Goal: Task Accomplishment & Management: Manage account settings

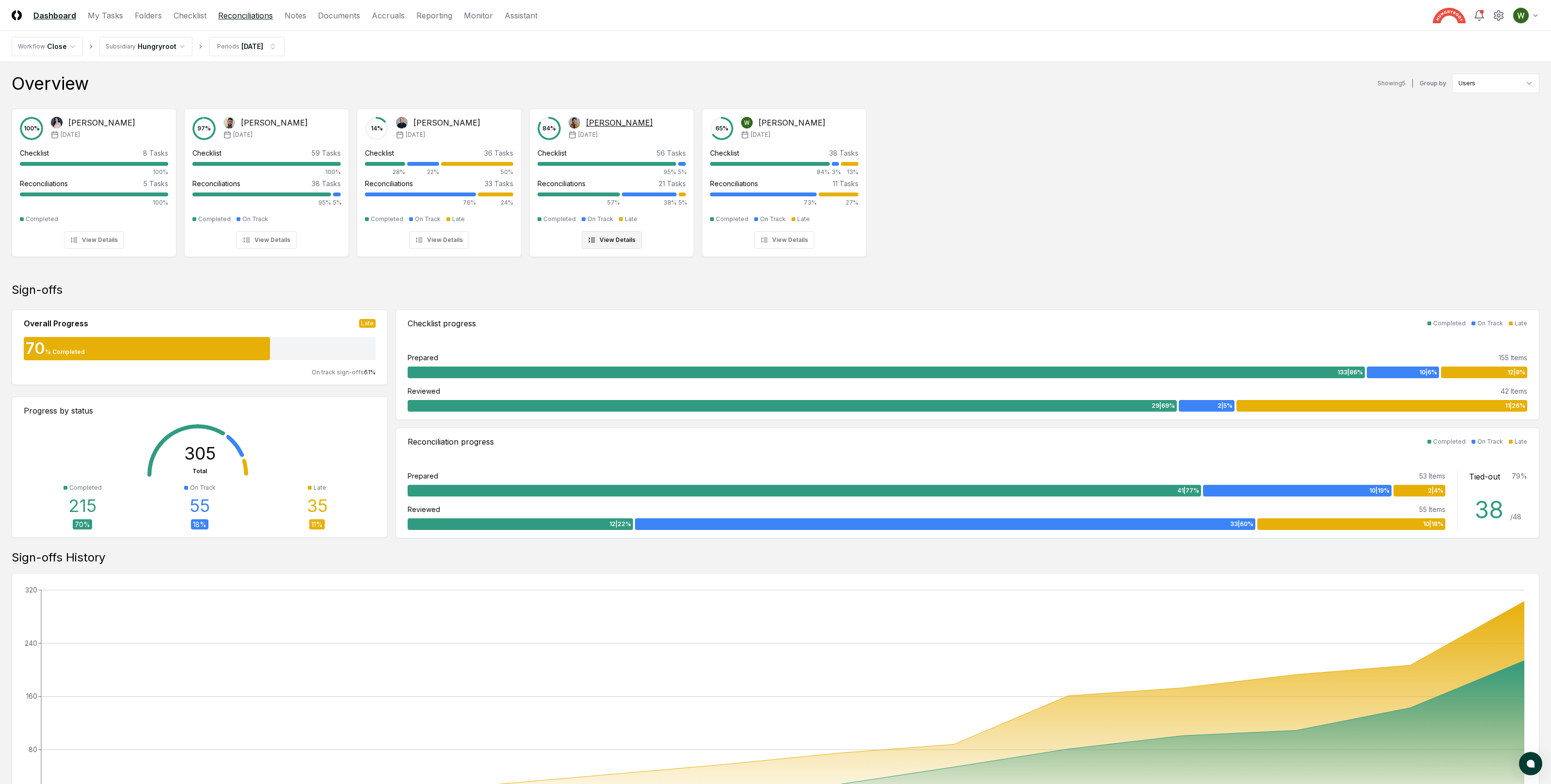
click at [239, 18] on link "Reconciliations" at bounding box center [246, 15] width 55 height 12
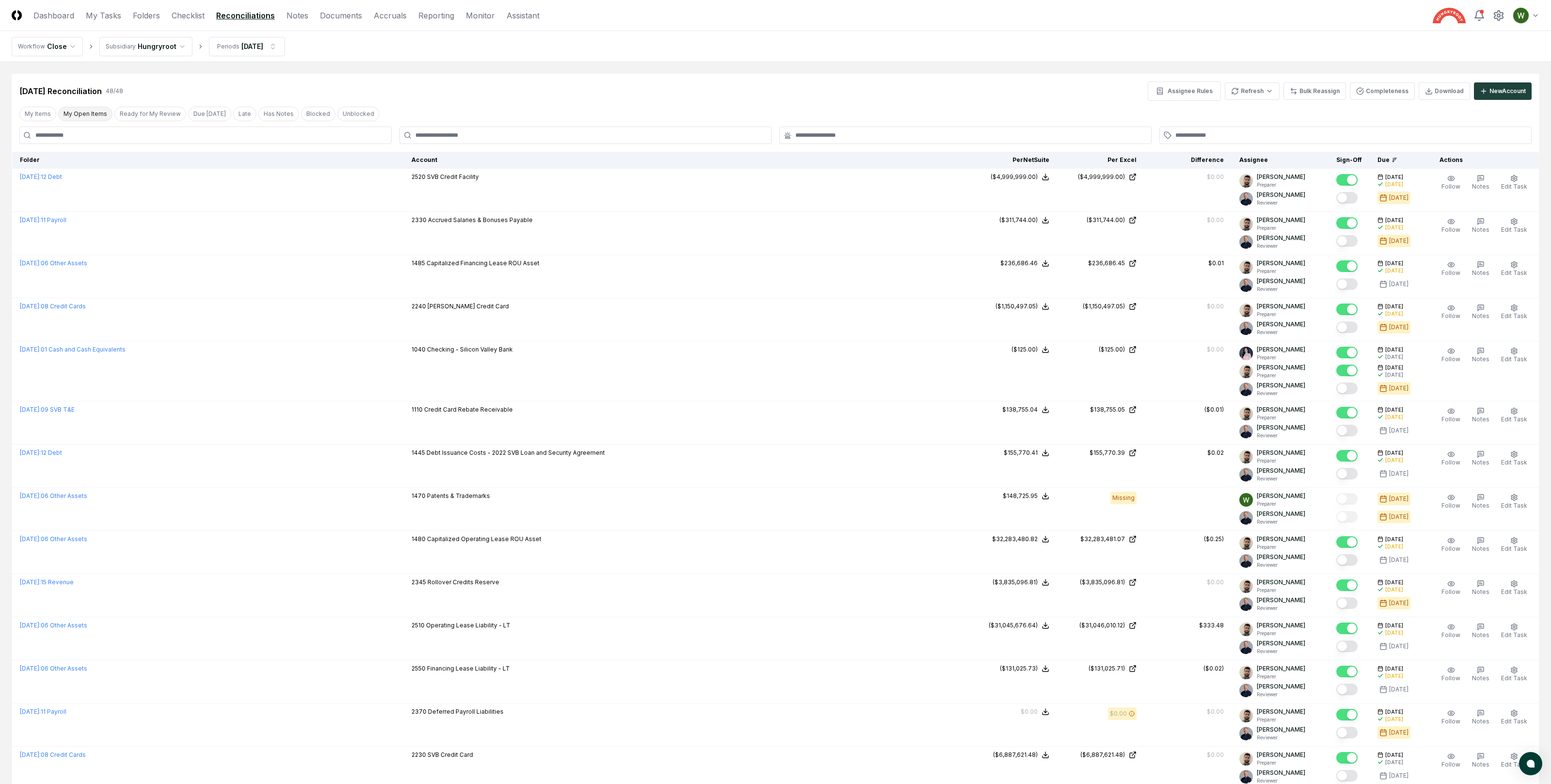
click at [103, 111] on button "My Open Items" at bounding box center [85, 114] width 54 height 14
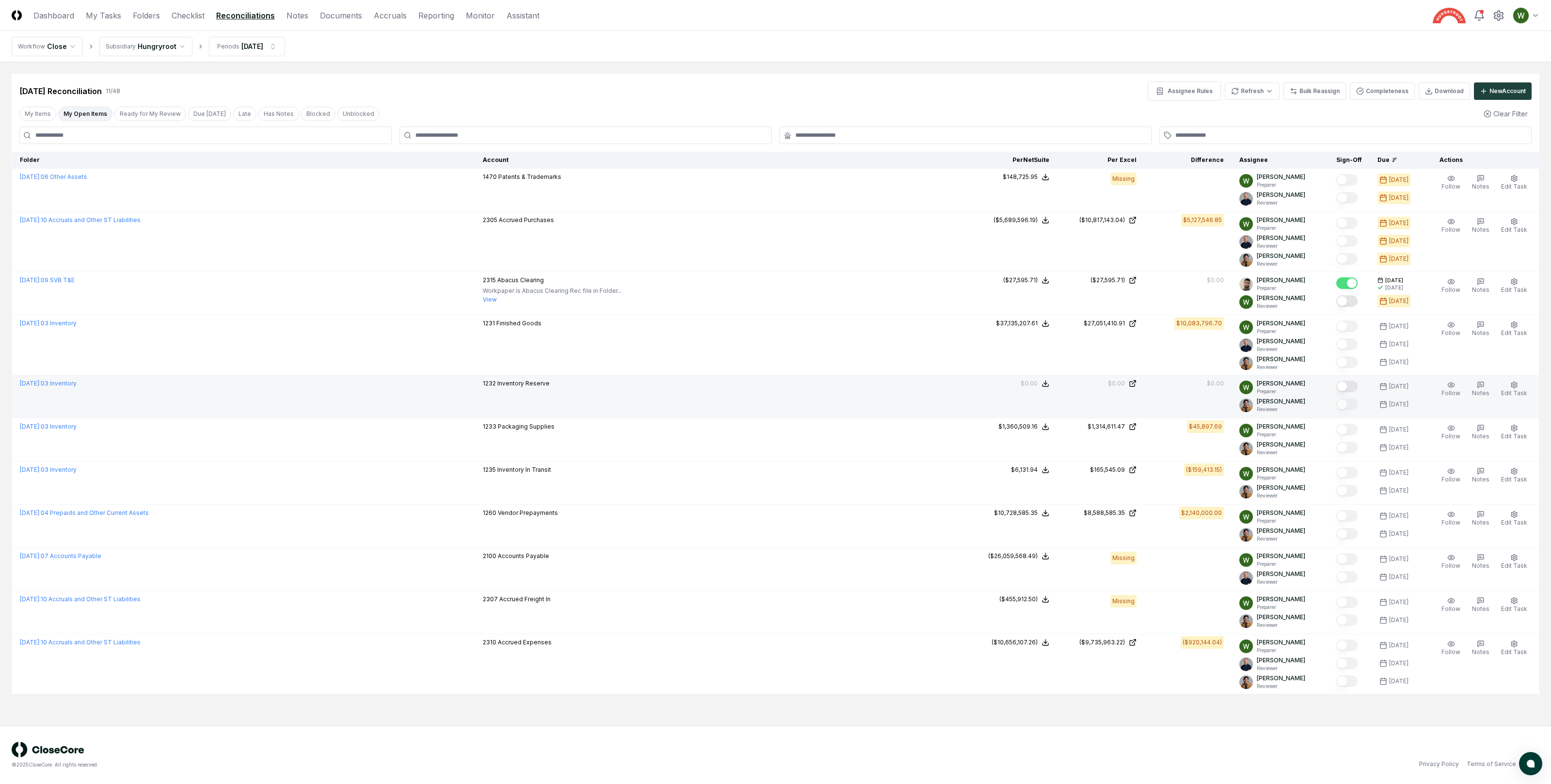
click at [1352, 388] on button "Mark complete" at bounding box center [1347, 387] width 22 height 12
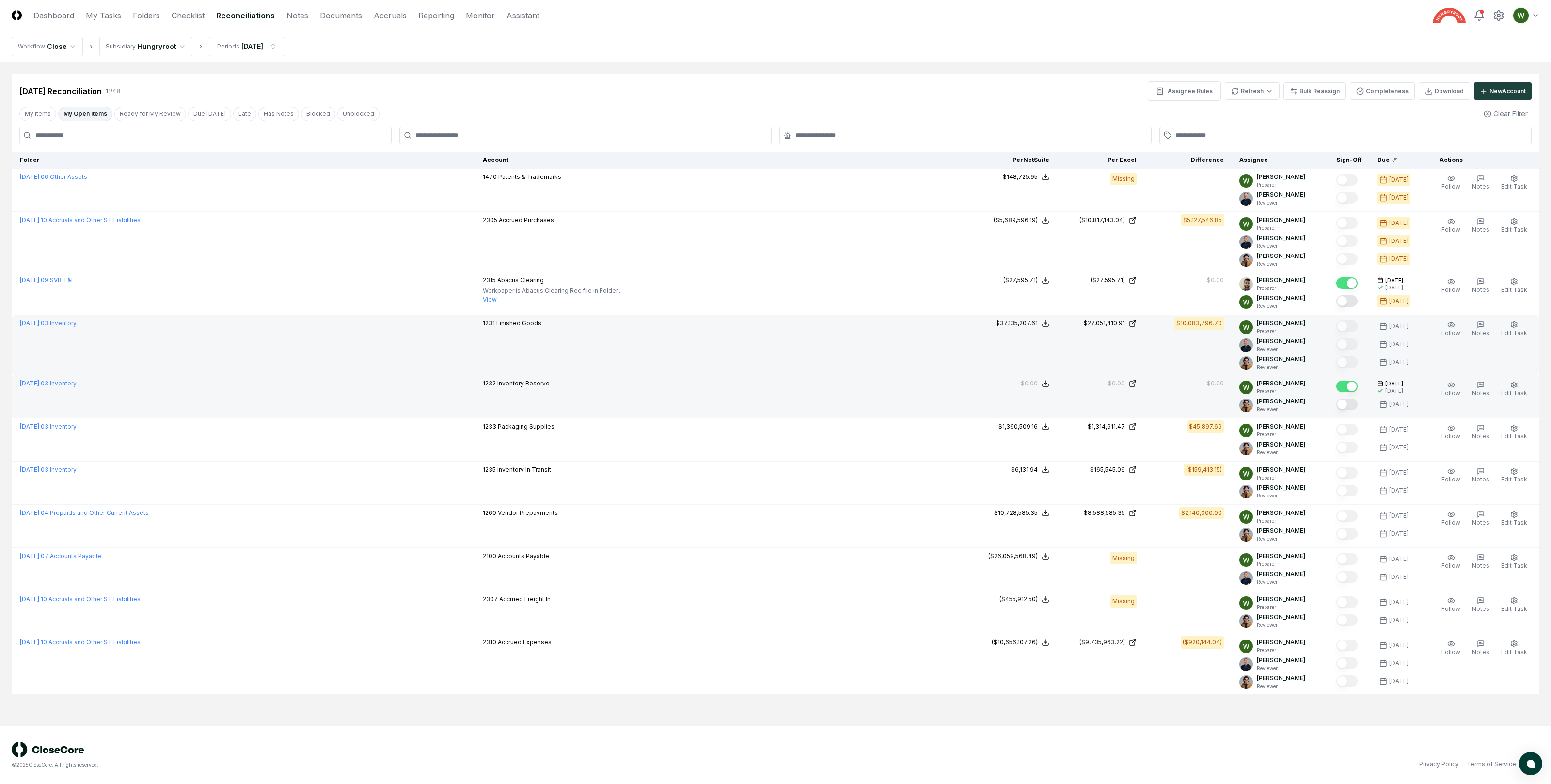
click at [629, 330] on td "1231 Finished Goods" at bounding box center [722, 345] width 495 height 60
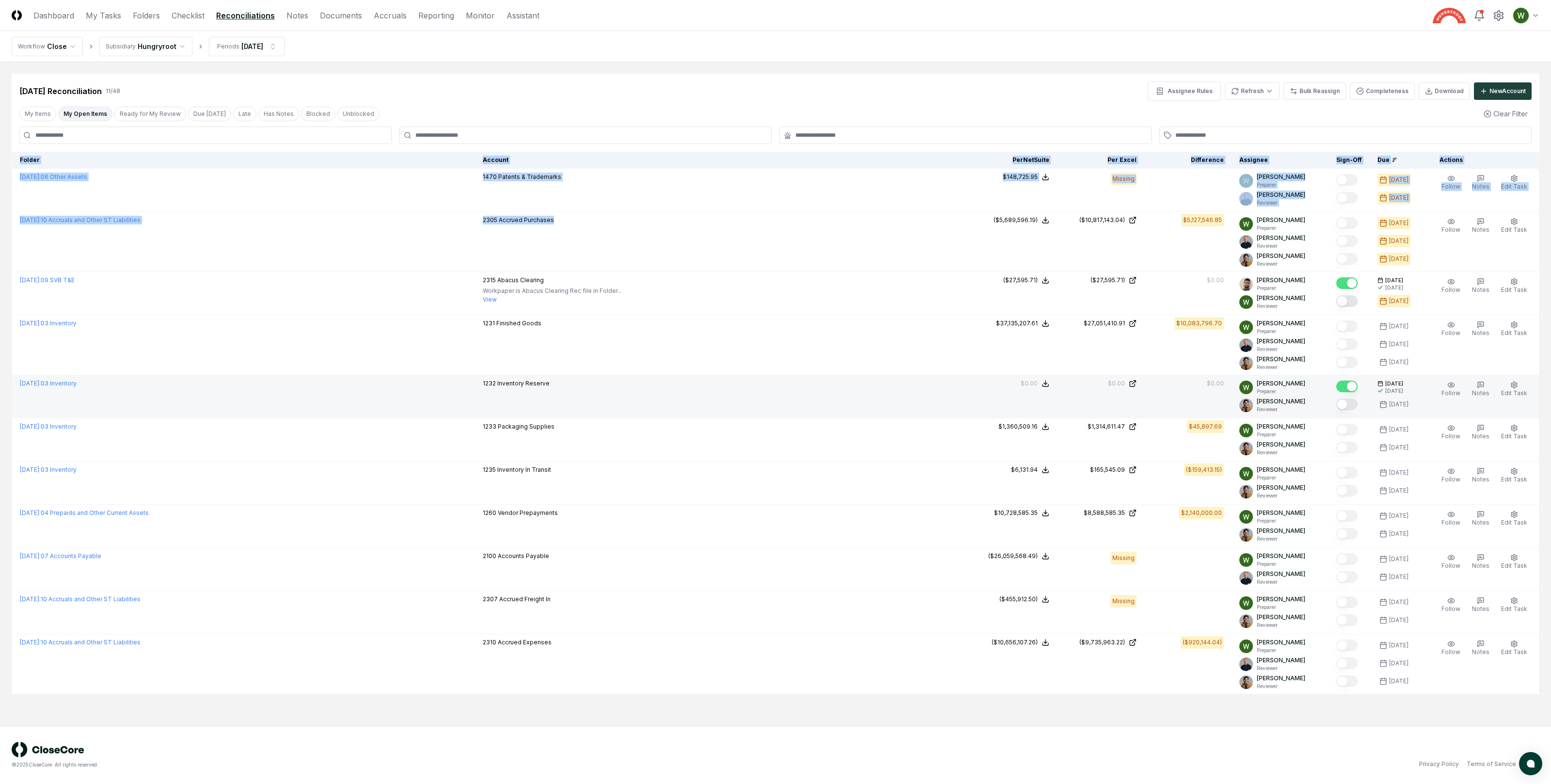
drag, startPoint x: 598, startPoint y: 225, endPoint x: 509, endPoint y: 145, distance: 119.7
click at [509, 145] on div "Aug 2025 Reconciliation 11 / 48 Assignee Rules Refresh Bulk Reassign Completene…" at bounding box center [776, 384] width 1528 height 621
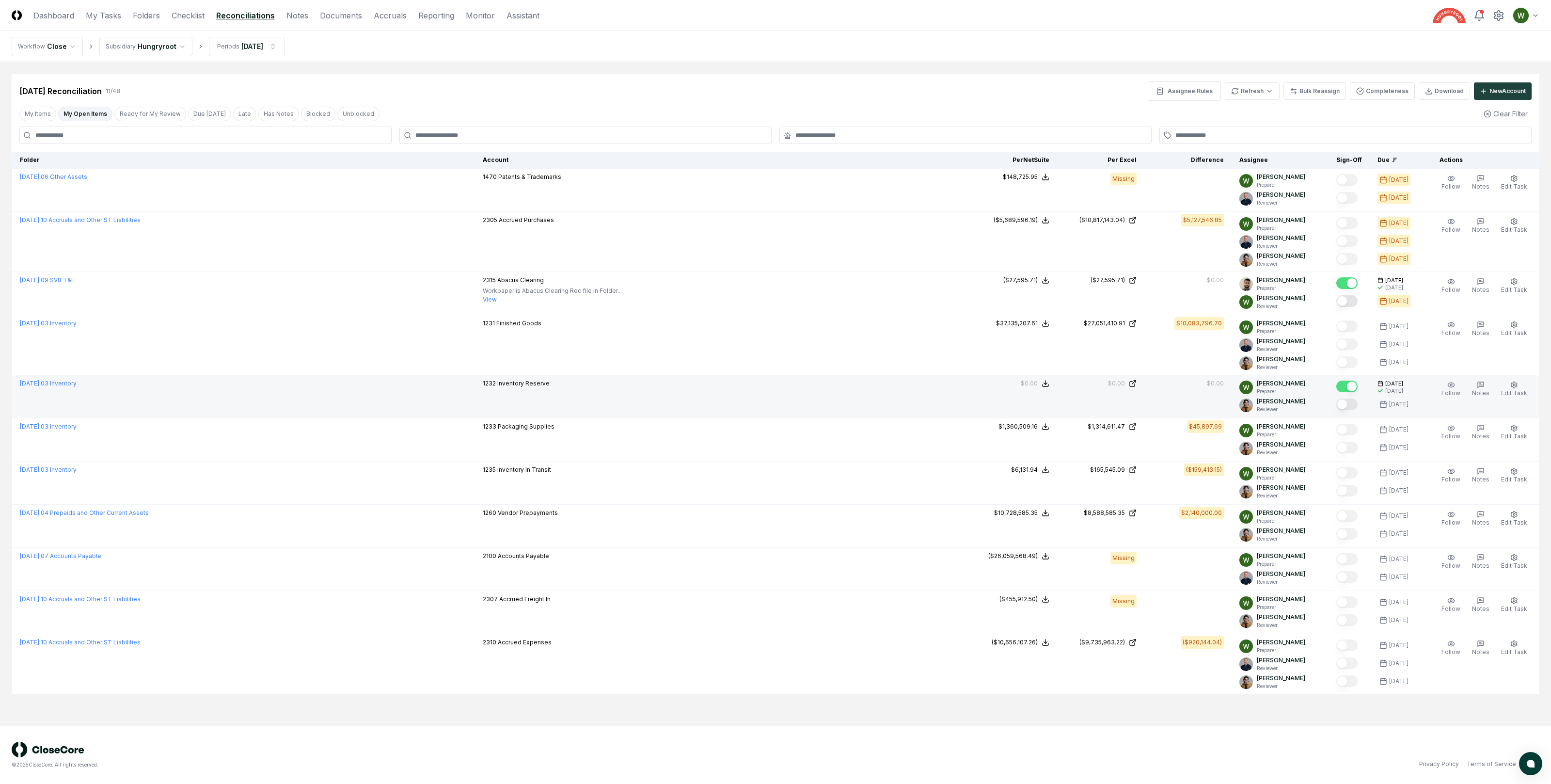
click at [533, 100] on div "Aug 2025 Reconciliation 11 / 48 Assignee Rules Refresh Bulk Reassign Completene…" at bounding box center [776, 91] width 1513 height 20
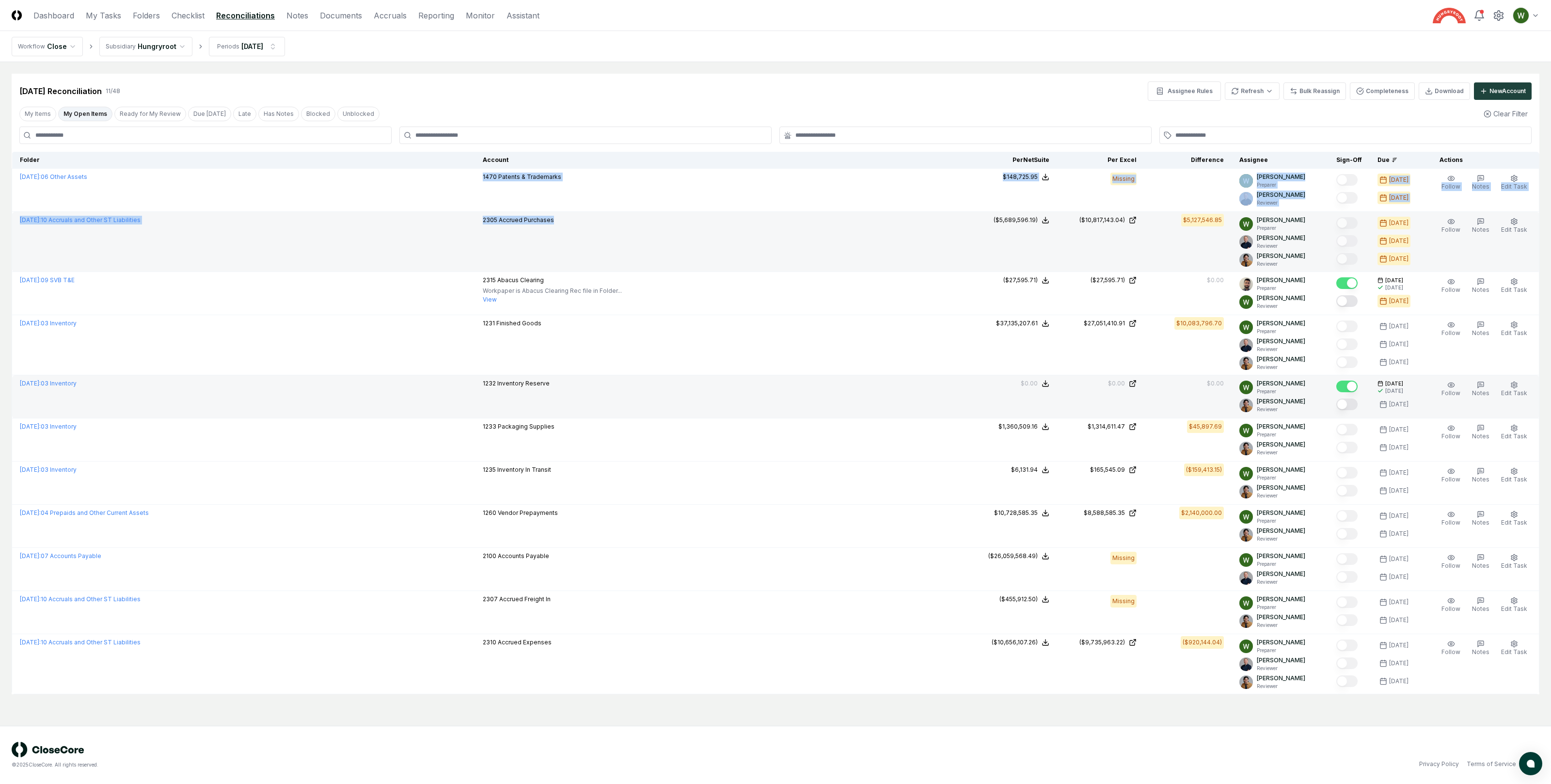
drag, startPoint x: 498, startPoint y: 177, endPoint x: 721, endPoint y: 258, distance: 237.3
click at [722, 258] on tbody "August 2025 : 06 Other Assets 1470 Patents & Trademarks NetSuite : $148,725.95 …" at bounding box center [776, 431] width 1527 height 525
click at [721, 258] on td "2305 Accrued Purchases" at bounding box center [722, 241] width 495 height 60
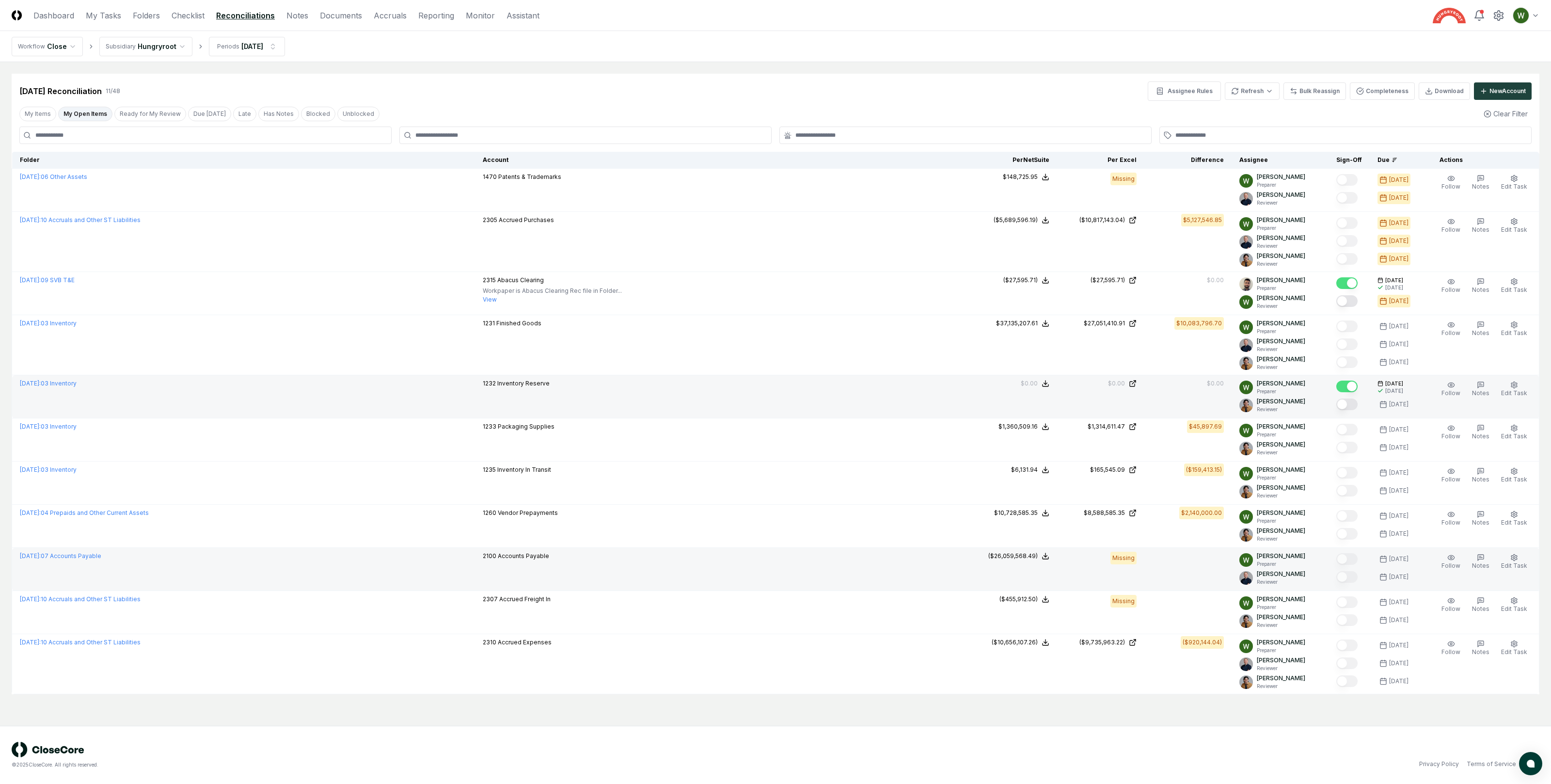
click at [549, 558] on span "Accounts Payable" at bounding box center [523, 556] width 51 height 7
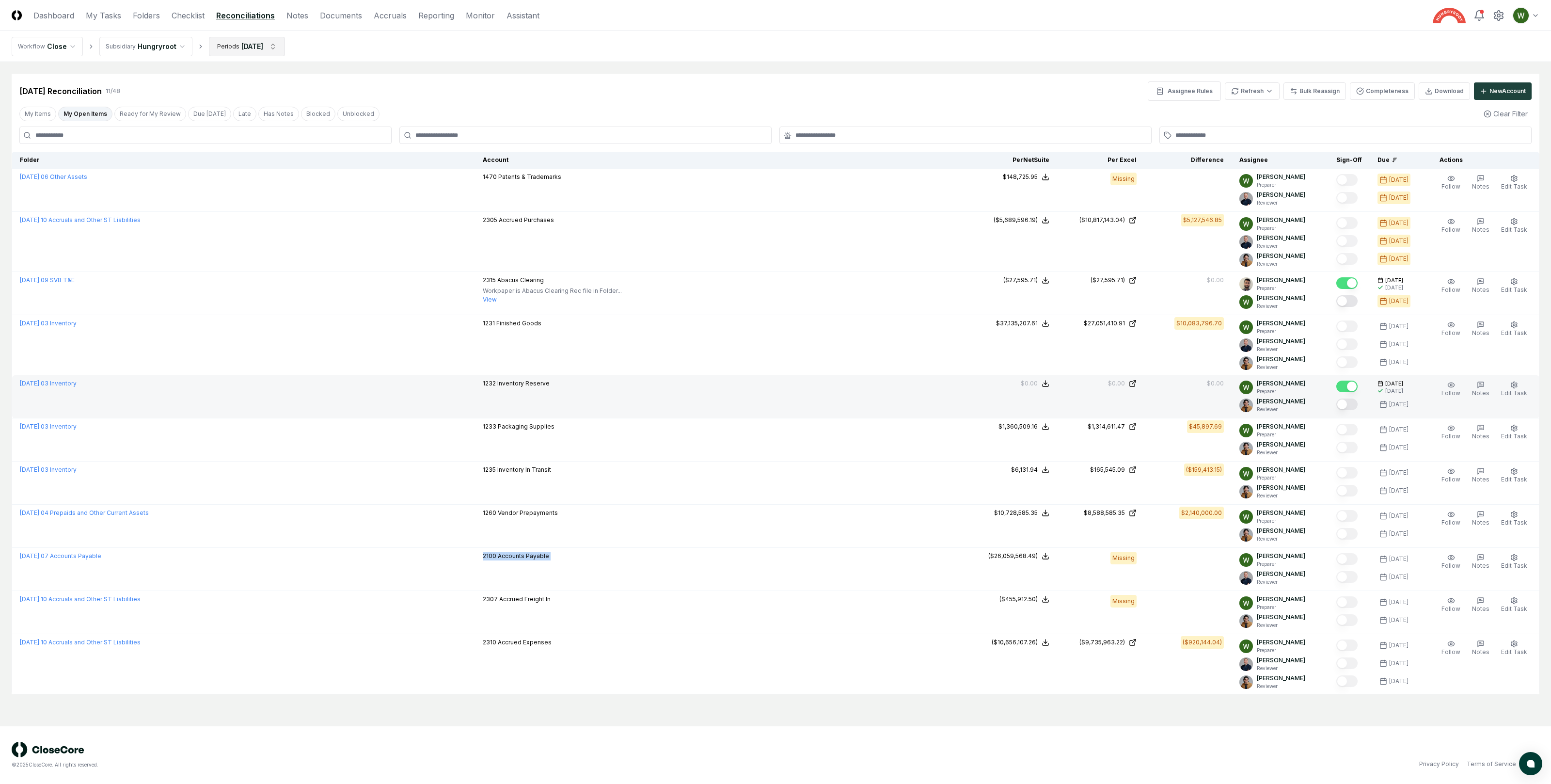
click at [266, 46] on html "CloseCore Dashboard My Tasks Folders Checklist Reconciliations Notes Documents …" at bounding box center [776, 392] width 1551 height 784
click at [236, 139] on div "July 2025" at bounding box center [246, 140] width 77 height 14
click at [271, 269] on button "Update" at bounding box center [265, 263] width 33 height 17
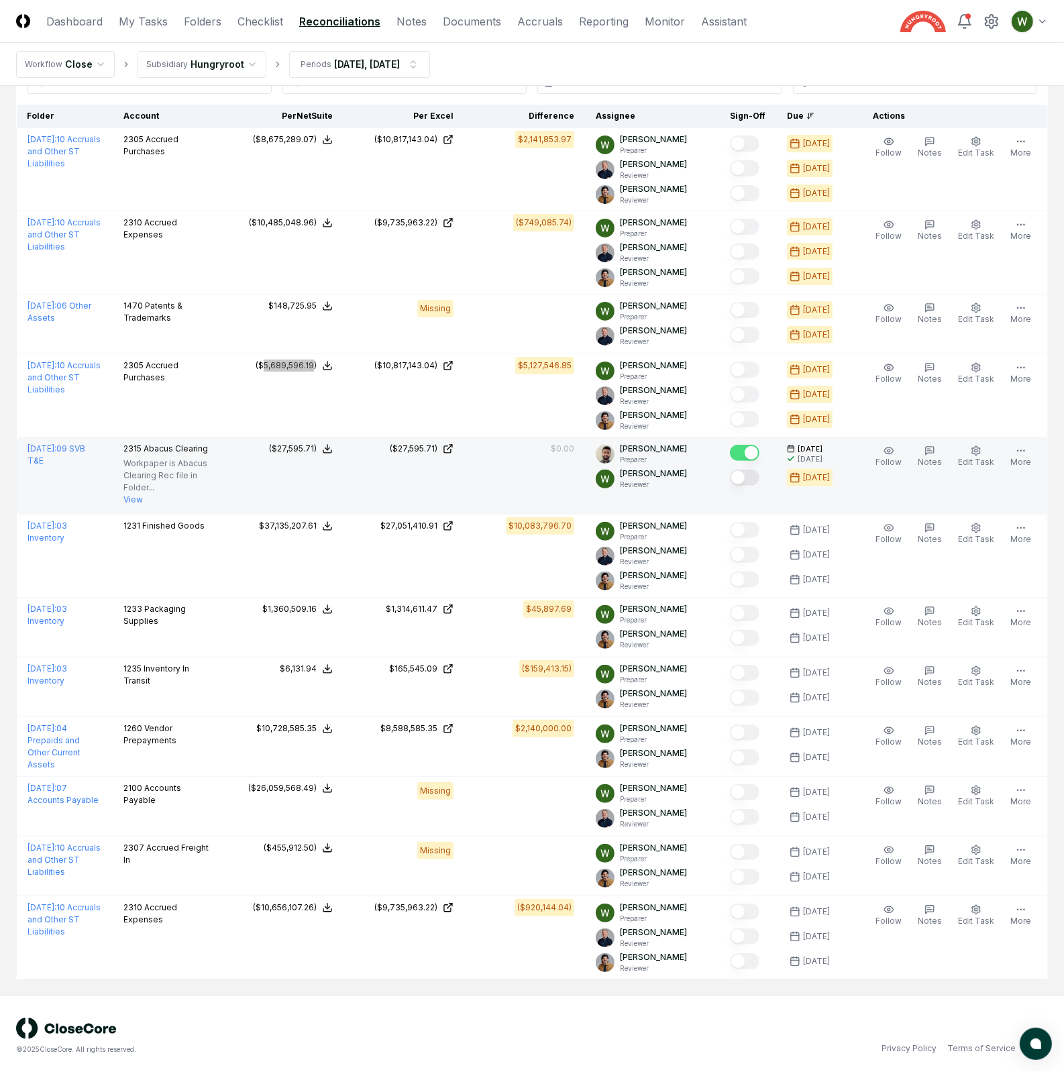
scroll to position [77, 0]
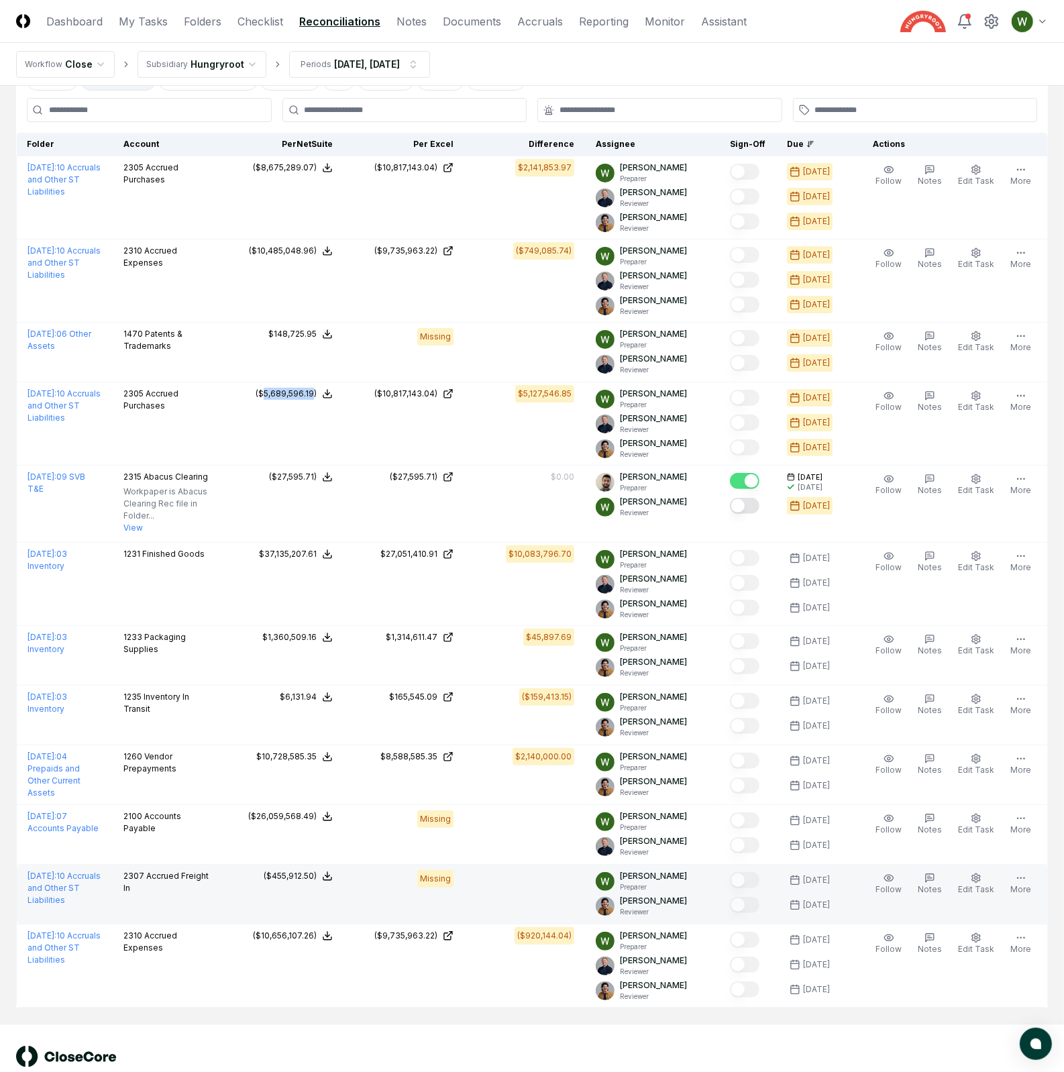
click at [293, 875] on div "($455,912.50)" at bounding box center [290, 876] width 53 height 12
drag, startPoint x: 279, startPoint y: 875, endPoint x: 327, endPoint y: 875, distance: 47.6
click at [327, 875] on button "($455,912.50)" at bounding box center [298, 876] width 69 height 12
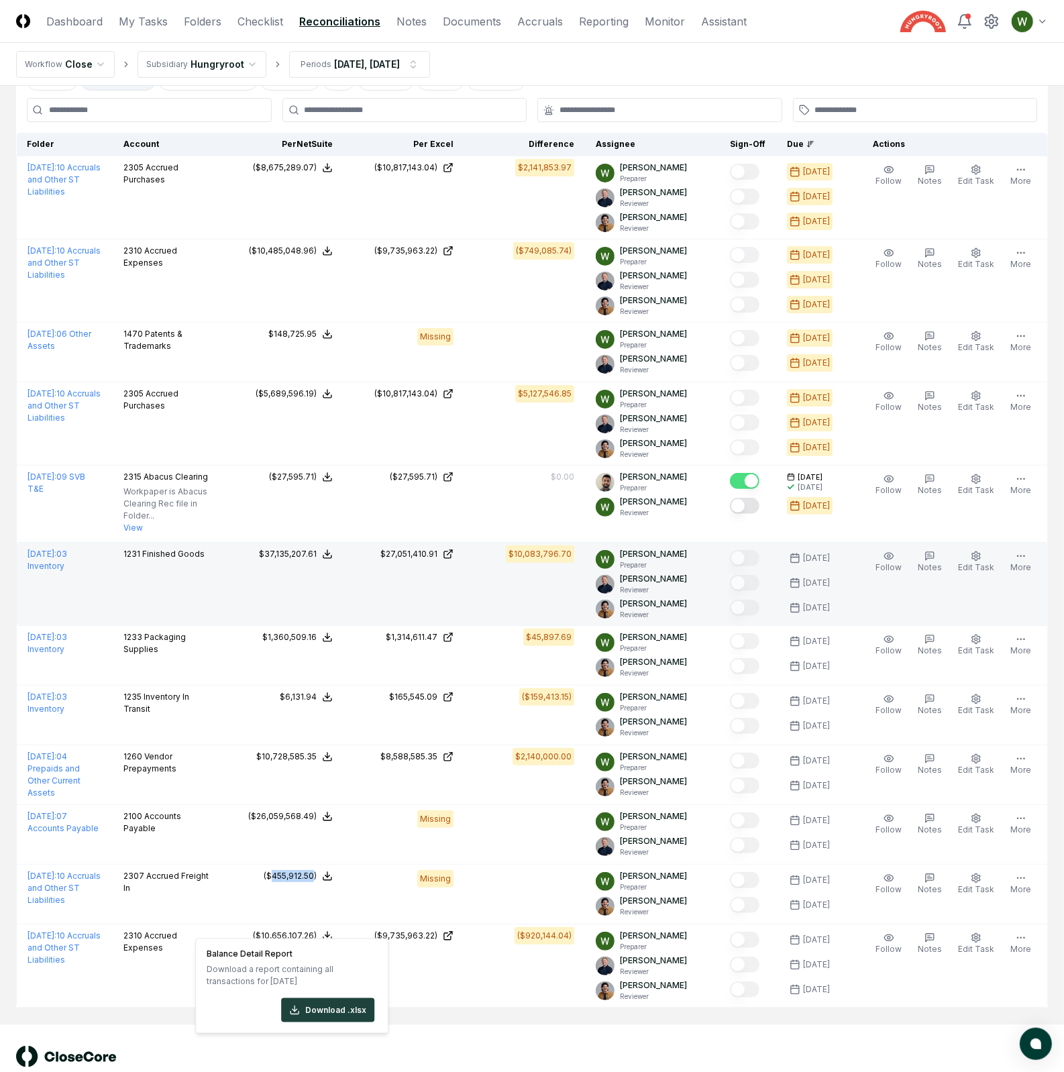
scroll to position [0, 0]
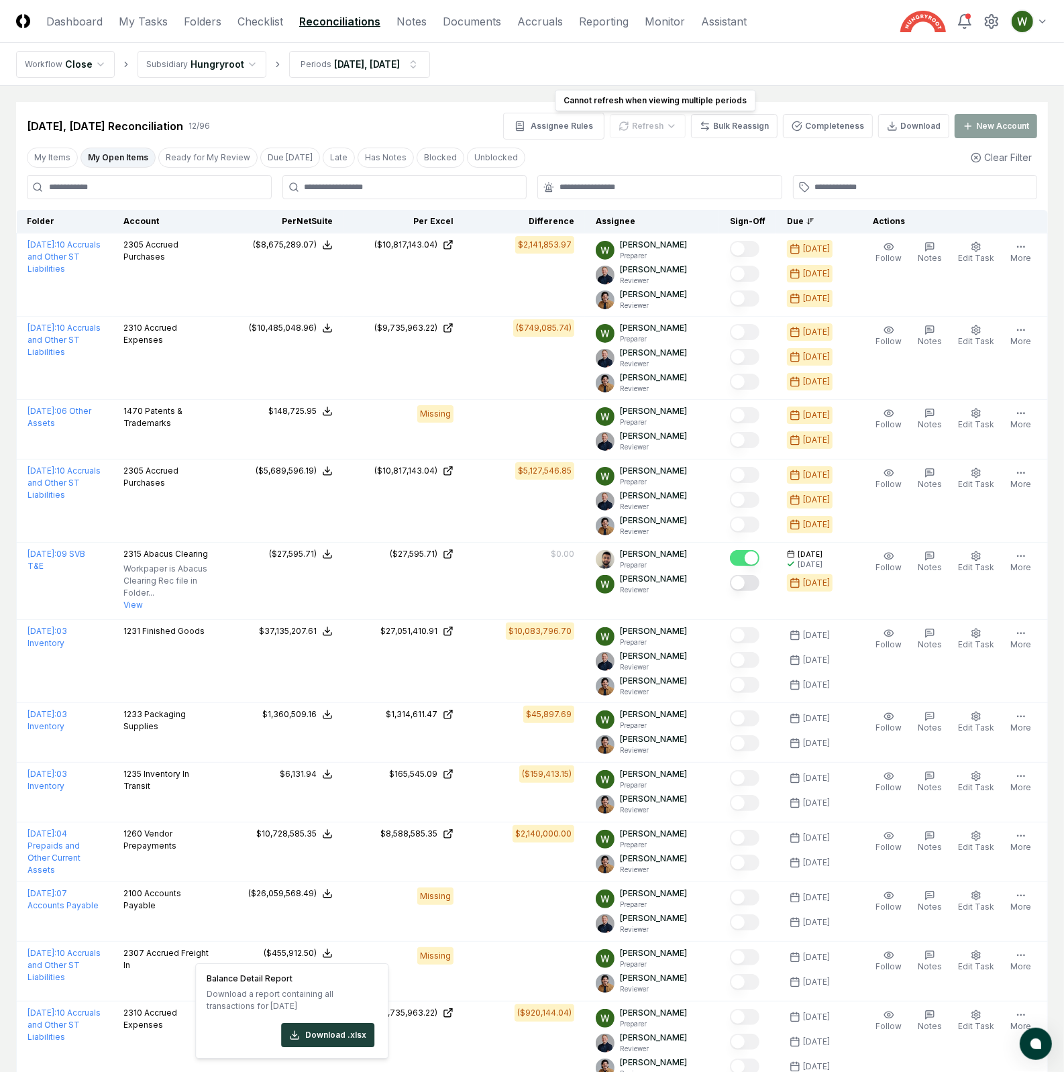
click at [653, 129] on div "Refresh" at bounding box center [648, 126] width 76 height 24
click at [398, 58] on html "CloseCore Dashboard My Tasks Folders Checklist Reconciliations Notes Documents …" at bounding box center [532, 590] width 1064 height 1181
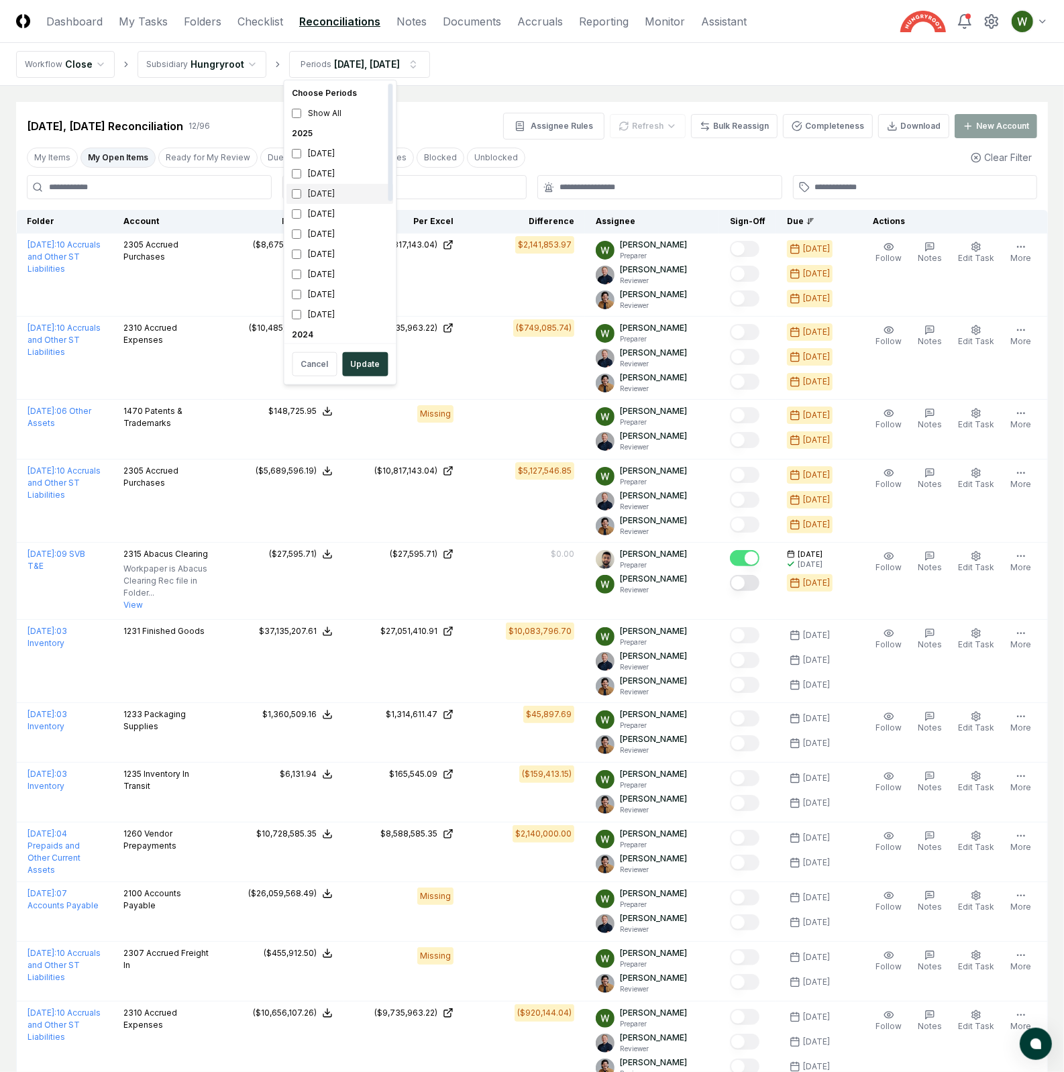
click at [313, 201] on div "July 2025" at bounding box center [340, 194] width 107 height 20
click at [373, 366] on button "Update" at bounding box center [366, 364] width 46 height 24
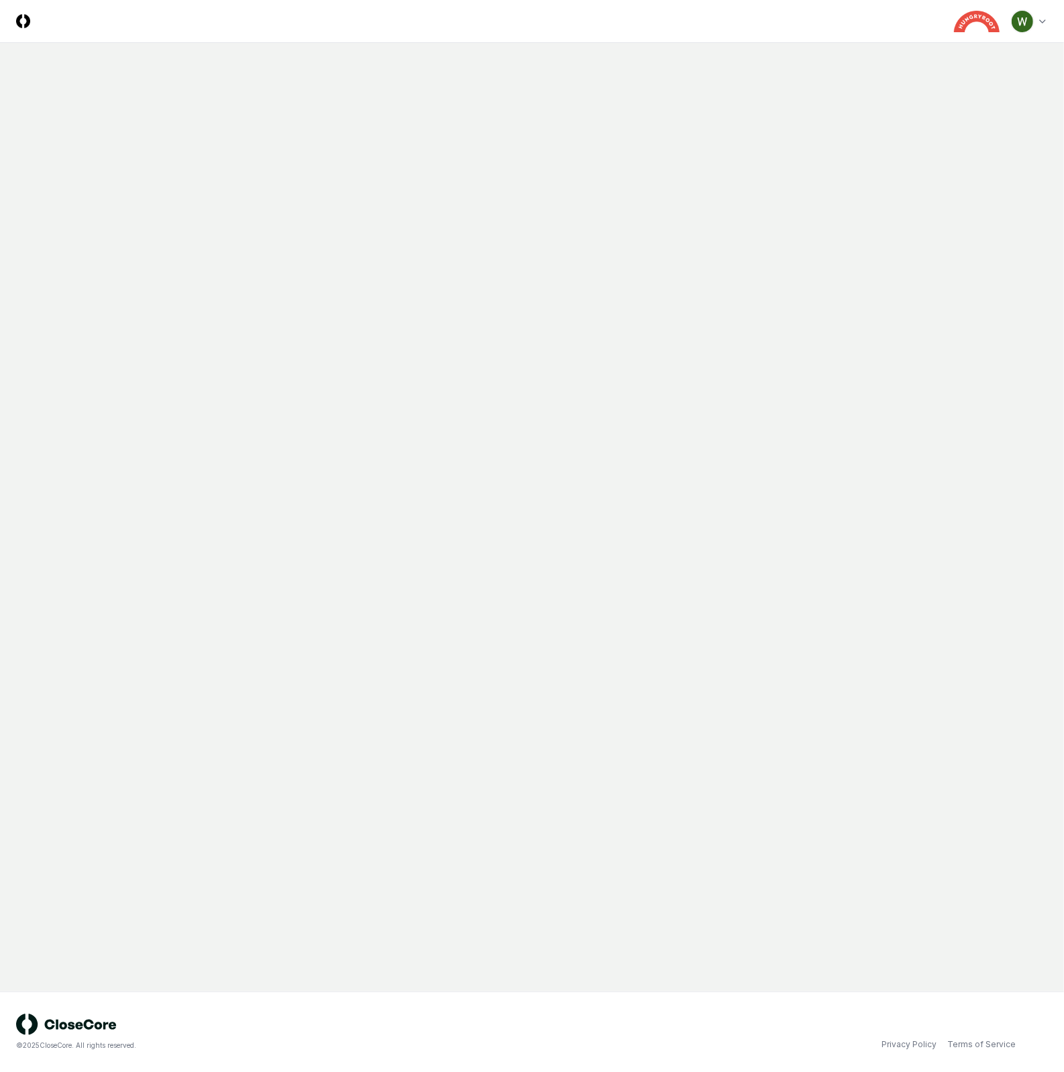
click at [678, 152] on main at bounding box center [532, 517] width 1064 height 948
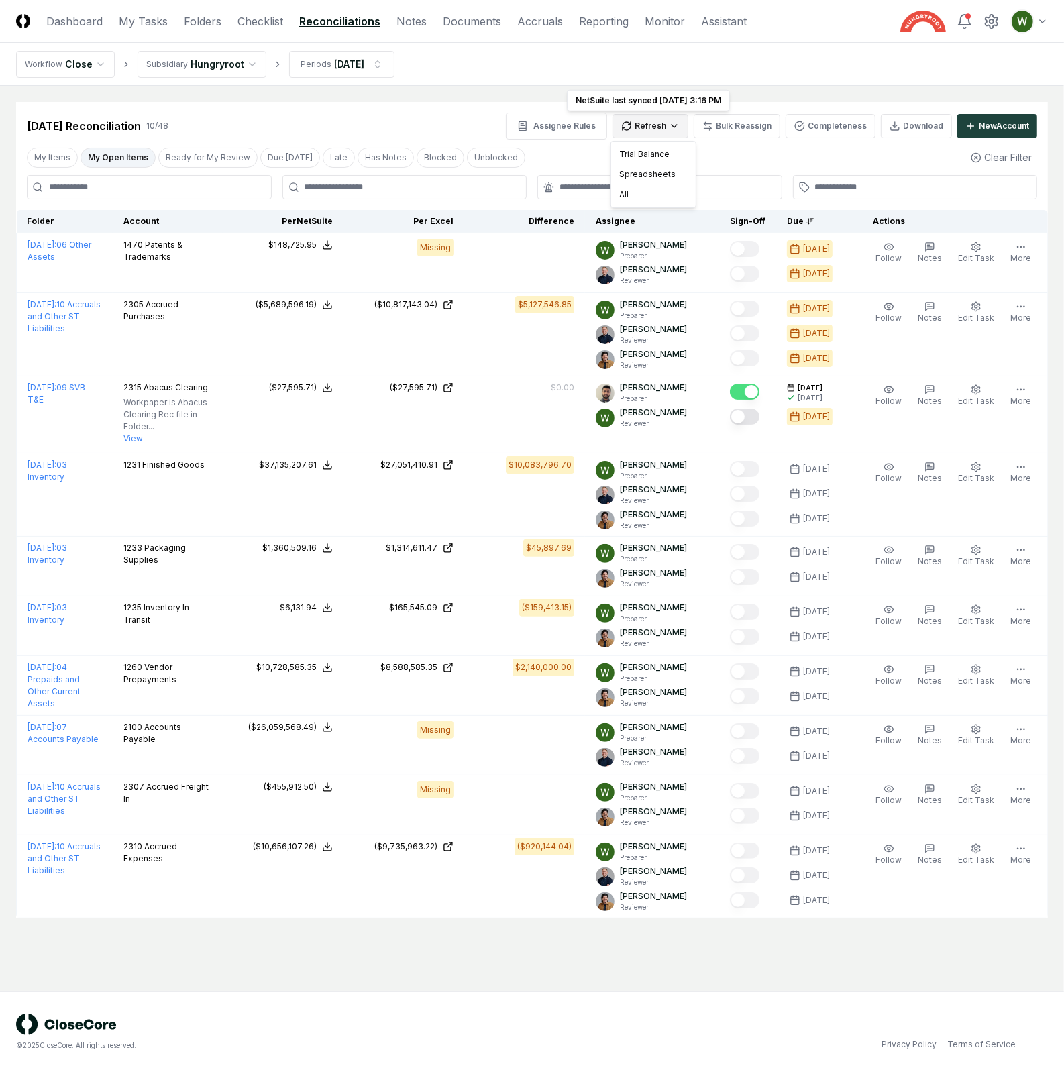
click at [665, 127] on html "CloseCore Dashboard My Tasks Folders Checklist Reconciliations Notes Documents …" at bounding box center [532, 536] width 1064 height 1072
click at [651, 178] on div "Spreadsheets" at bounding box center [653, 174] width 79 height 20
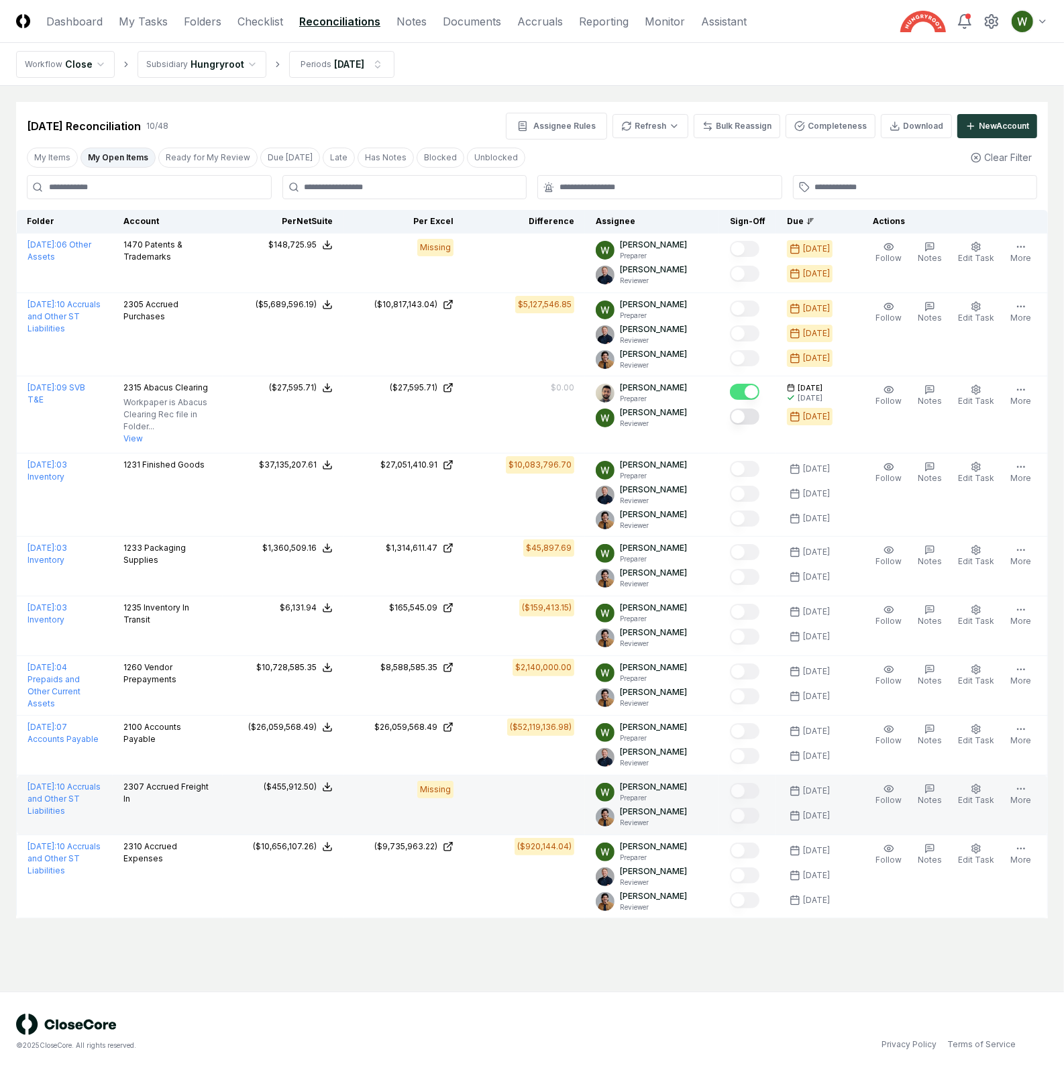
click at [562, 802] on td at bounding box center [524, 805] width 121 height 60
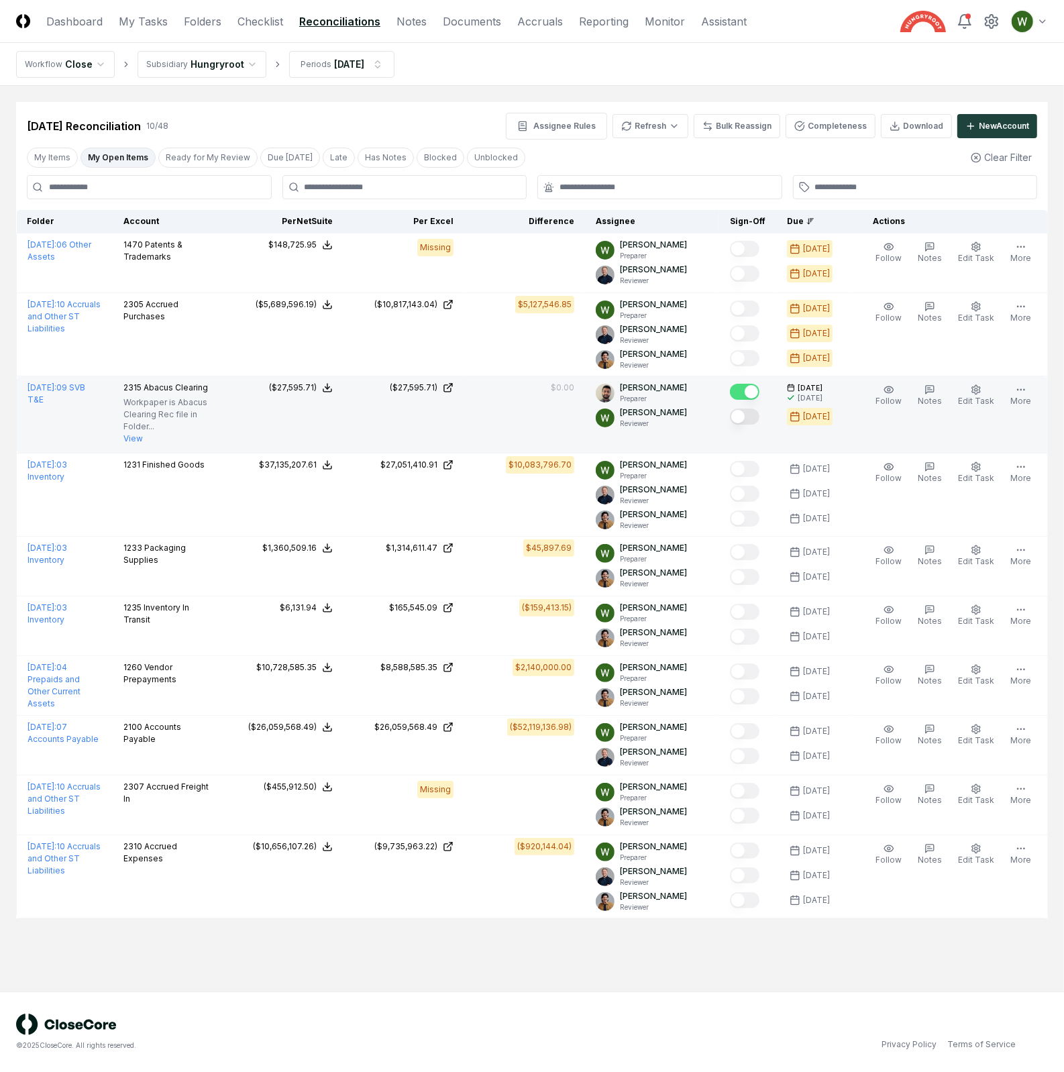
click at [753, 421] on button "Mark complete" at bounding box center [745, 416] width 30 height 16
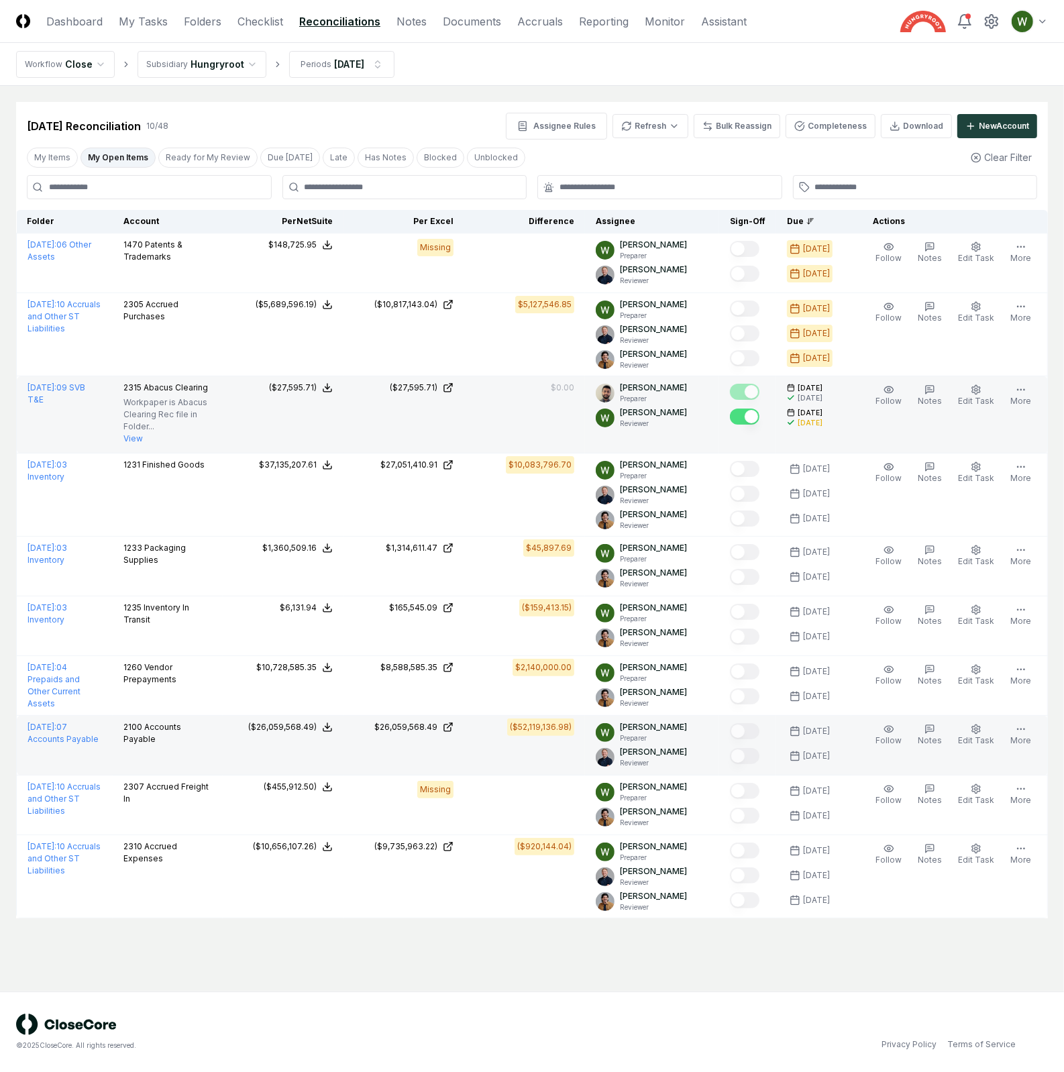
click at [478, 745] on td "($52,119,136.98)" at bounding box center [524, 746] width 121 height 60
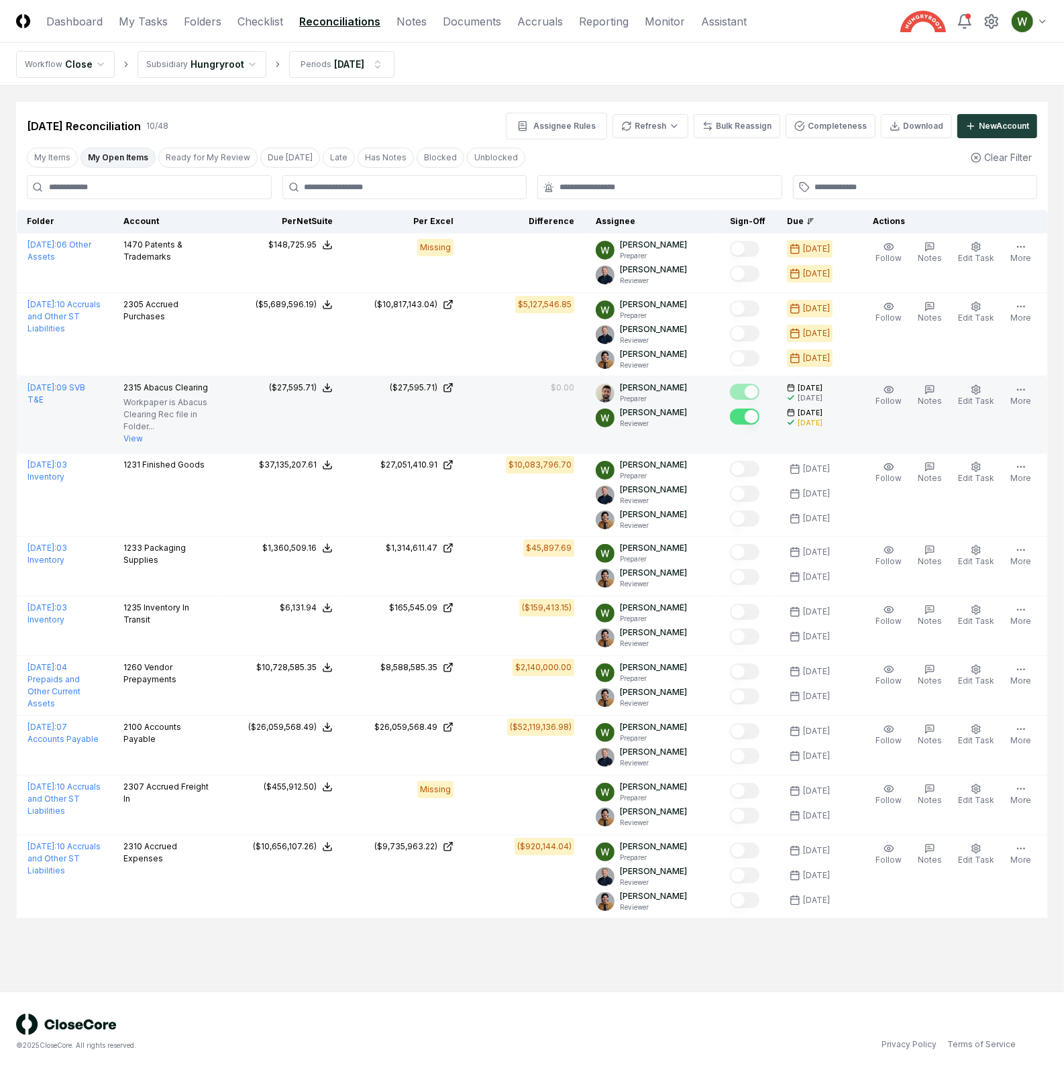
click at [209, 98] on main "Cancel Reassign Aug 2025 Reconciliation 10 / 48 Assignee Rules Refresh Bulk Rea…" at bounding box center [532, 538] width 1064 height 905
click at [647, 120] on html "CloseCore Dashboard My Tasks Folders Checklist Reconciliations Notes Documents …" at bounding box center [532, 536] width 1064 height 1072
click at [525, 881] on html "CloseCore Dashboard My Tasks Folders Checklist Reconciliations Notes Documents …" at bounding box center [532, 536] width 1064 height 1072
click at [673, 128] on html "CloseCore Dashboard My Tasks Folders Checklist Reconciliations Notes Documents …" at bounding box center [532, 536] width 1064 height 1072
click at [665, 172] on div "Spreadsheets" at bounding box center [653, 174] width 79 height 20
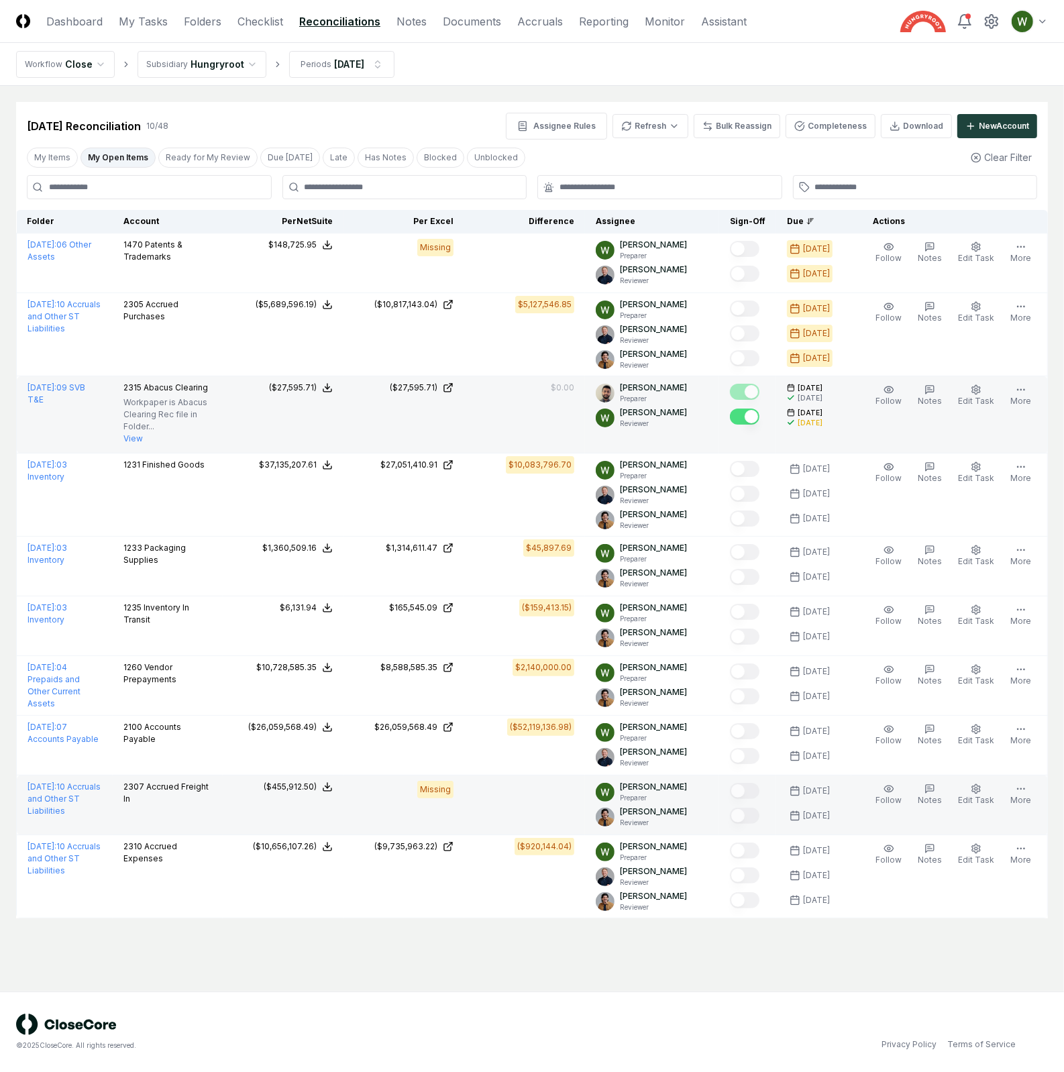
click at [549, 793] on td at bounding box center [524, 805] width 121 height 60
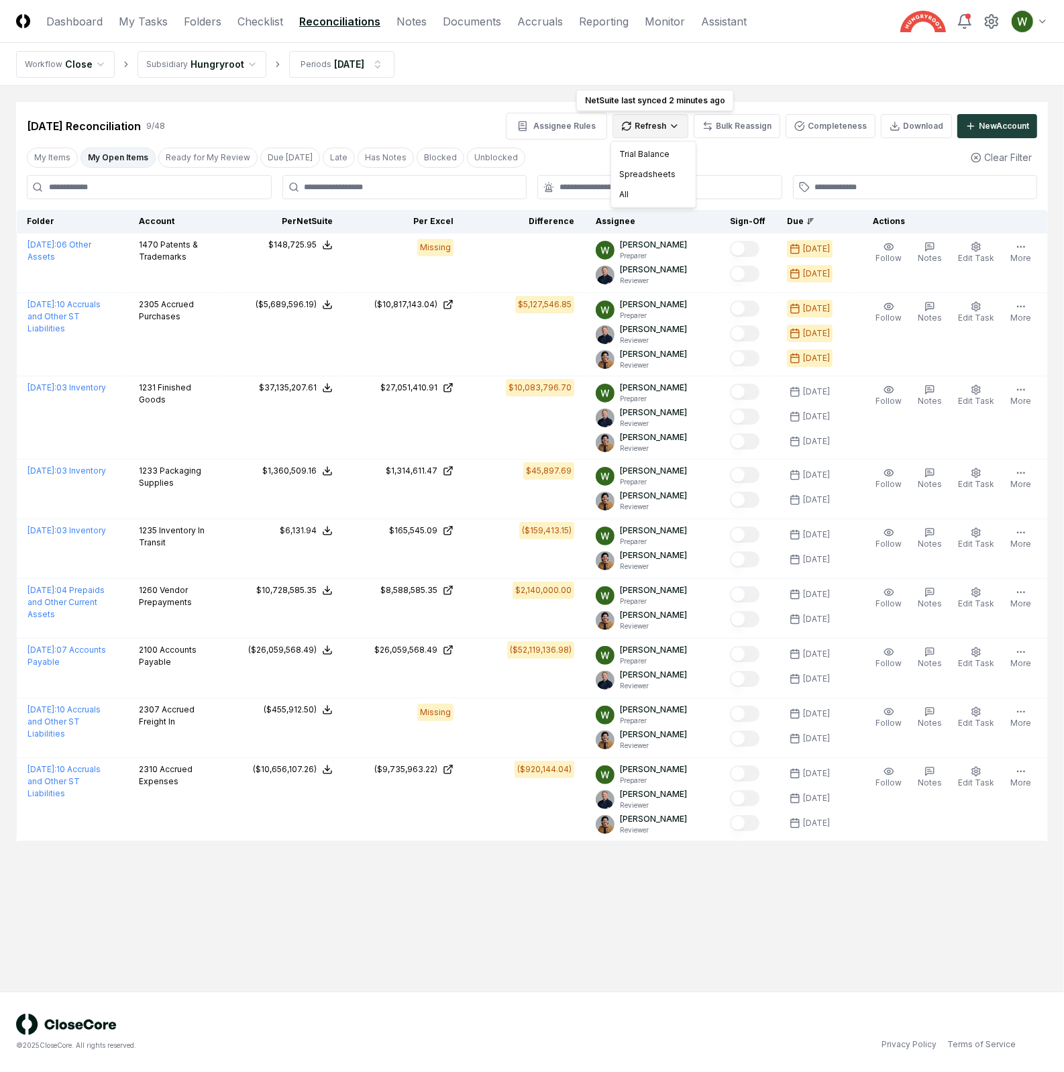
click at [655, 125] on html "CloseCore Dashboard My Tasks Folders Checklist Reconciliations Notes Documents …" at bounding box center [532, 536] width 1064 height 1072
click at [649, 175] on div "Spreadsheets" at bounding box center [653, 174] width 79 height 20
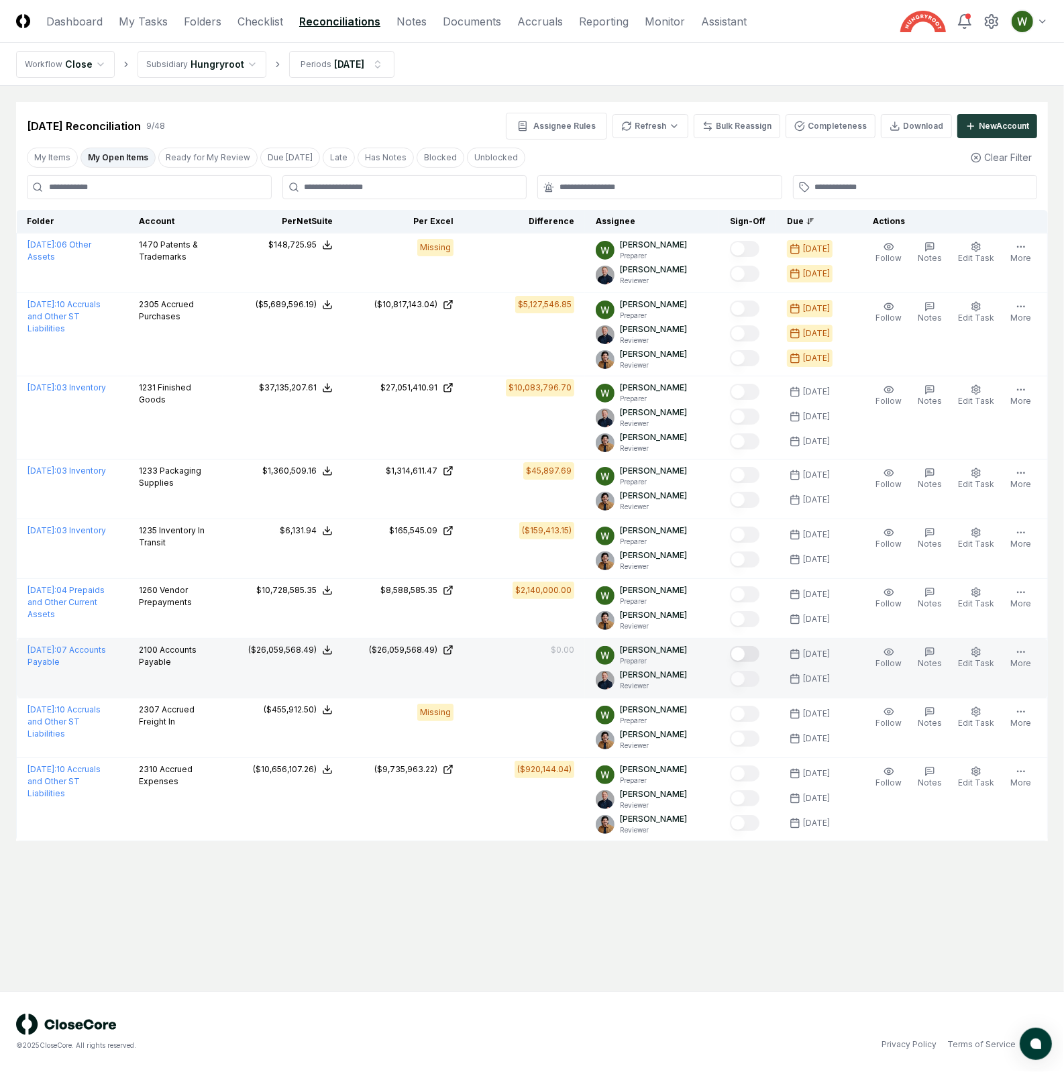
click at [748, 654] on button "Mark complete" at bounding box center [745, 654] width 30 height 16
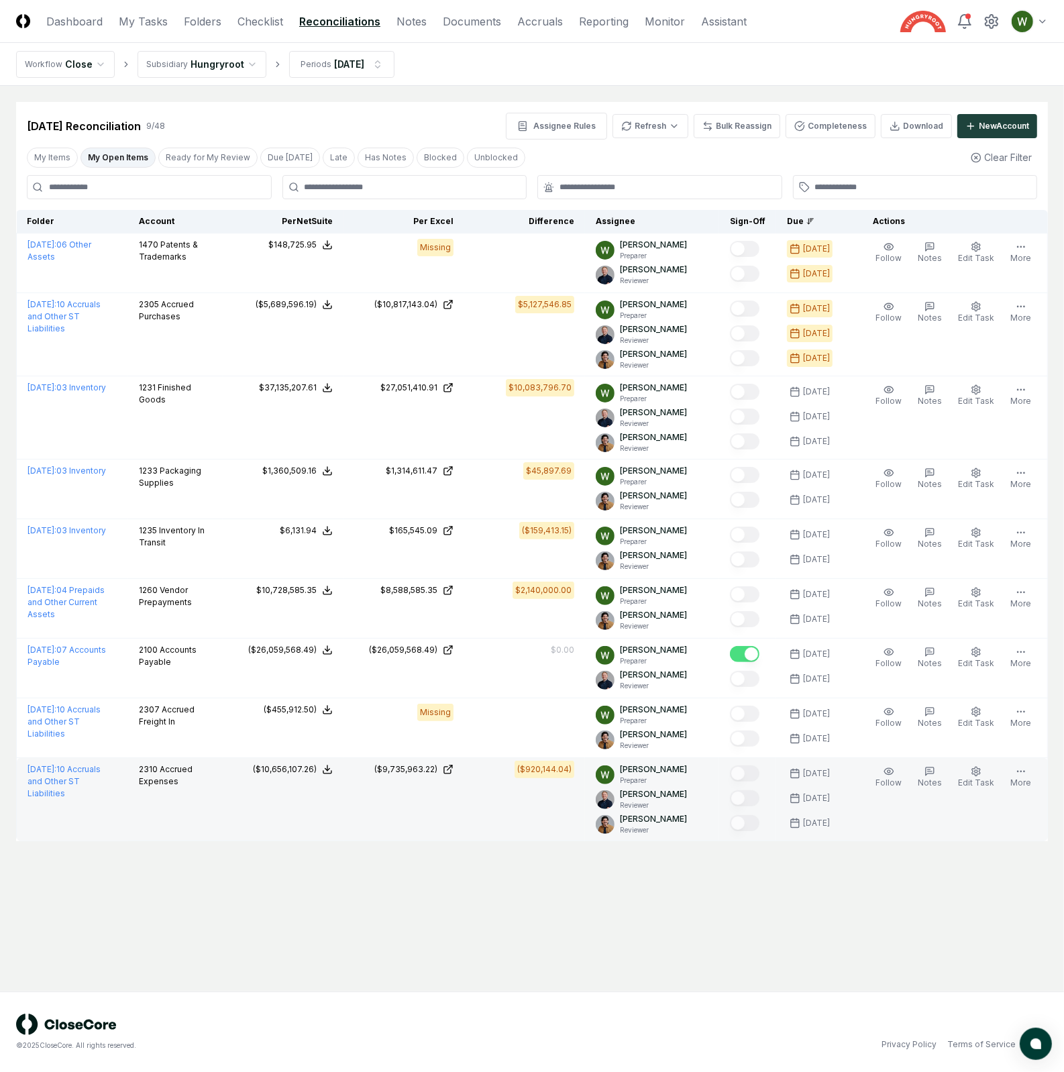
click at [531, 821] on td "($920,144.04)" at bounding box center [524, 799] width 121 height 83
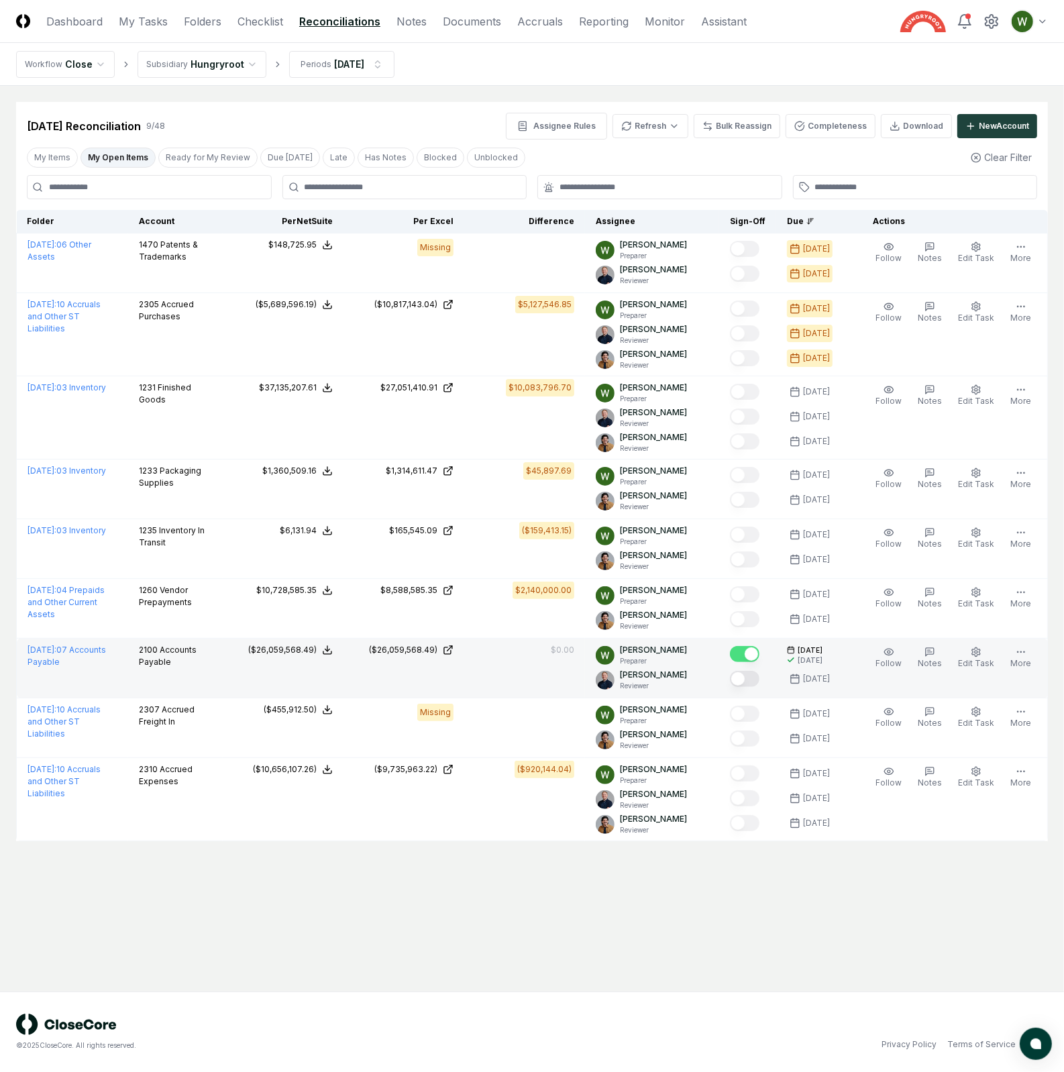
drag, startPoint x: 363, startPoint y: 679, endPoint x: 380, endPoint y: 675, distance: 18.1
click at [382, 675] on td "($26,059,568.49)" at bounding box center [403, 669] width 121 height 60
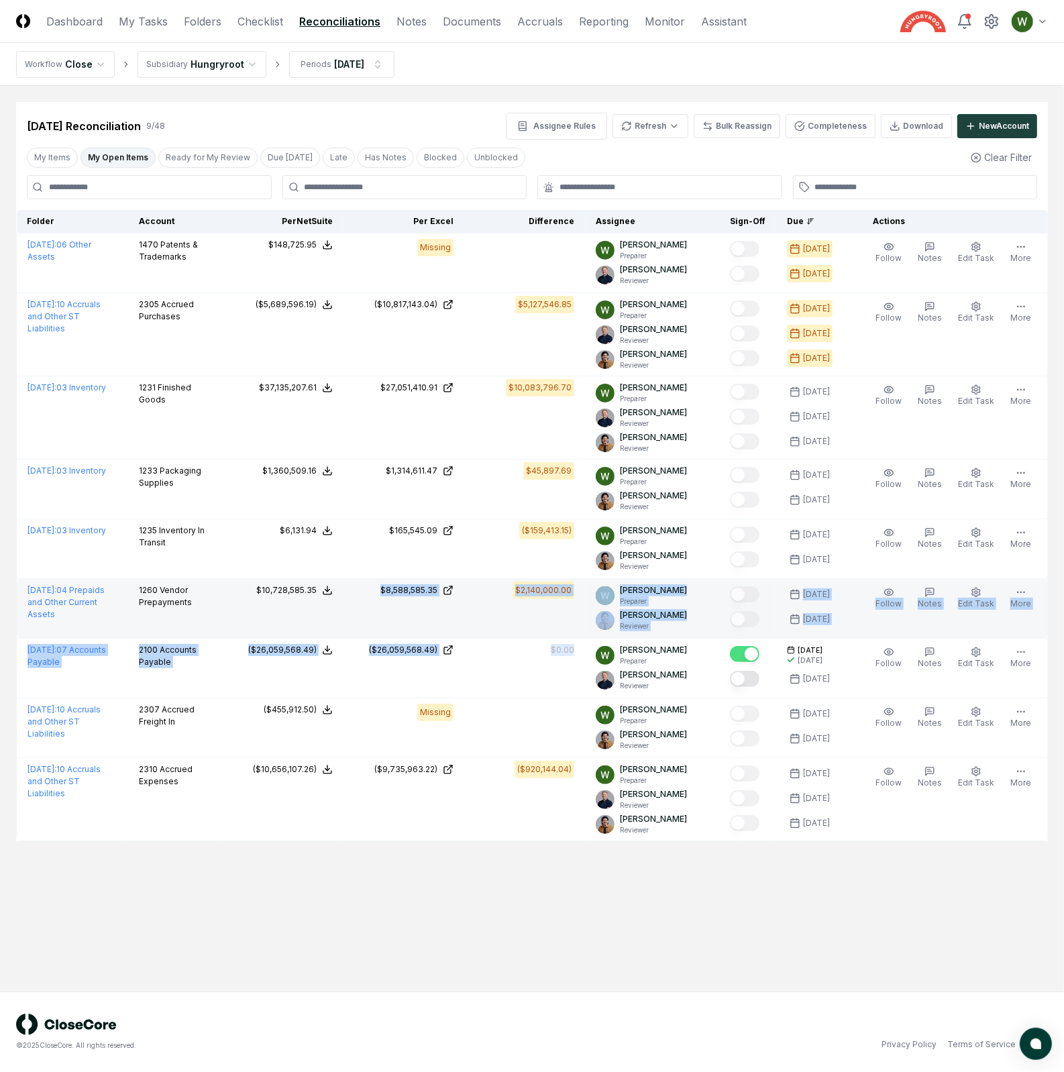
drag, startPoint x: 486, startPoint y: 677, endPoint x: 275, endPoint y: 612, distance: 221.3
click at [275, 612] on tbody "August 2025 : 06 Other Assets 1470 Patents & Trademarks NetSuite : $148,725.95 …" at bounding box center [532, 537] width 1031 height 608
click at [275, 612] on td "$10,728,585.35" at bounding box center [283, 609] width 121 height 60
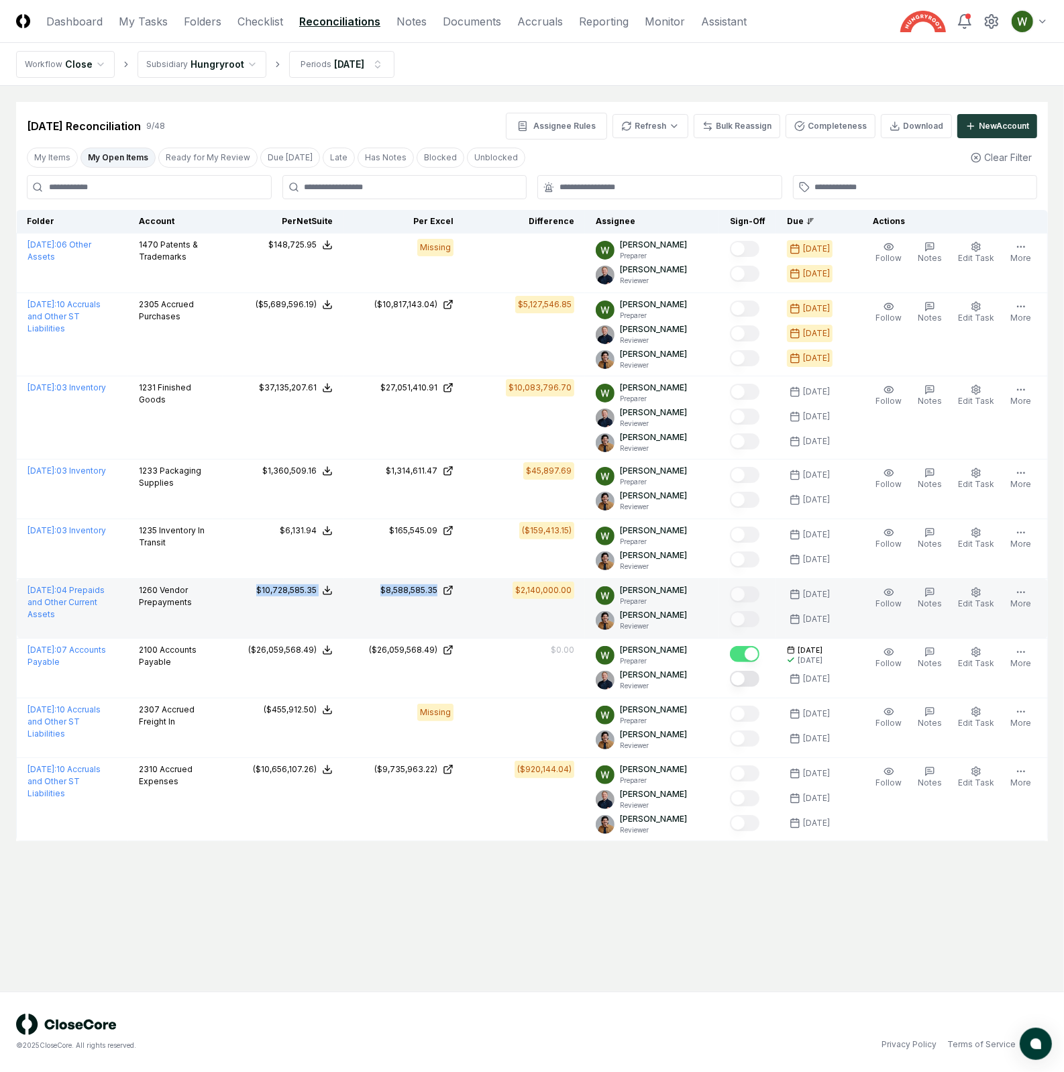
drag, startPoint x: 468, startPoint y: 626, endPoint x: 233, endPoint y: 587, distance: 238.1
click at [231, 587] on tr "August 2025 : 04 Prepaids and Other Current Assets 1260 Vendor Prepayments NetS…" at bounding box center [532, 609] width 1031 height 60
click at [233, 587] on td "$10,728,585.35" at bounding box center [283, 609] width 121 height 60
drag, startPoint x: 220, startPoint y: 586, endPoint x: 478, endPoint y: 621, distance: 259.9
click at [478, 621] on tr "August 2025 : 04 Prepaids and Other Current Assets 1260 Vendor Prepayments NetS…" at bounding box center [532, 609] width 1031 height 60
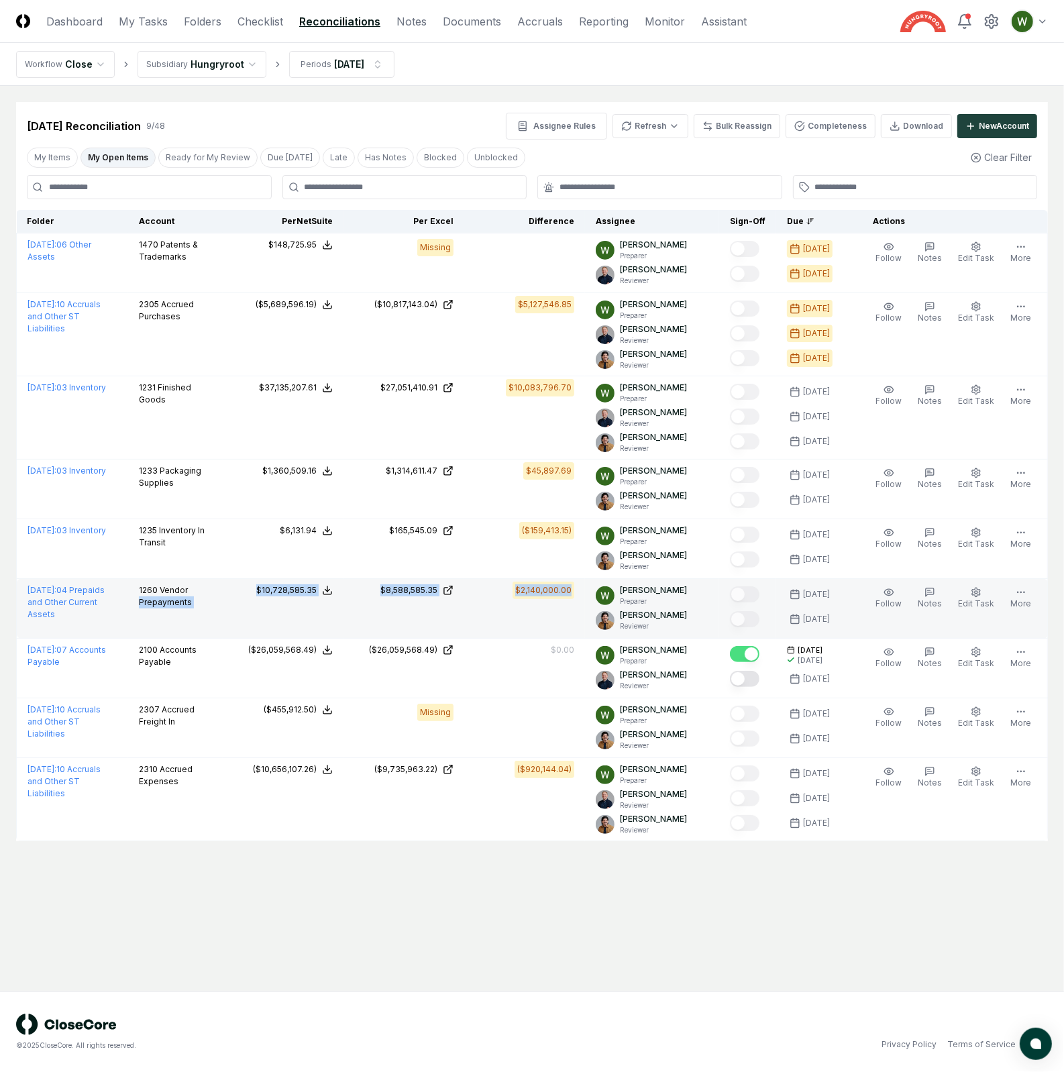
click at [478, 621] on td "$2,140,000.00" at bounding box center [524, 609] width 121 height 60
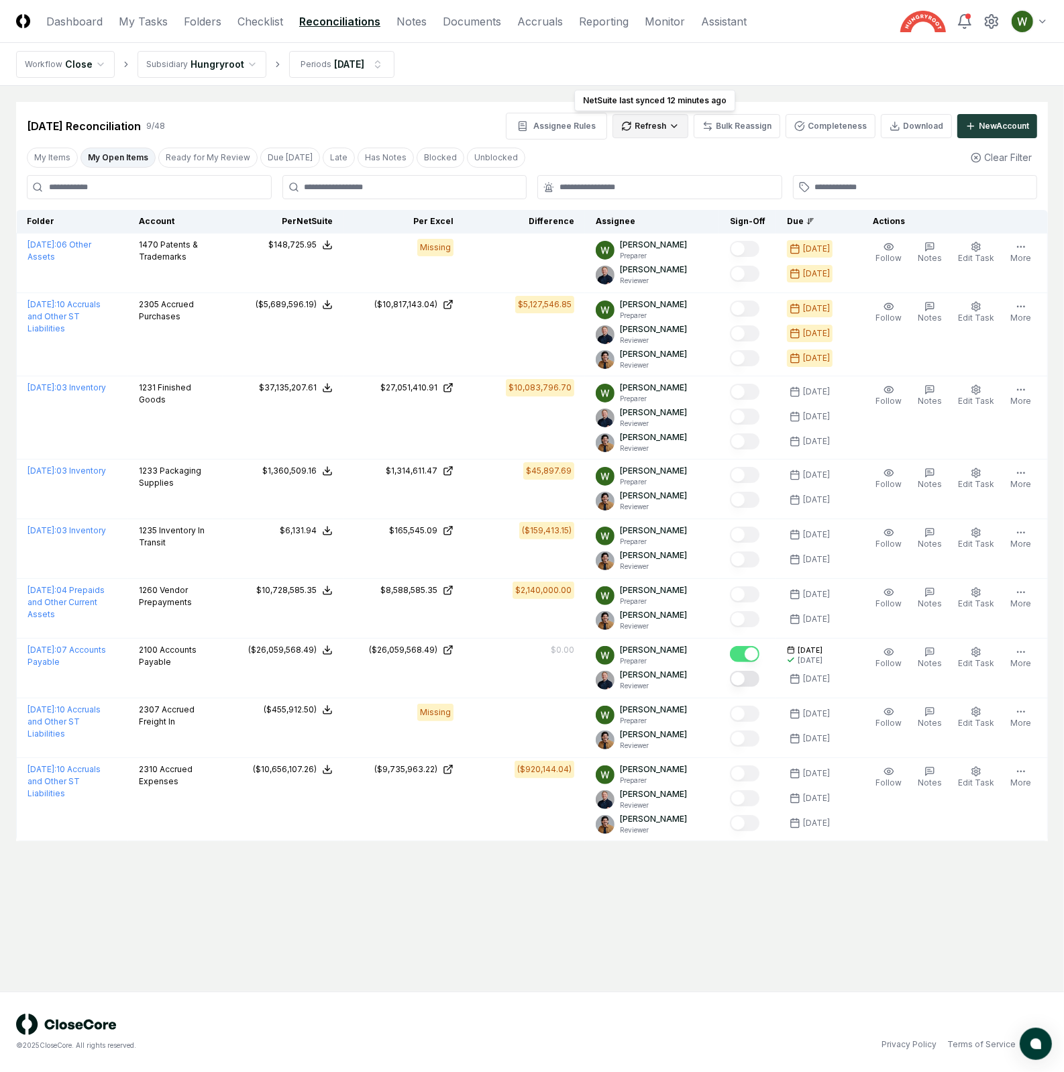
click at [660, 122] on html "CloseCore Dashboard My Tasks Folders Checklist Reconciliations Notes Documents …" at bounding box center [532, 536] width 1064 height 1072
click at [659, 176] on div "Spreadsheets" at bounding box center [653, 174] width 79 height 20
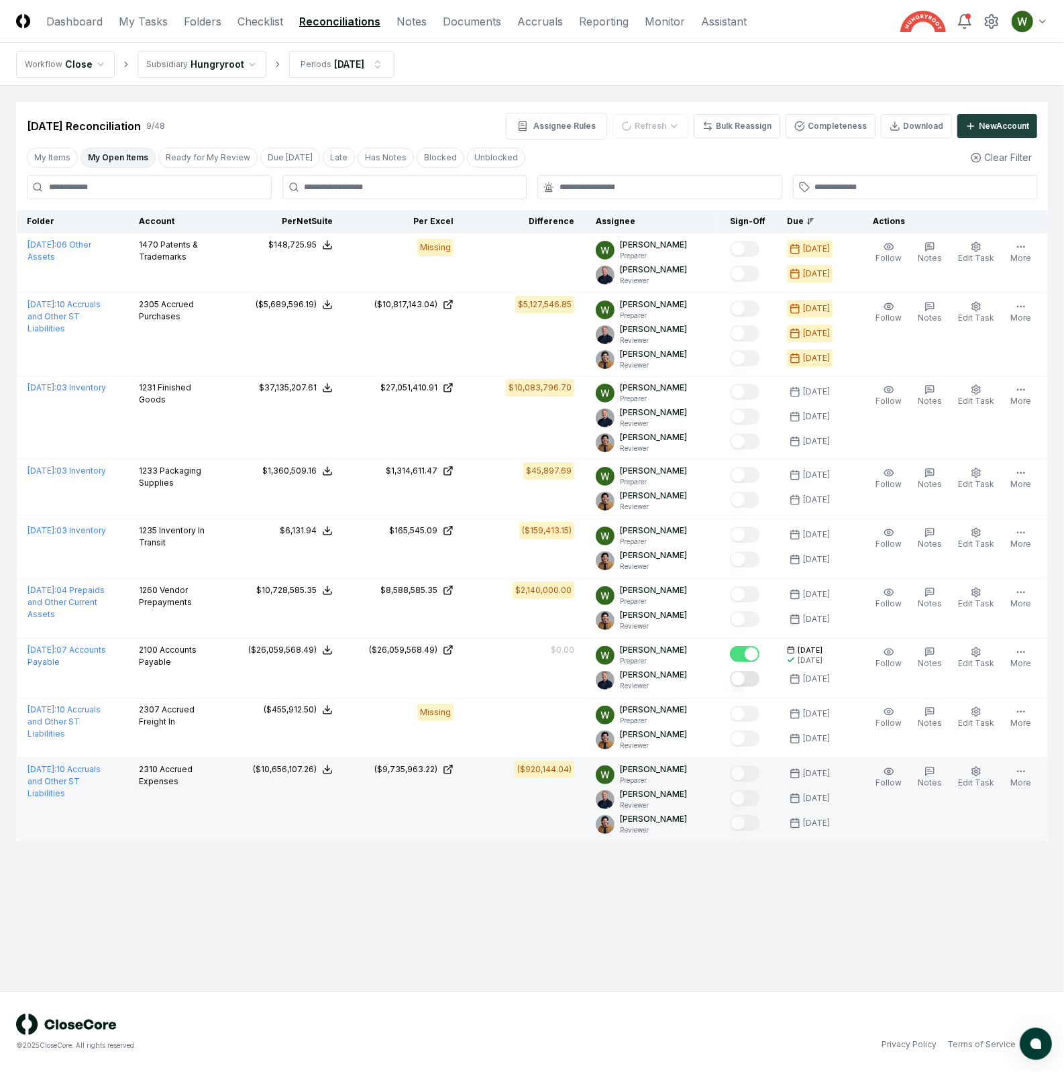
click at [634, 832] on p "Reviewer" at bounding box center [653, 830] width 67 height 10
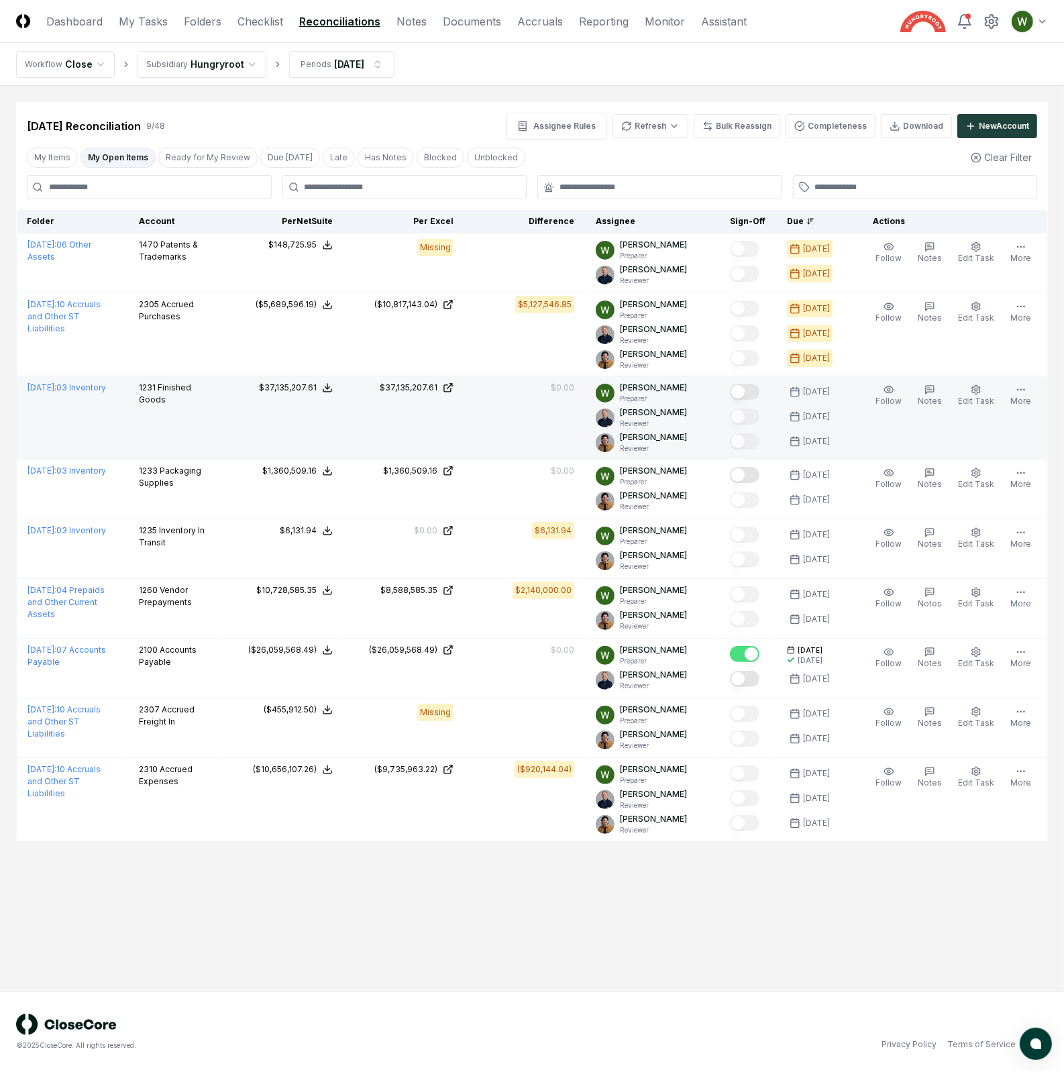
click at [756, 392] on button "Mark complete" at bounding box center [745, 392] width 30 height 16
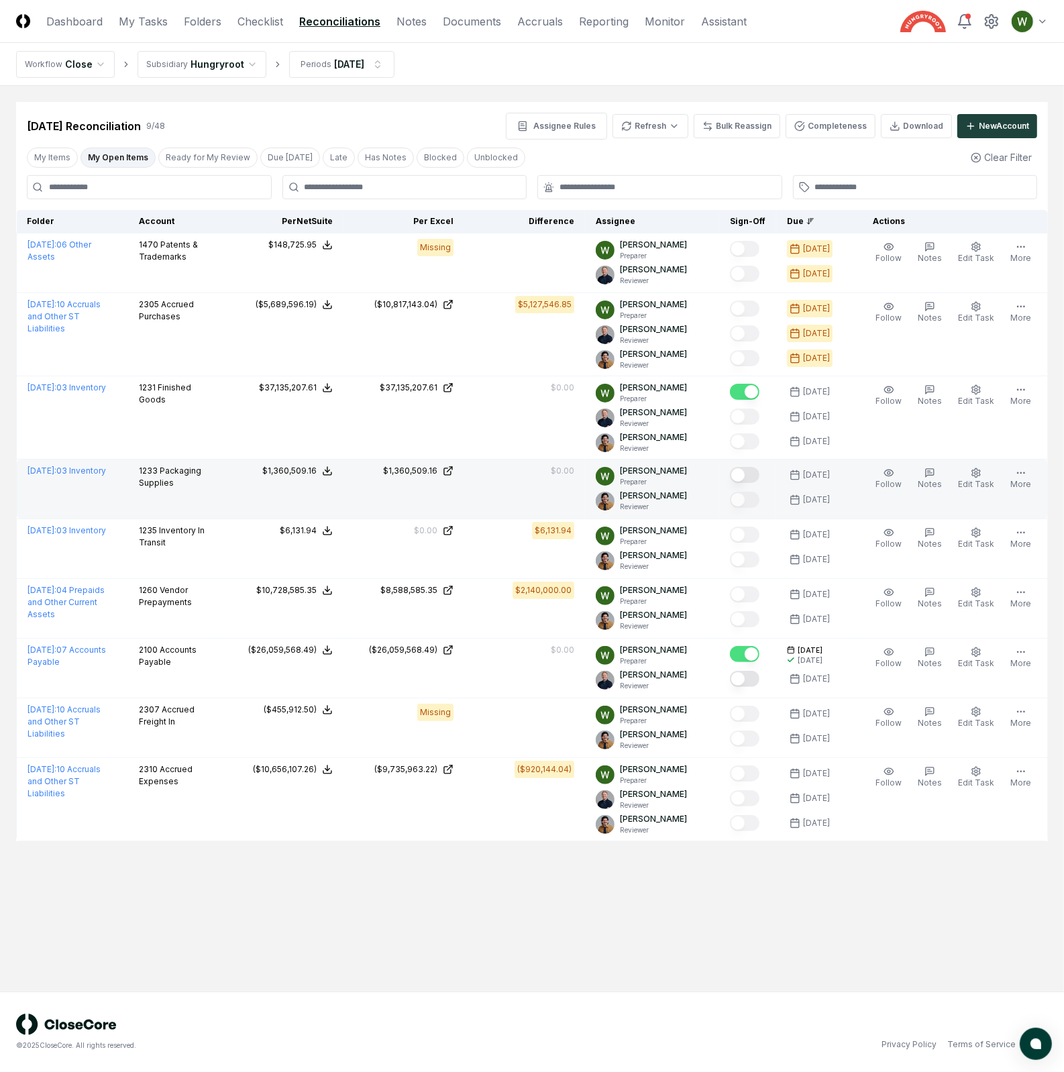
click at [755, 476] on button "Mark complete" at bounding box center [745, 475] width 30 height 16
click at [662, 125] on html "CloseCore Dashboard My Tasks Folders Checklist Reconciliations Notes Documents …" at bounding box center [532, 536] width 1064 height 1072
click at [641, 150] on div "Trial Balance" at bounding box center [653, 154] width 79 height 20
click at [677, 151] on div "My Items My Open Items Ready for My Review Due Today Late Has Notes Blocked Unb…" at bounding box center [532, 157] width 1032 height 25
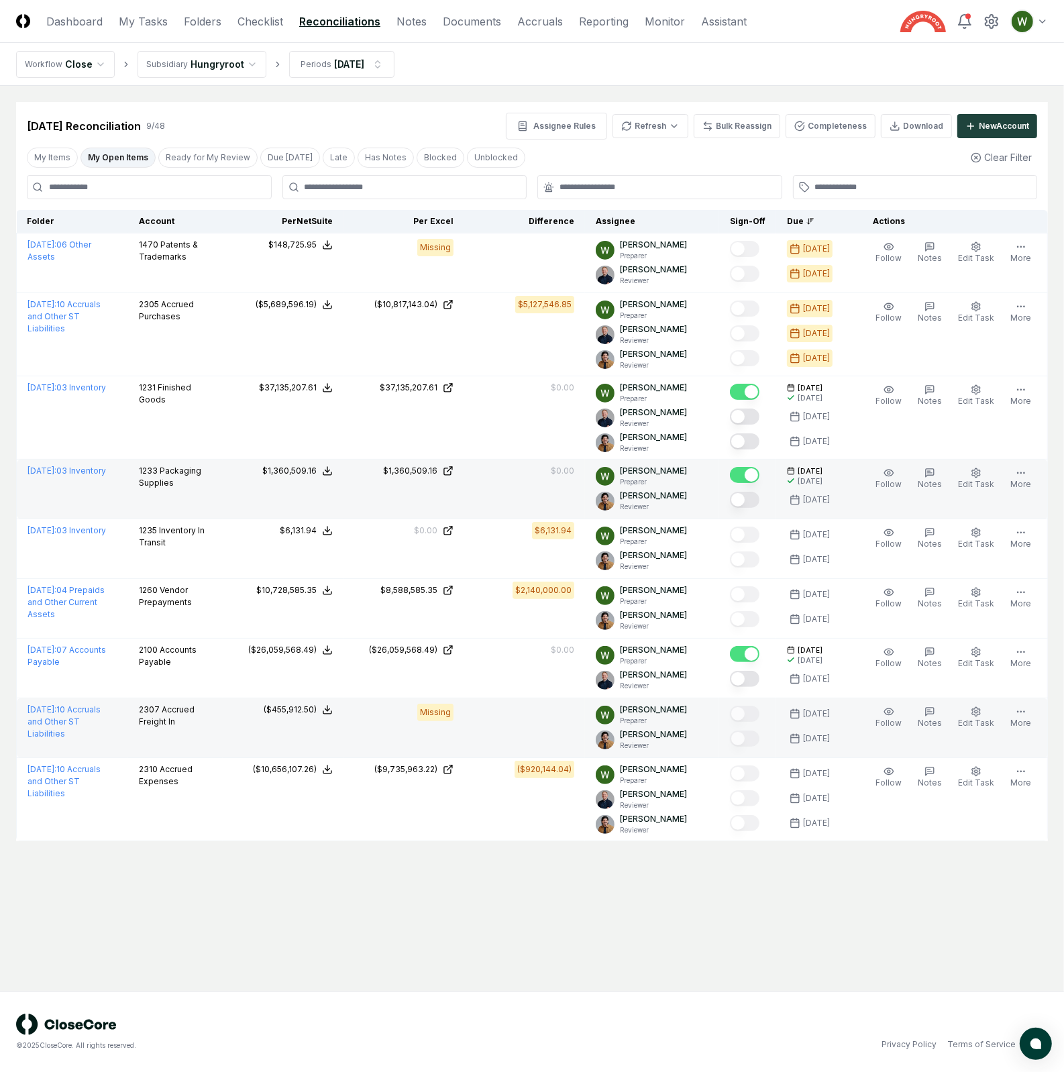
click at [489, 735] on td at bounding box center [524, 728] width 121 height 60
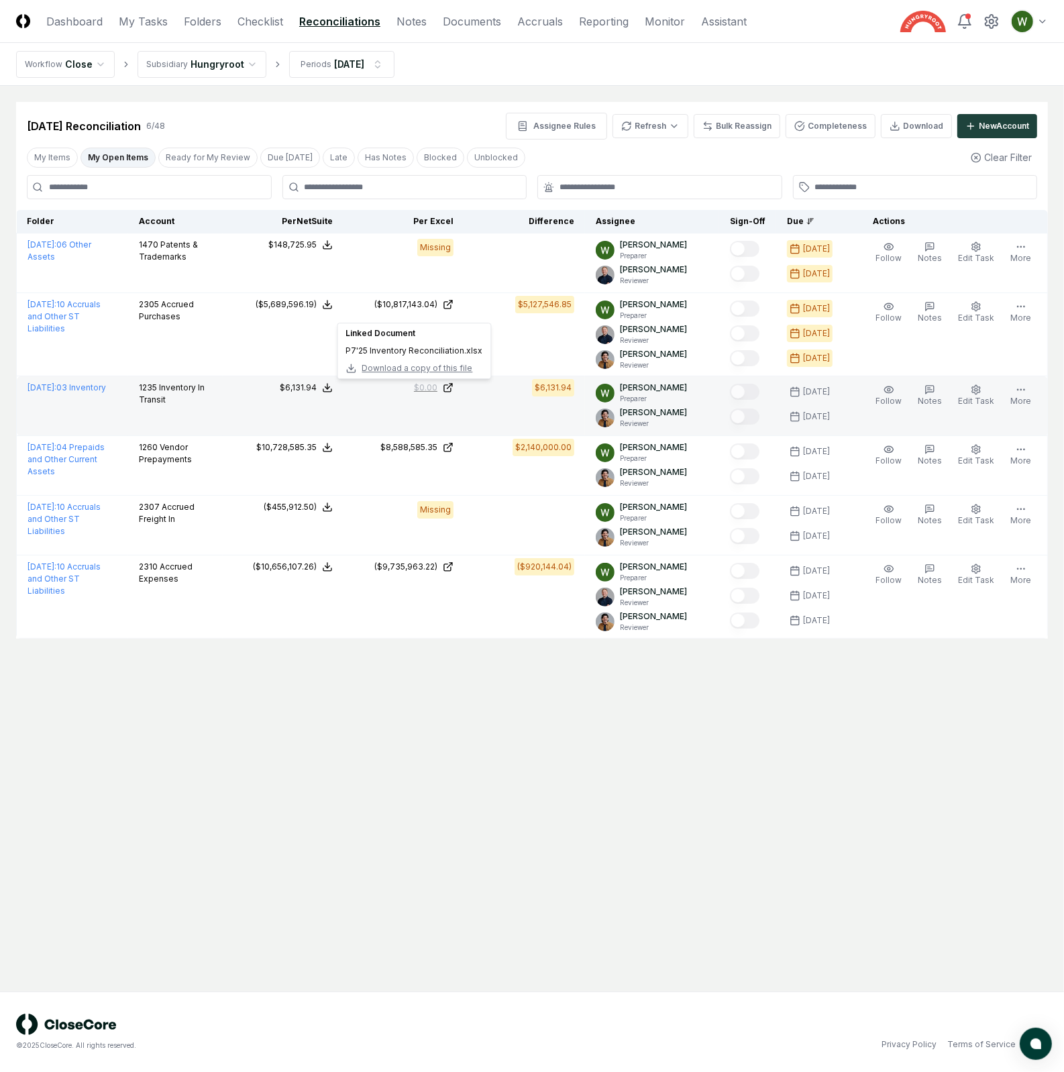
click at [437, 388] on div "$0.00" at bounding box center [425, 388] width 23 height 12
click at [384, 391] on link "$0.00" at bounding box center [403, 388] width 99 height 12
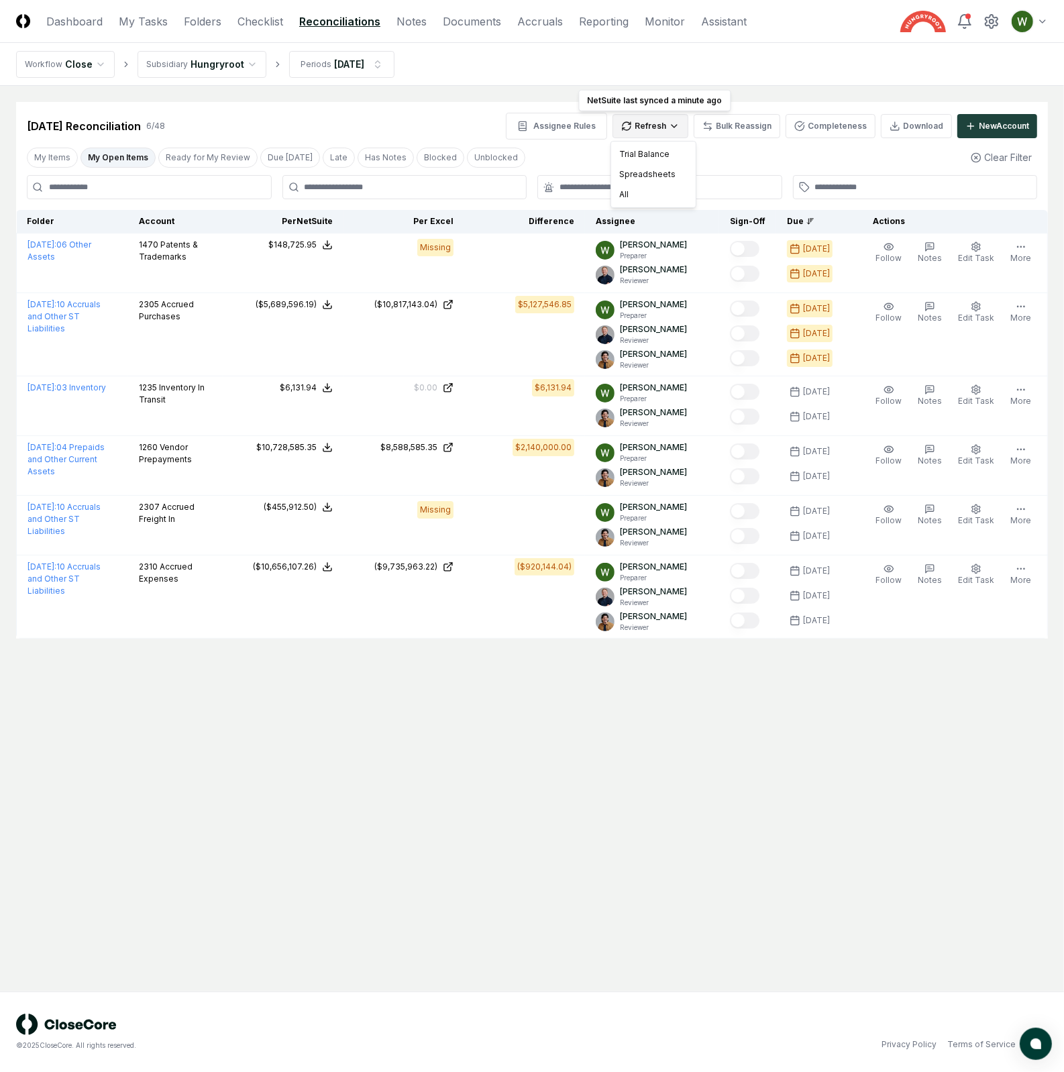
click at [677, 125] on html "CloseCore Dashboard My Tasks Folders Checklist Reconciliations Notes Documents …" at bounding box center [532, 536] width 1064 height 1072
click at [653, 178] on div "Spreadsheets" at bounding box center [653, 174] width 79 height 20
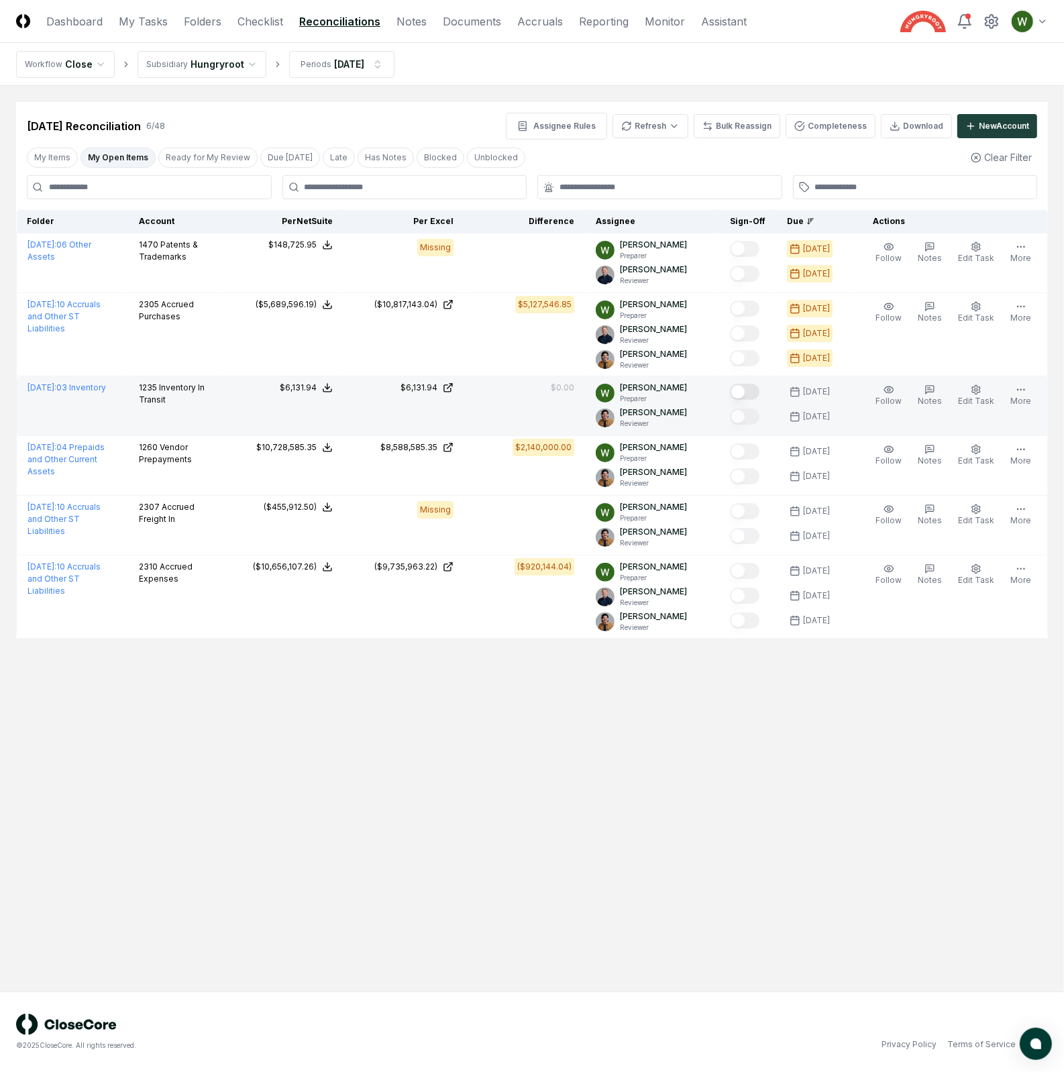
click at [749, 394] on button "Mark complete" at bounding box center [745, 392] width 30 height 16
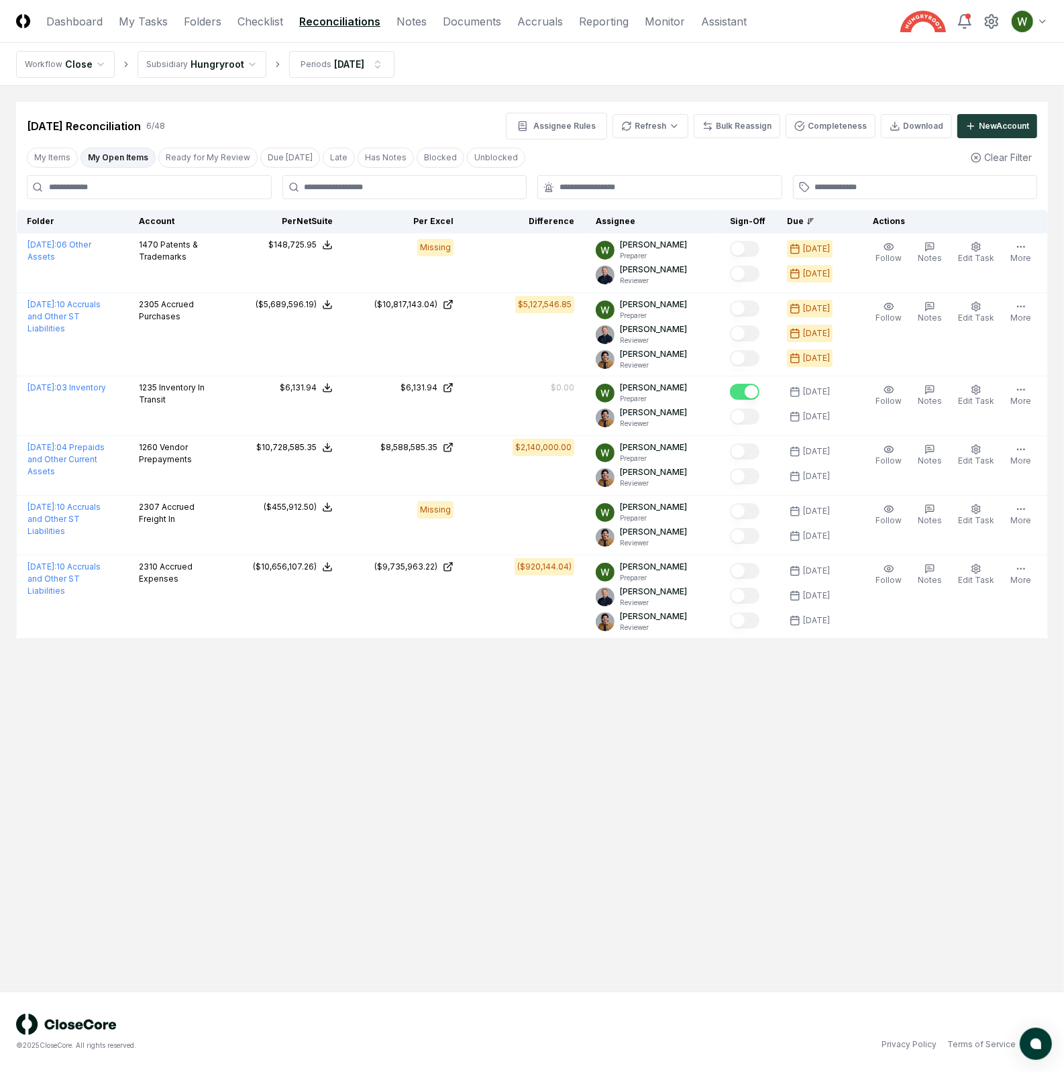
click at [549, 752] on main "Cancel Reassign [DATE] Reconciliation 6 / 48 Assignee Rules Refresh Bulk Reassi…" at bounding box center [532, 538] width 1064 height 905
click at [675, 125] on html "CloseCore Dashboard My Tasks Folders Checklist Reconciliations Notes Documents …" at bounding box center [532, 536] width 1064 height 1072
drag, startPoint x: 665, startPoint y: 160, endPoint x: 666, endPoint y: 173, distance: 13.5
click at [666, 173] on div "Trial Balance Spreadsheets All" at bounding box center [653, 174] width 86 height 67
click at [665, 711] on main "Cancel Reassign [DATE] Reconciliation 6 / 48 Assignee Rules Refresh Bulk Reassi…" at bounding box center [532, 538] width 1064 height 905
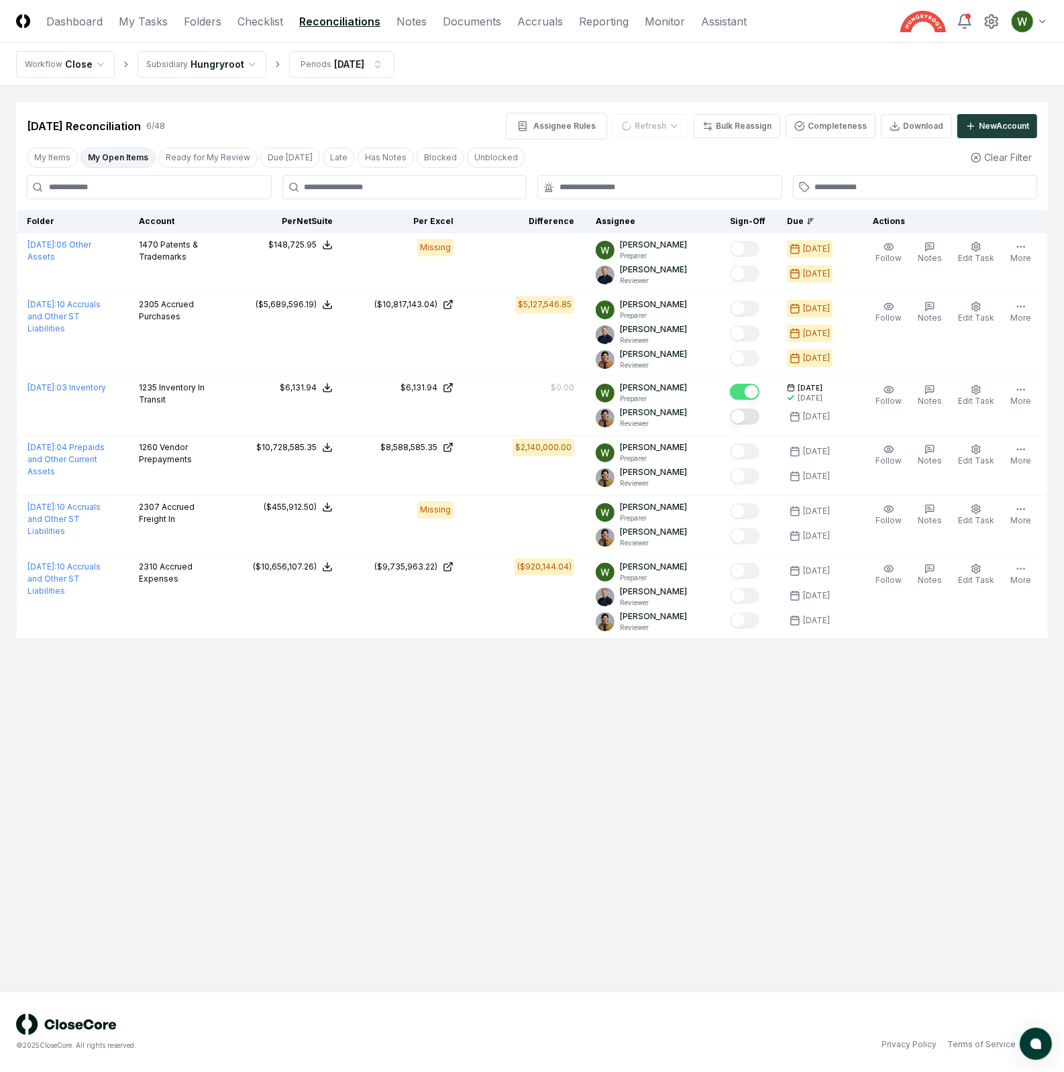
click at [528, 800] on main "Cancel Reassign [DATE] Reconciliation 6 / 48 Assignee Rules Refresh Bulk Reassi…" at bounding box center [532, 538] width 1064 height 905
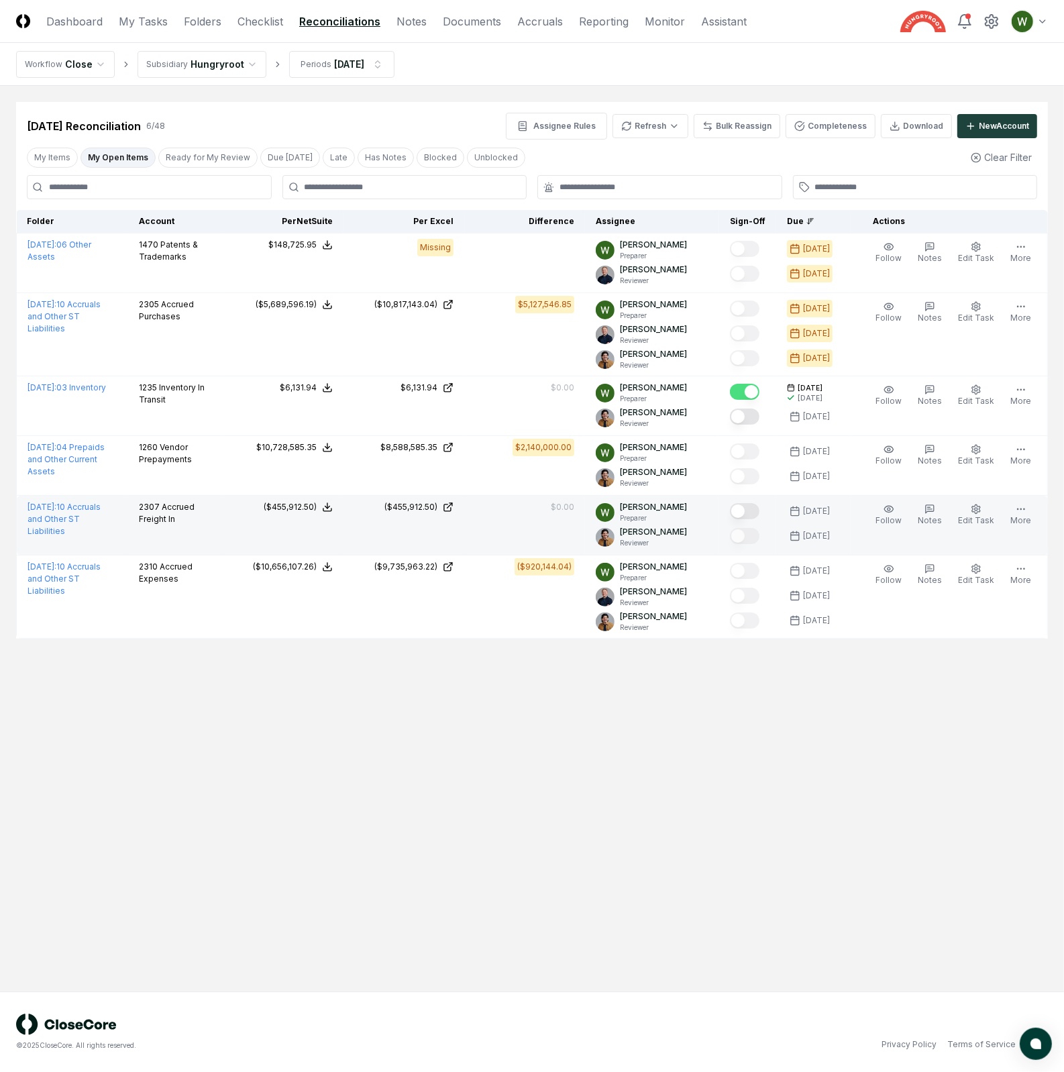
click at [753, 512] on button "Mark complete" at bounding box center [745, 511] width 30 height 16
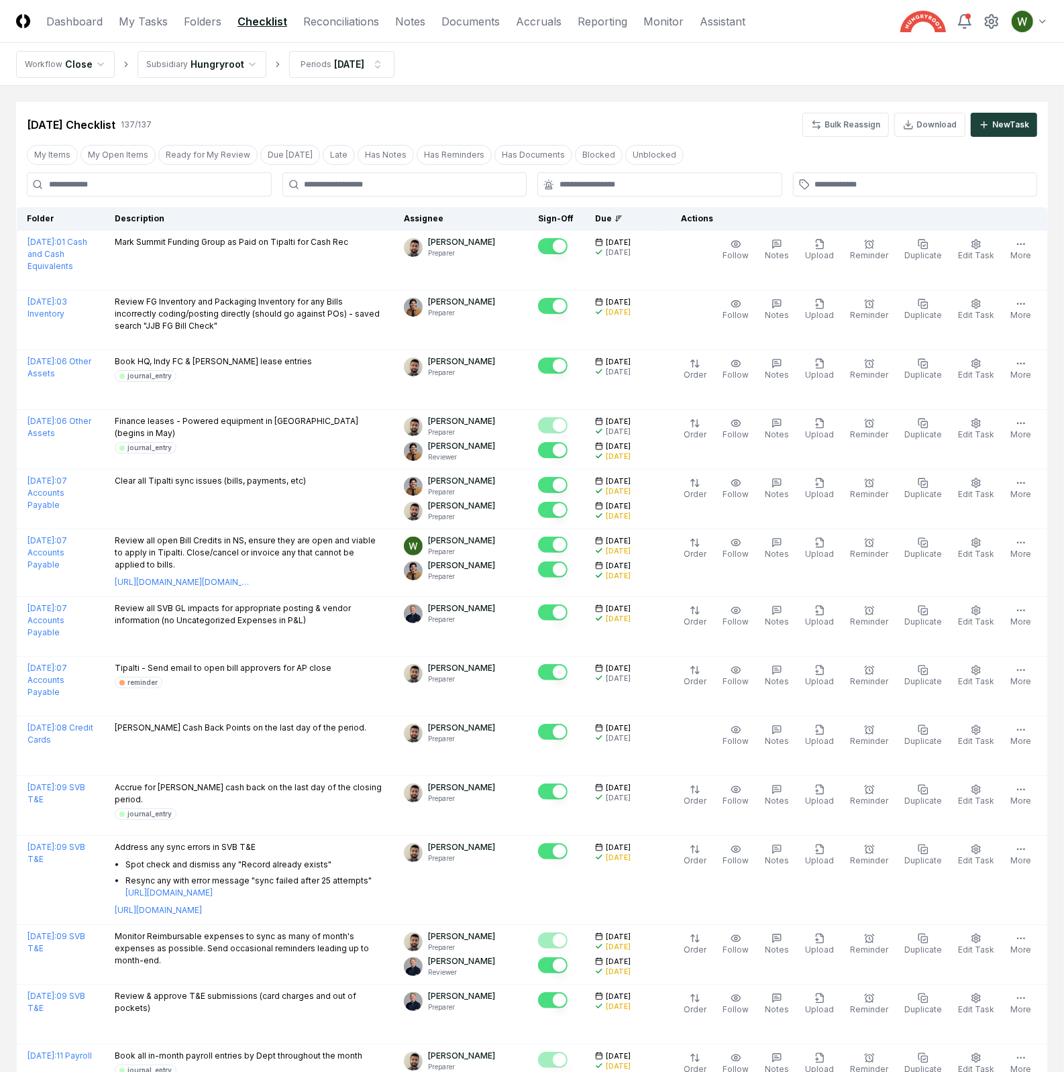
click at [120, 164] on div "My Items My Open Items Ready for My Review Due [DATE] Late Has Notes Has Remind…" at bounding box center [532, 154] width 1032 height 25
click at [105, 151] on button "My Open Items" at bounding box center [117, 155] width 75 height 20
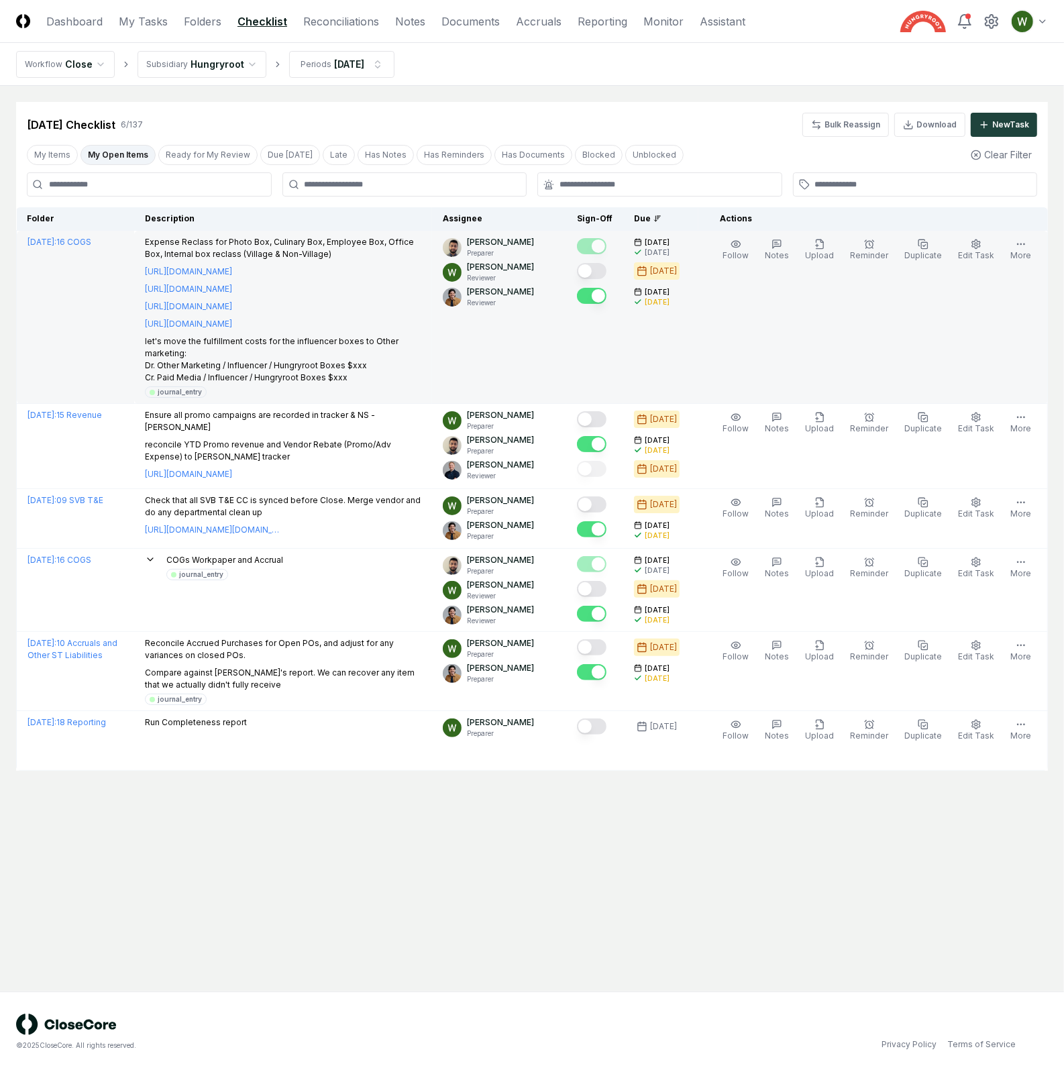
click at [598, 276] on button "Mark complete" at bounding box center [592, 271] width 30 height 16
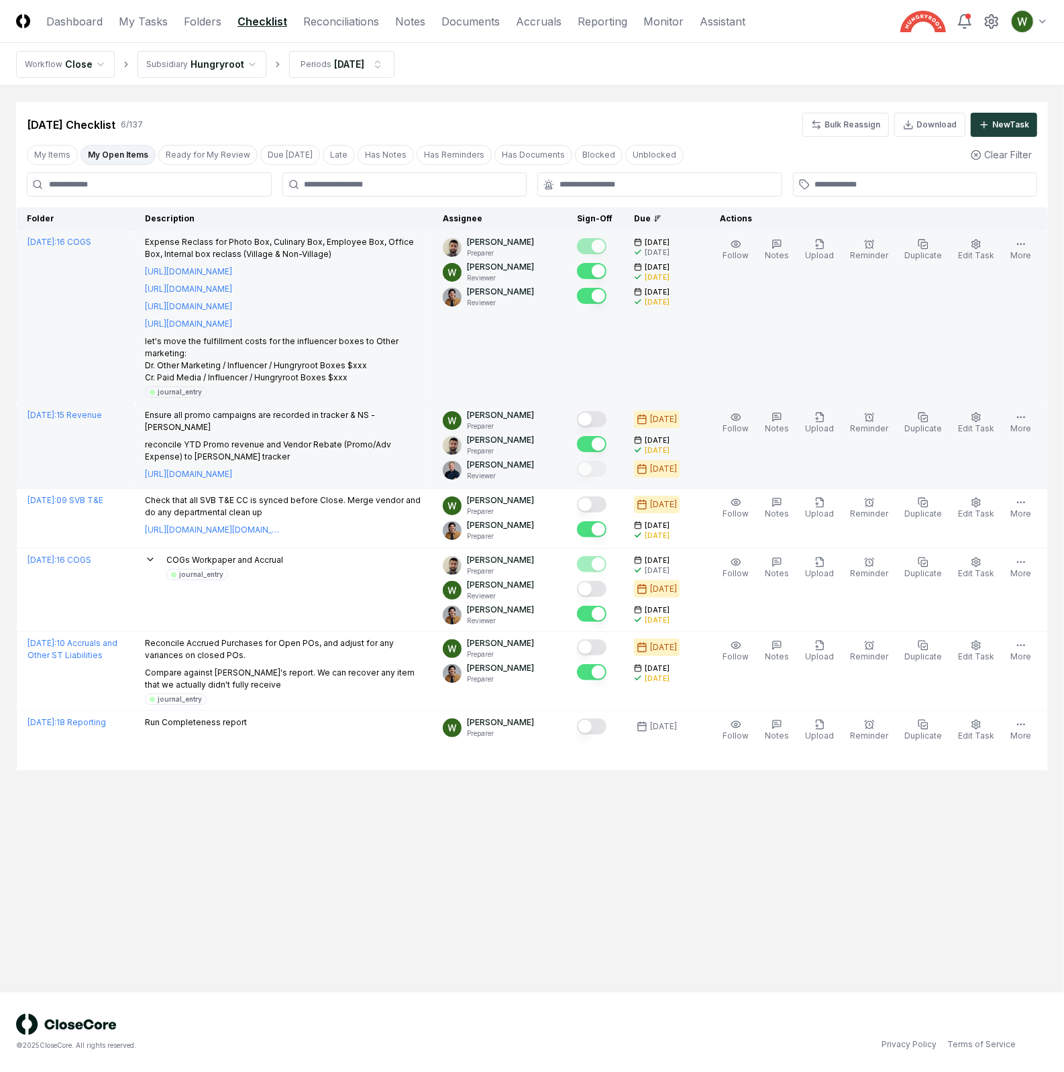
click at [604, 417] on button "Mark complete" at bounding box center [592, 419] width 30 height 16
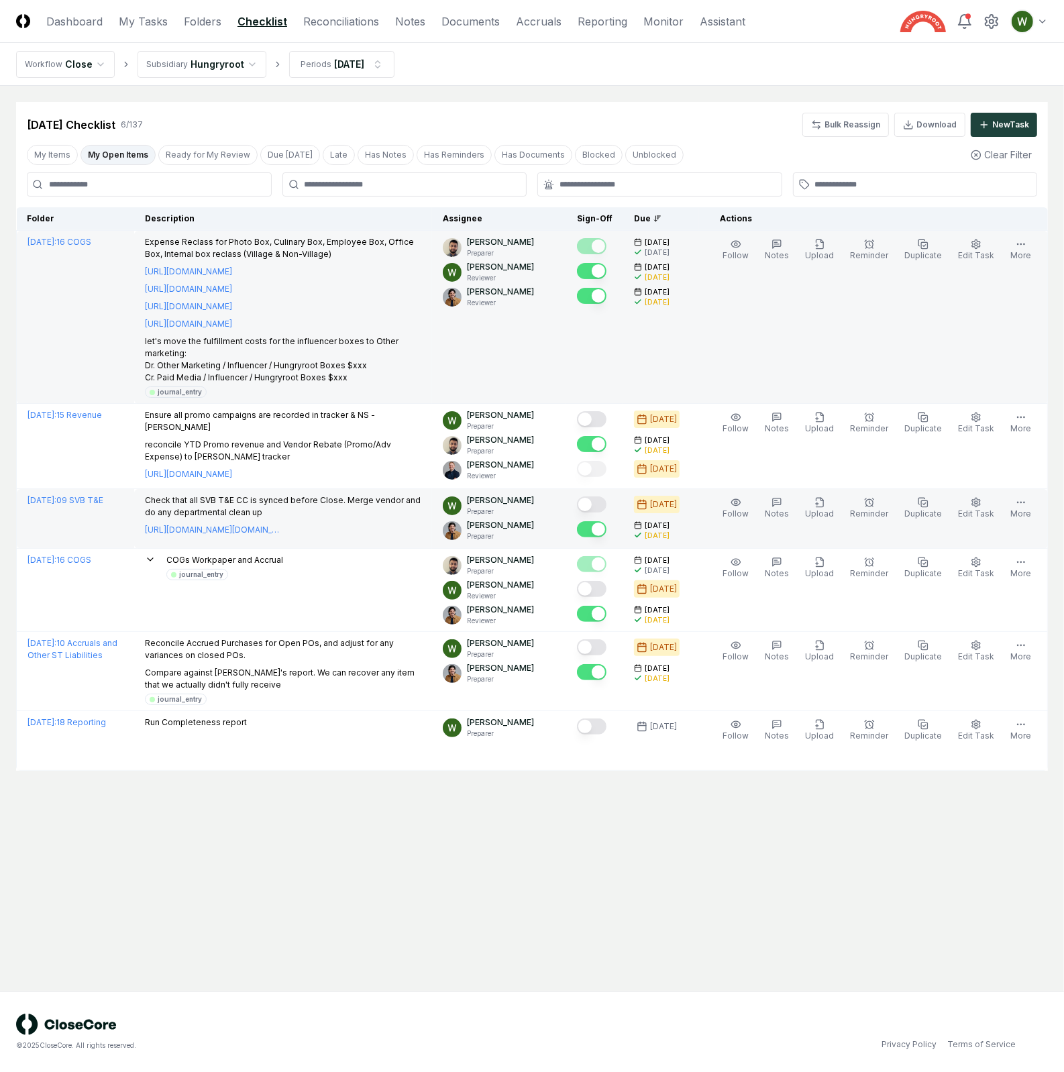
click at [604, 496] on button "Mark complete" at bounding box center [592, 504] width 30 height 16
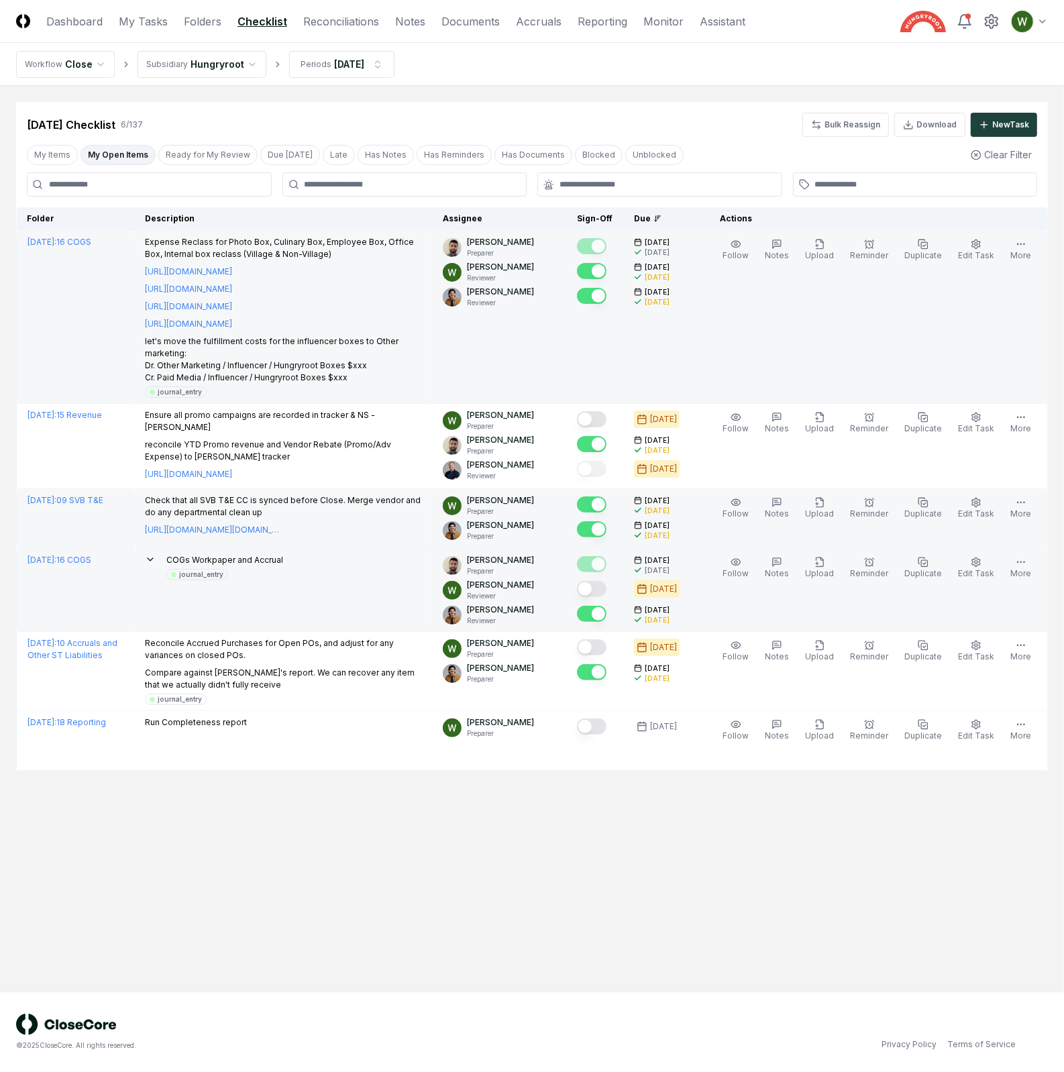
click at [606, 589] on button "Mark complete" at bounding box center [592, 589] width 30 height 16
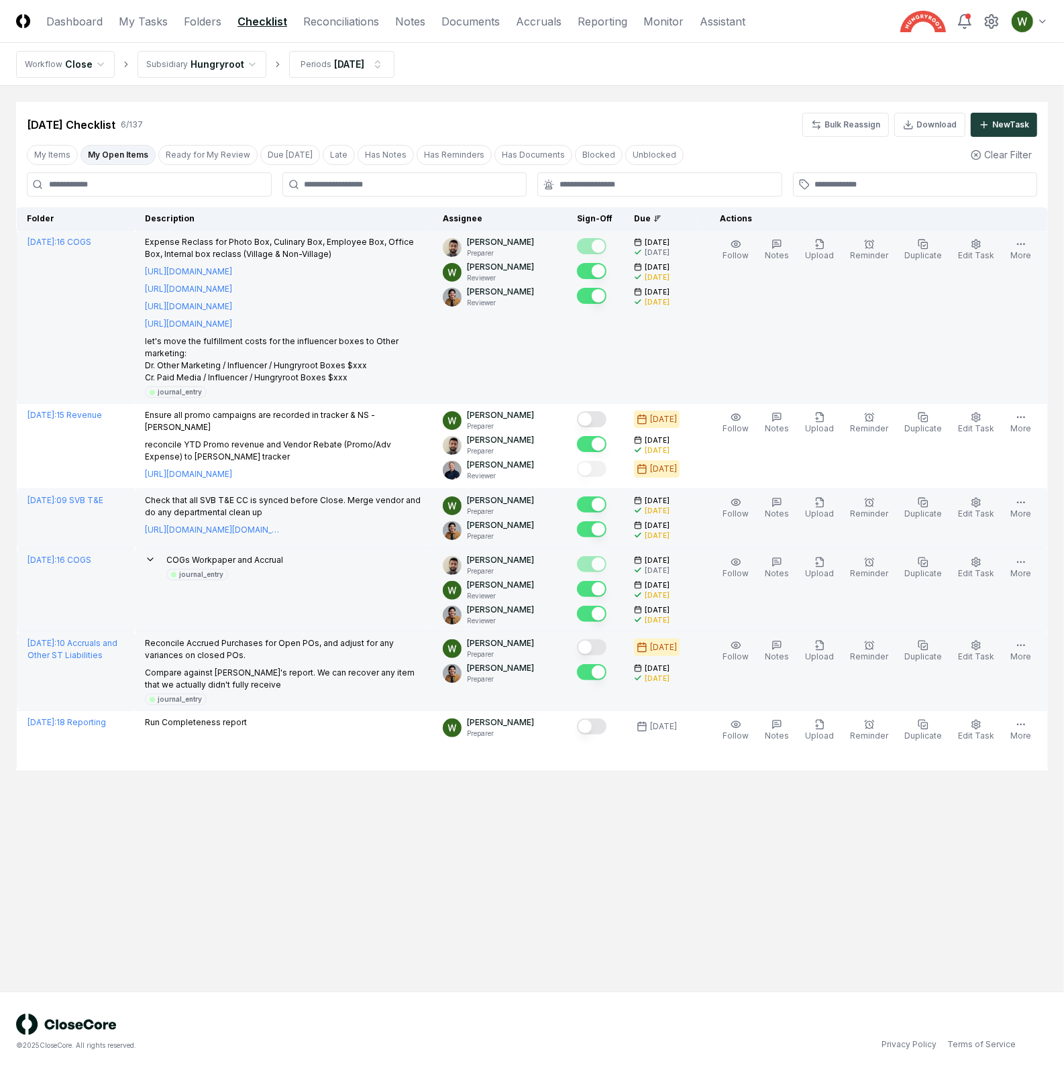
click at [606, 646] on button "Mark complete" at bounding box center [592, 647] width 30 height 16
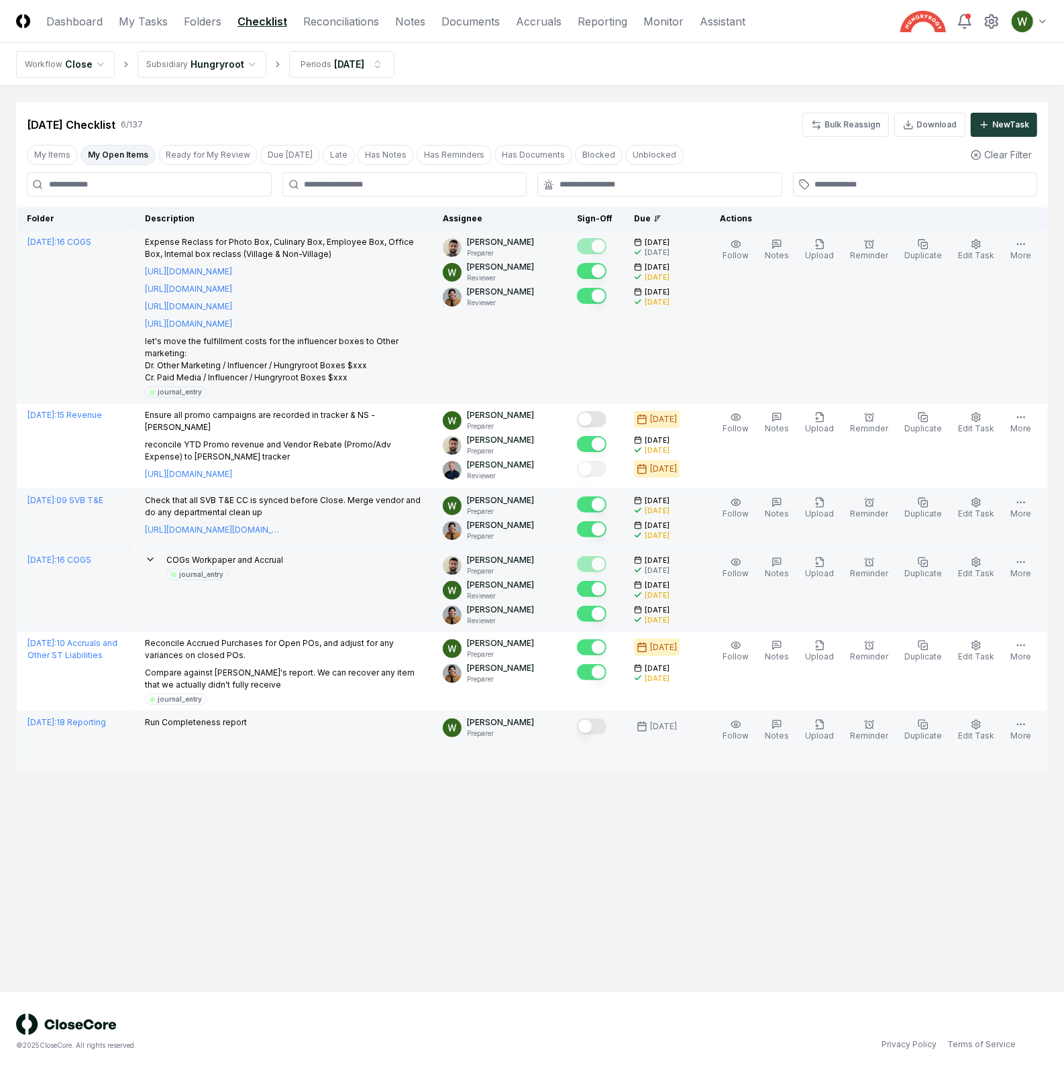
click at [606, 715] on td at bounding box center [594, 741] width 57 height 60
click at [606, 735] on div at bounding box center [592, 727] width 30 height 18
click at [599, 725] on button "Mark complete" at bounding box center [592, 726] width 30 height 16
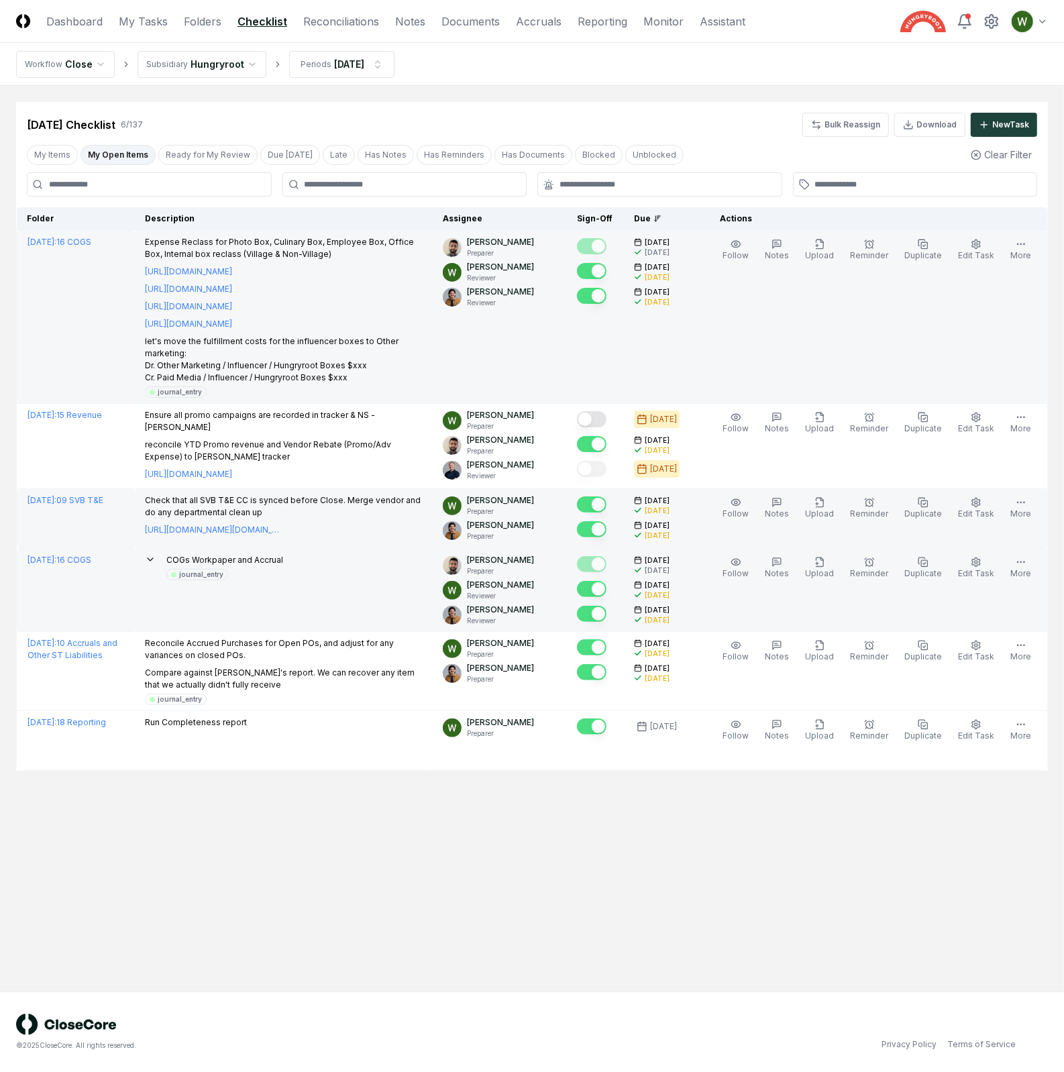
click at [644, 864] on main "Cancel Reassign [DATE] Checklist 6 / 137 Bulk Reassign Download New Task My Ite…" at bounding box center [532, 538] width 1064 height 905
click at [99, 20] on link "Dashboard" at bounding box center [74, 21] width 56 height 16
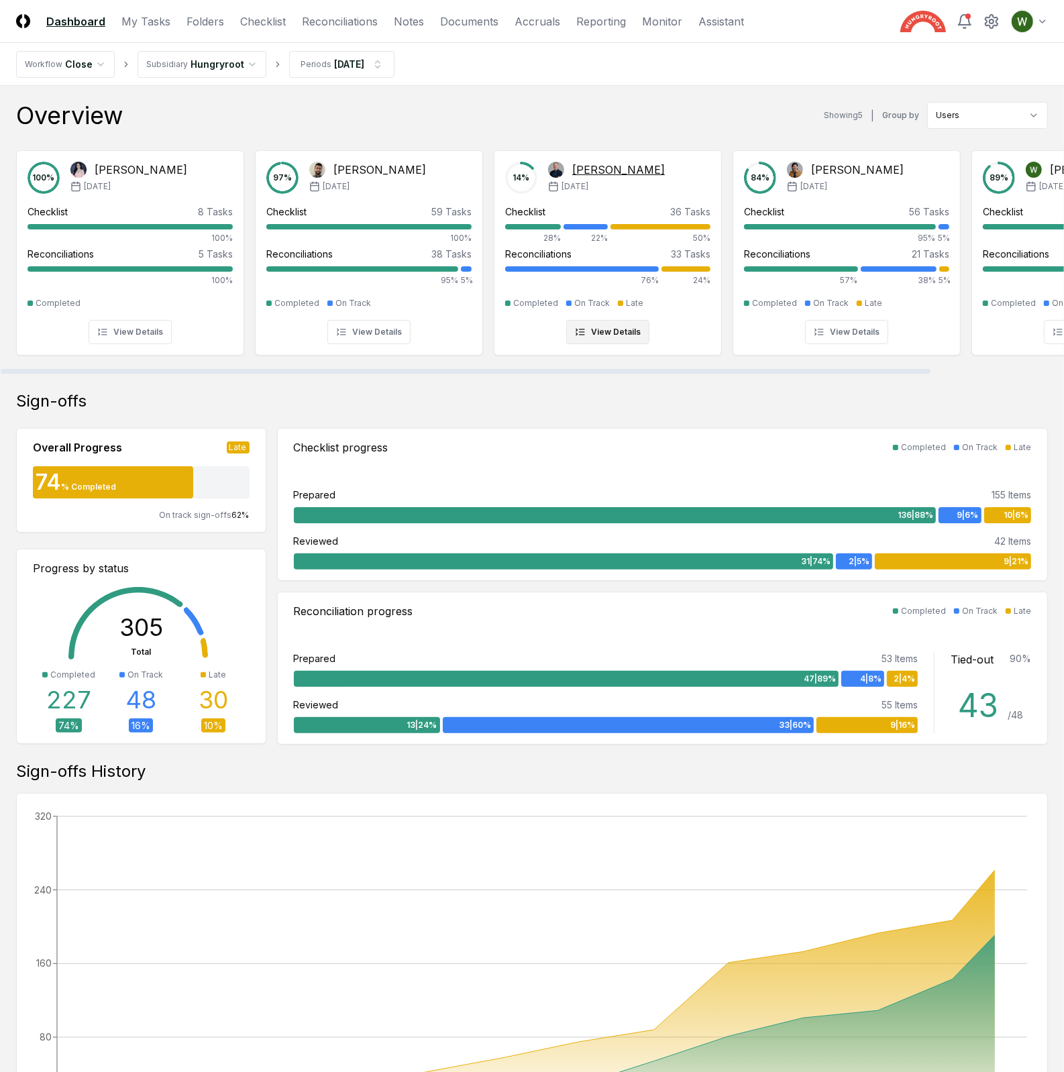
scroll to position [0, 152]
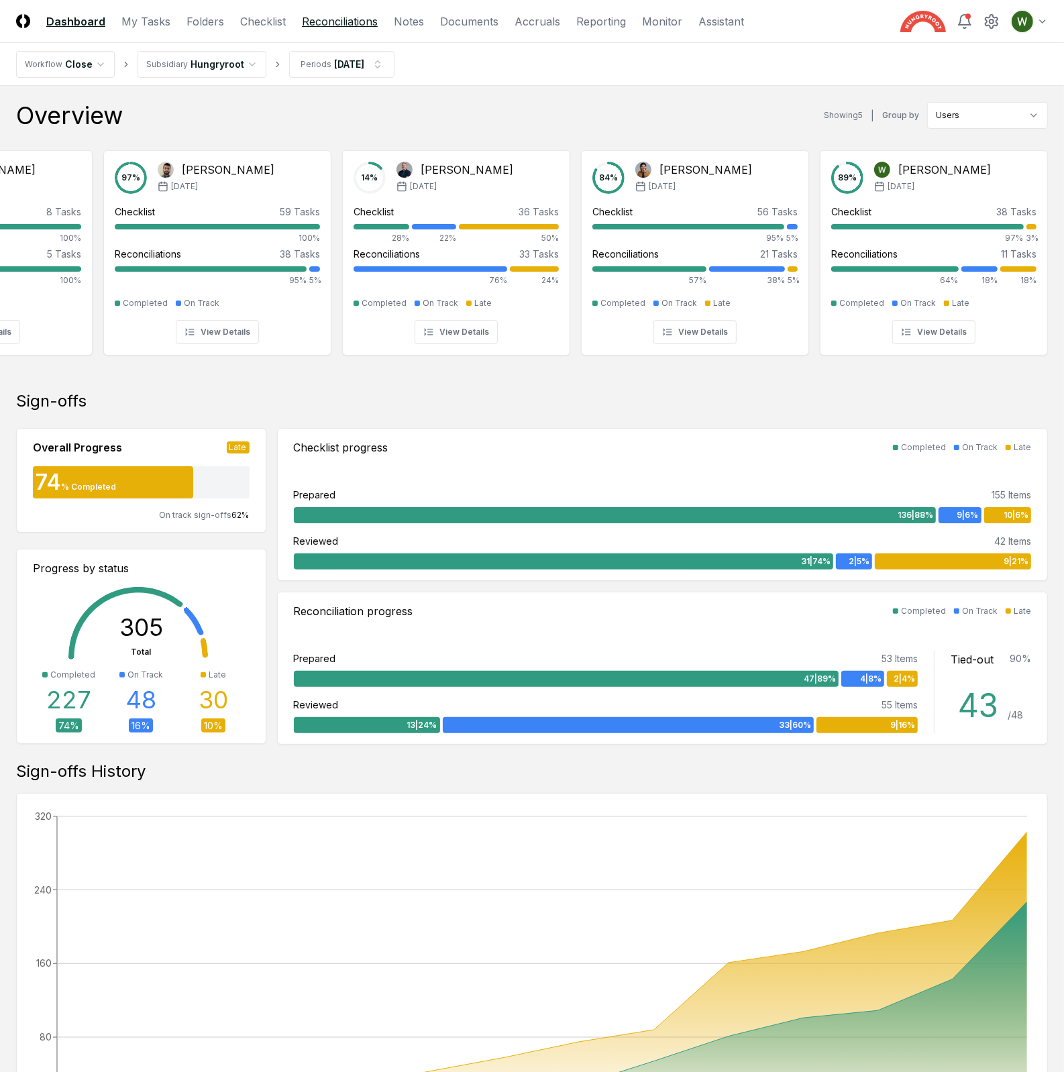
click at [334, 21] on link "Reconciliations" at bounding box center [340, 21] width 76 height 16
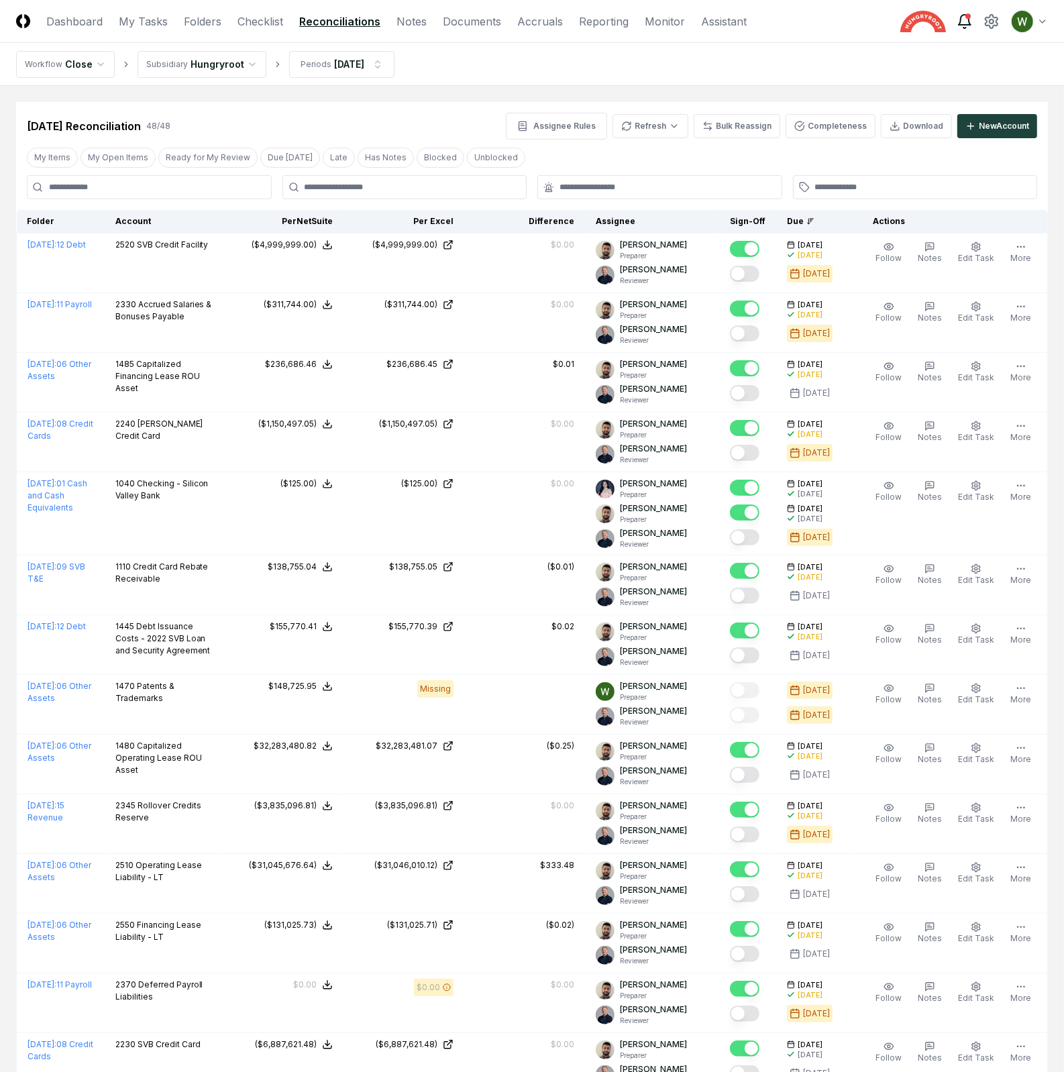
click at [962, 19] on icon at bounding box center [964, 21] width 16 height 16
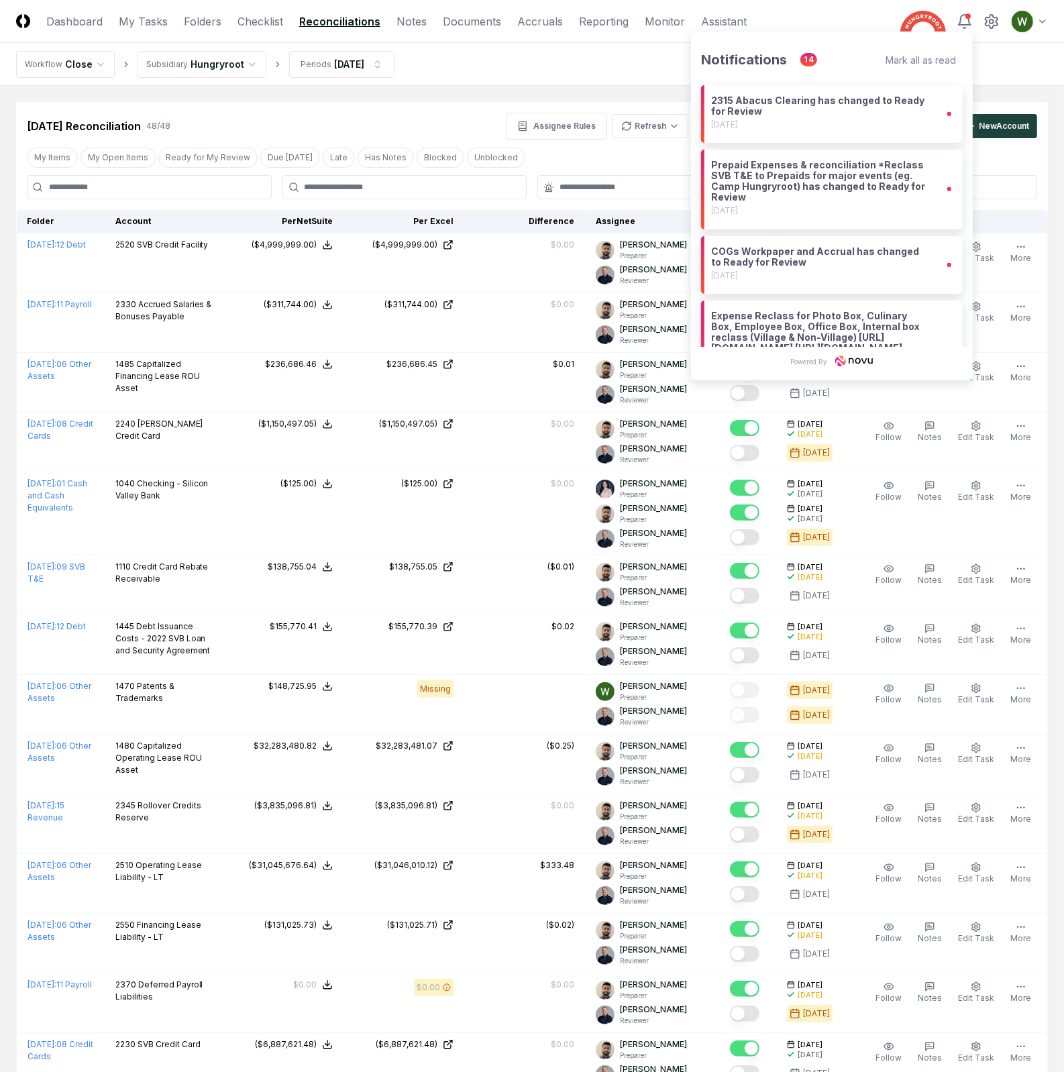
click at [946, 56] on div "Mark all as read" at bounding box center [920, 59] width 70 height 11
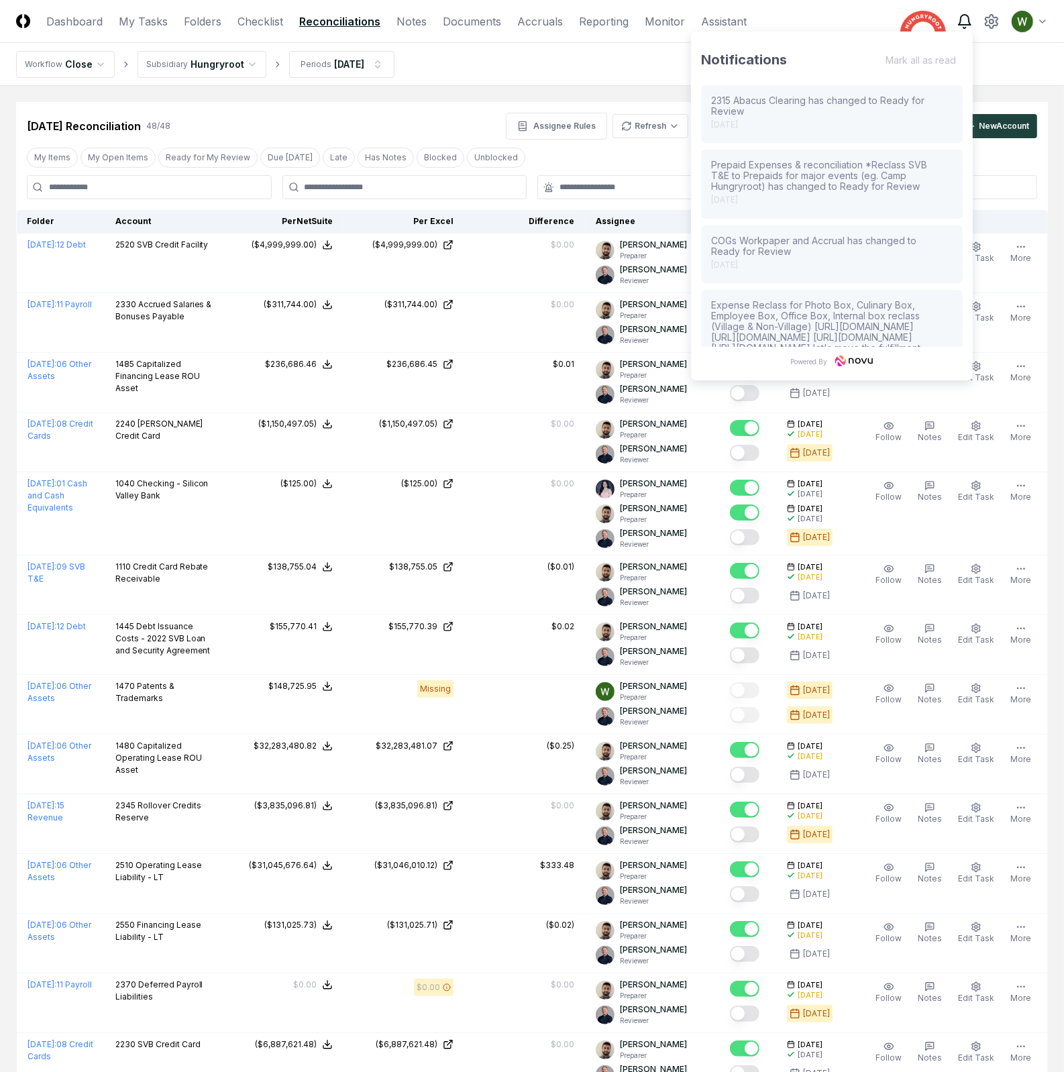
click at [968, 17] on icon at bounding box center [964, 21] width 16 height 16
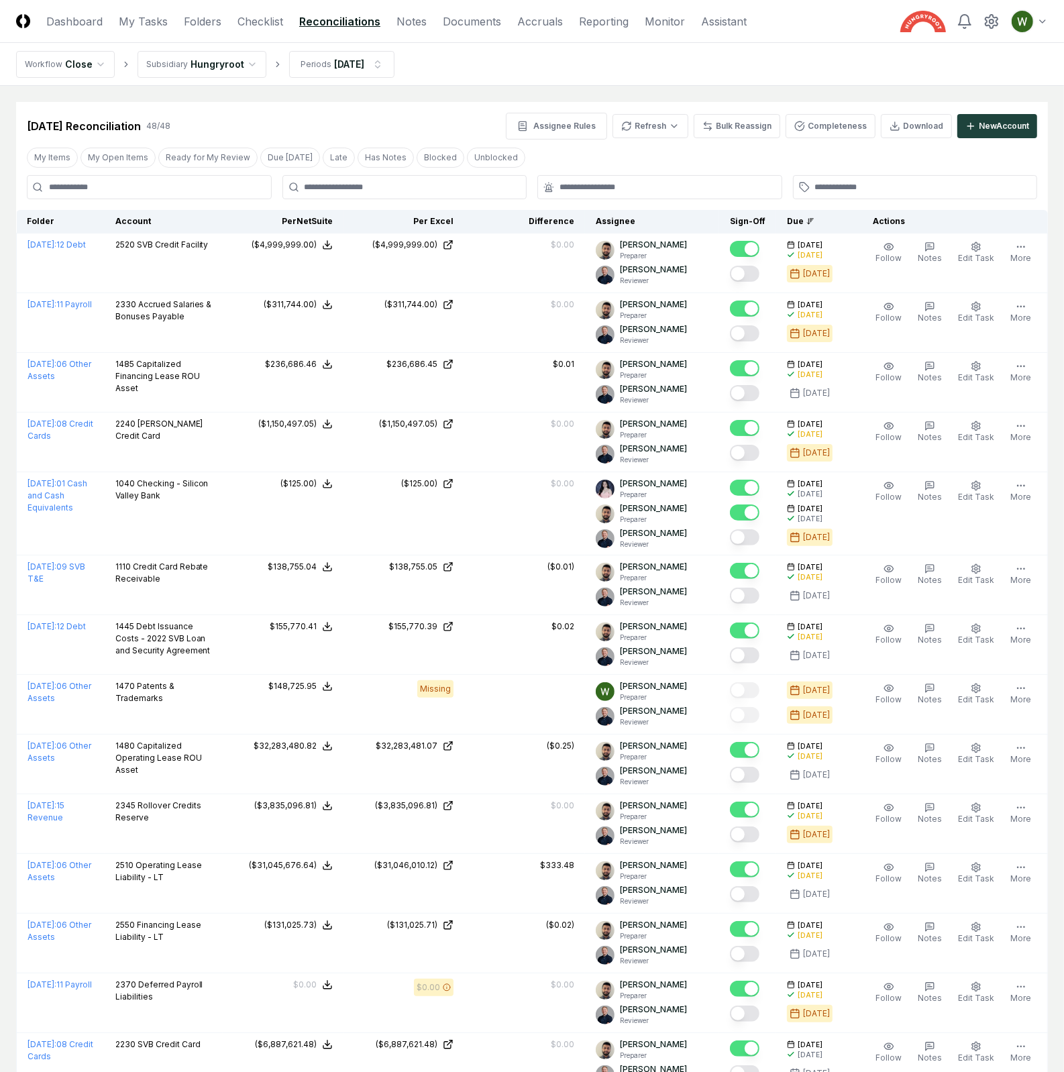
click at [909, 79] on nav "Workflow Close Subsidiary Hungryroot Periods [DATE]" at bounding box center [532, 64] width 1064 height 43
click at [113, 157] on button "My Open Items" at bounding box center [117, 158] width 75 height 20
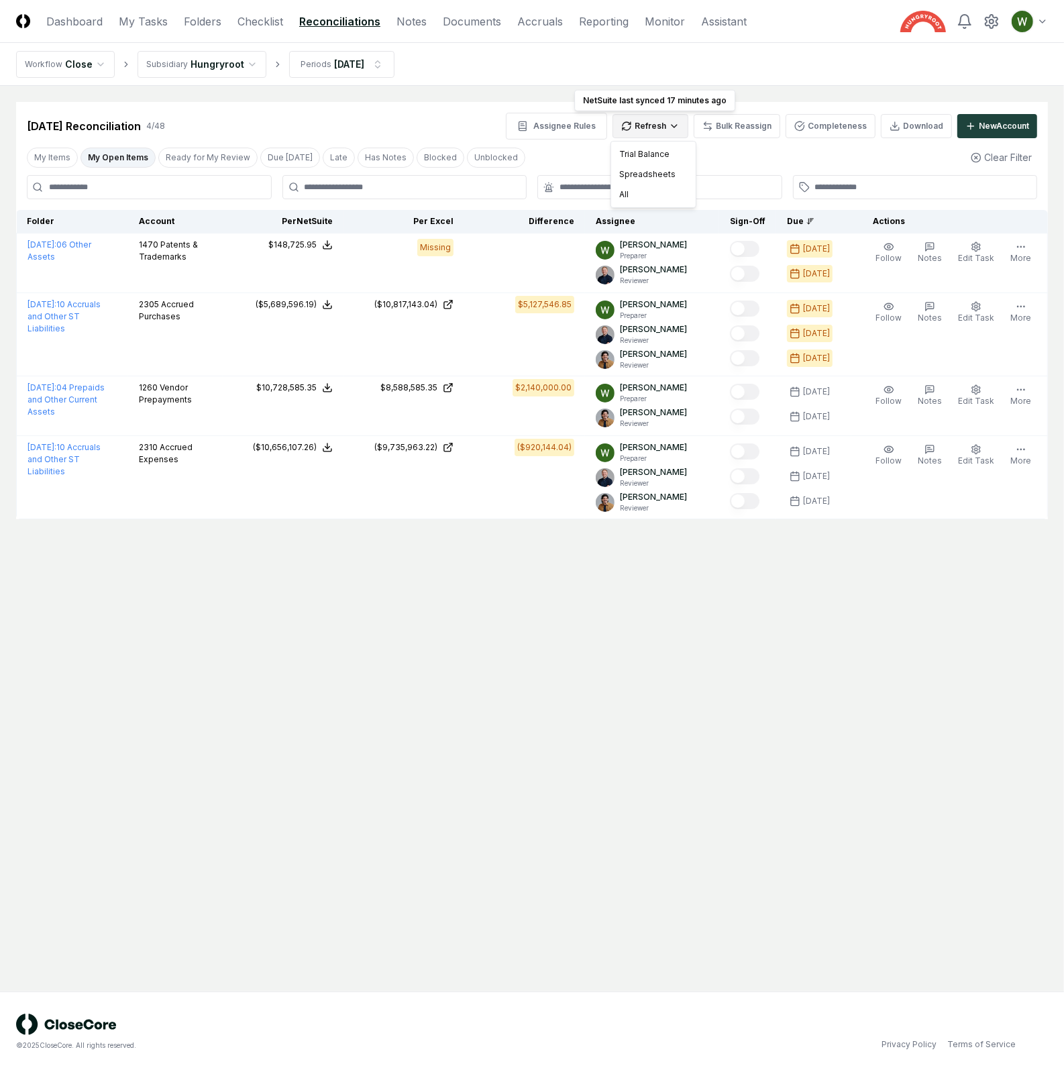
click at [663, 119] on html "CloseCore Dashboard My Tasks Folders Checklist Reconciliations Notes Documents …" at bounding box center [532, 536] width 1064 height 1072
click at [648, 171] on div "Spreadsheets" at bounding box center [653, 174] width 79 height 20
click at [646, 806] on main "Cancel Reassign [DATE] Reconciliation 4 / 48 Assignee Rules Refresh Bulk Reassi…" at bounding box center [532, 538] width 1064 height 905
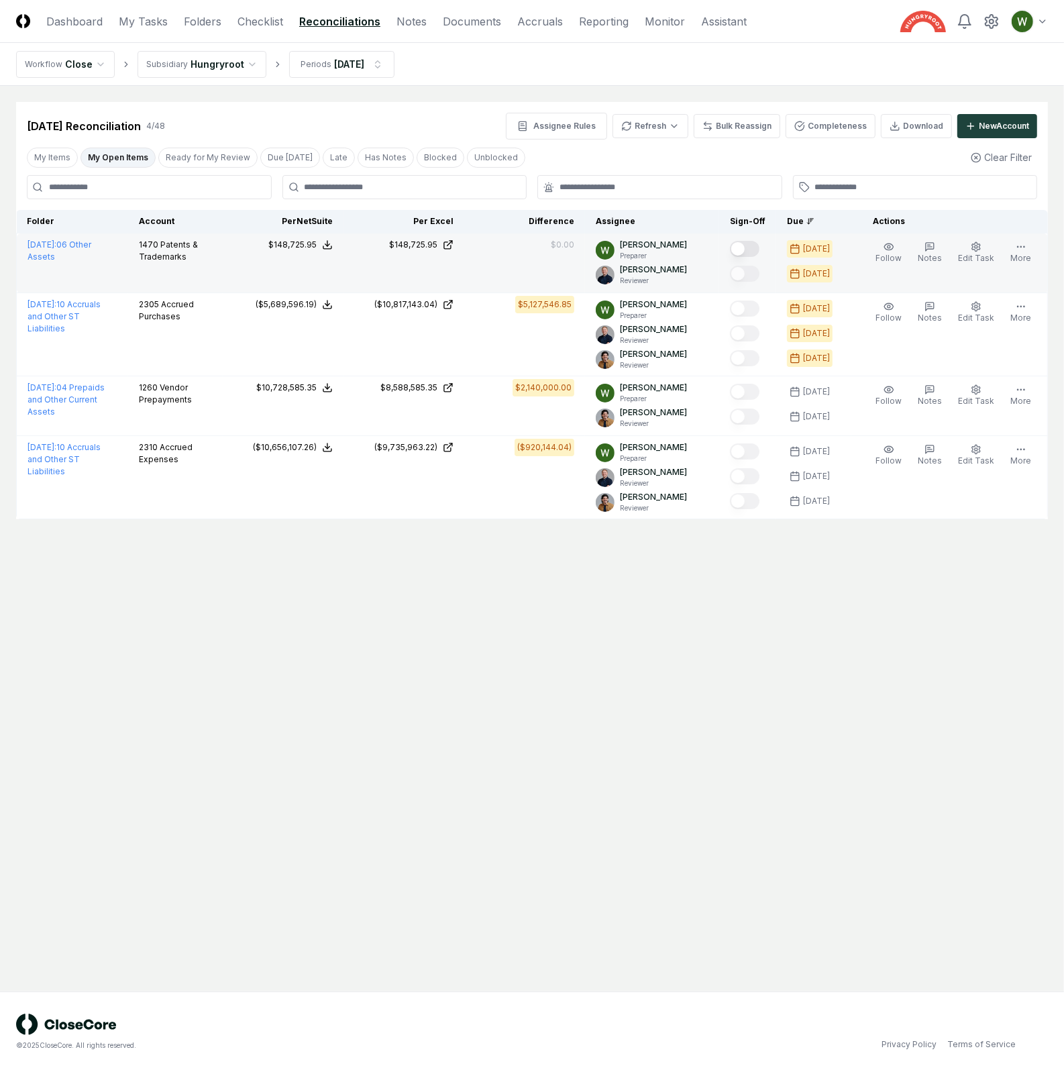
click at [753, 250] on button "Mark complete" at bounding box center [745, 249] width 30 height 16
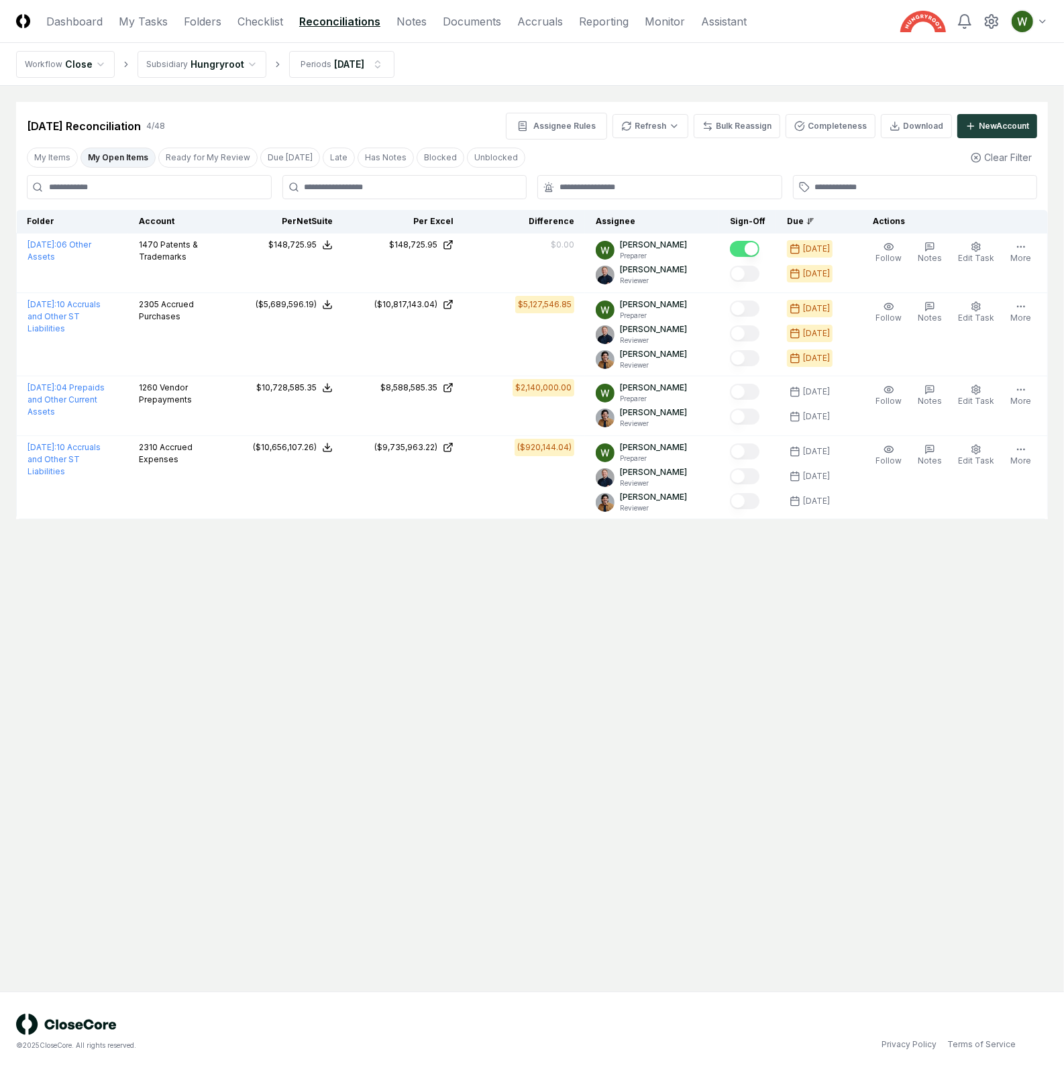
click at [594, 769] on main "Cancel Reassign [DATE] Reconciliation 4 / 48 Assignee Rules Refresh Bulk Reassi…" at bounding box center [532, 538] width 1064 height 905
click at [865, 592] on main "Cancel Reassign [DATE] Reconciliation 4 / 48 Assignee Rules Refresh Bulk Reassi…" at bounding box center [532, 538] width 1064 height 905
click at [864, 562] on main "Cancel Reassign [DATE] Reconciliation 4 / 48 Assignee Rules Refresh Bulk Reassi…" at bounding box center [532, 538] width 1064 height 905
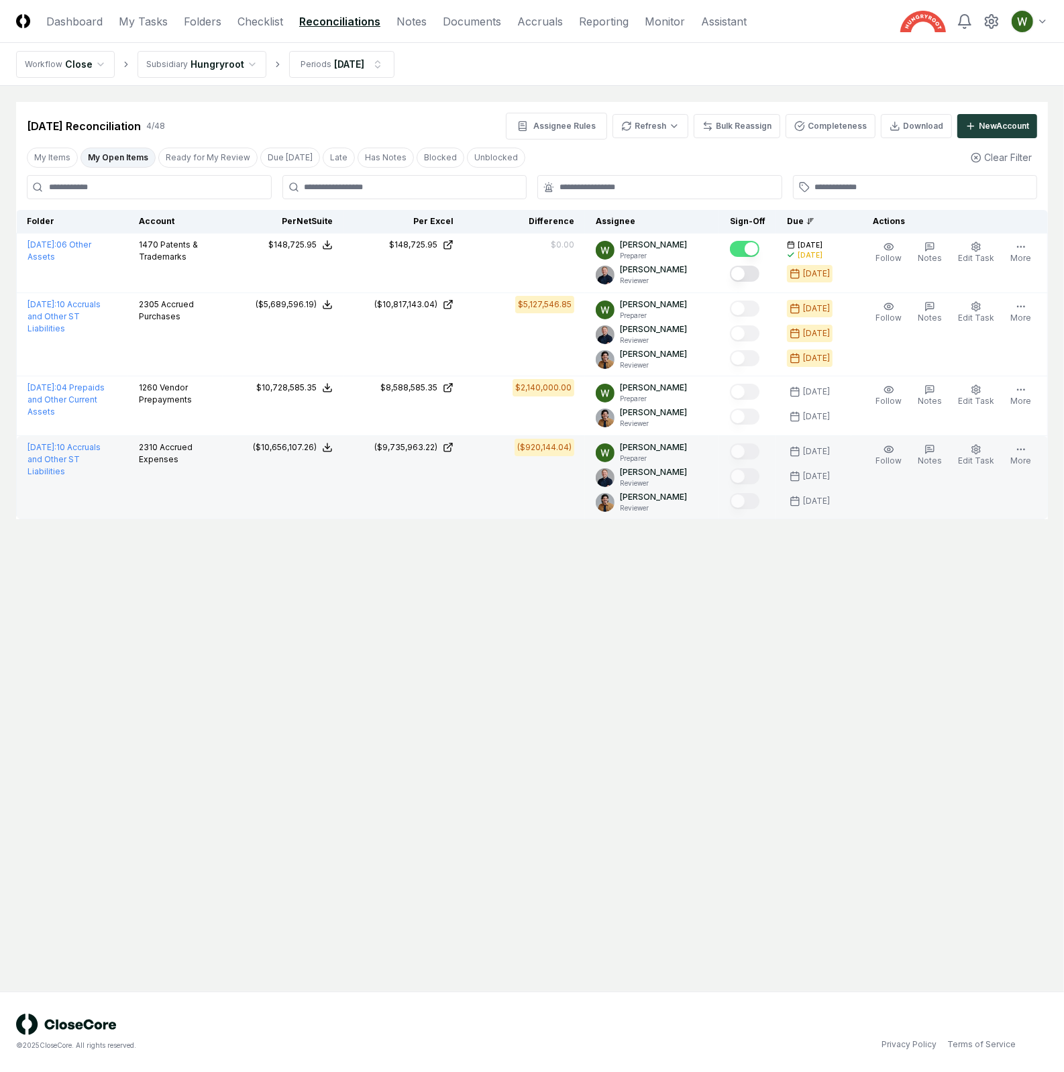
click at [1005, 510] on td "Follow Notes Edit Task More" at bounding box center [949, 477] width 197 height 83
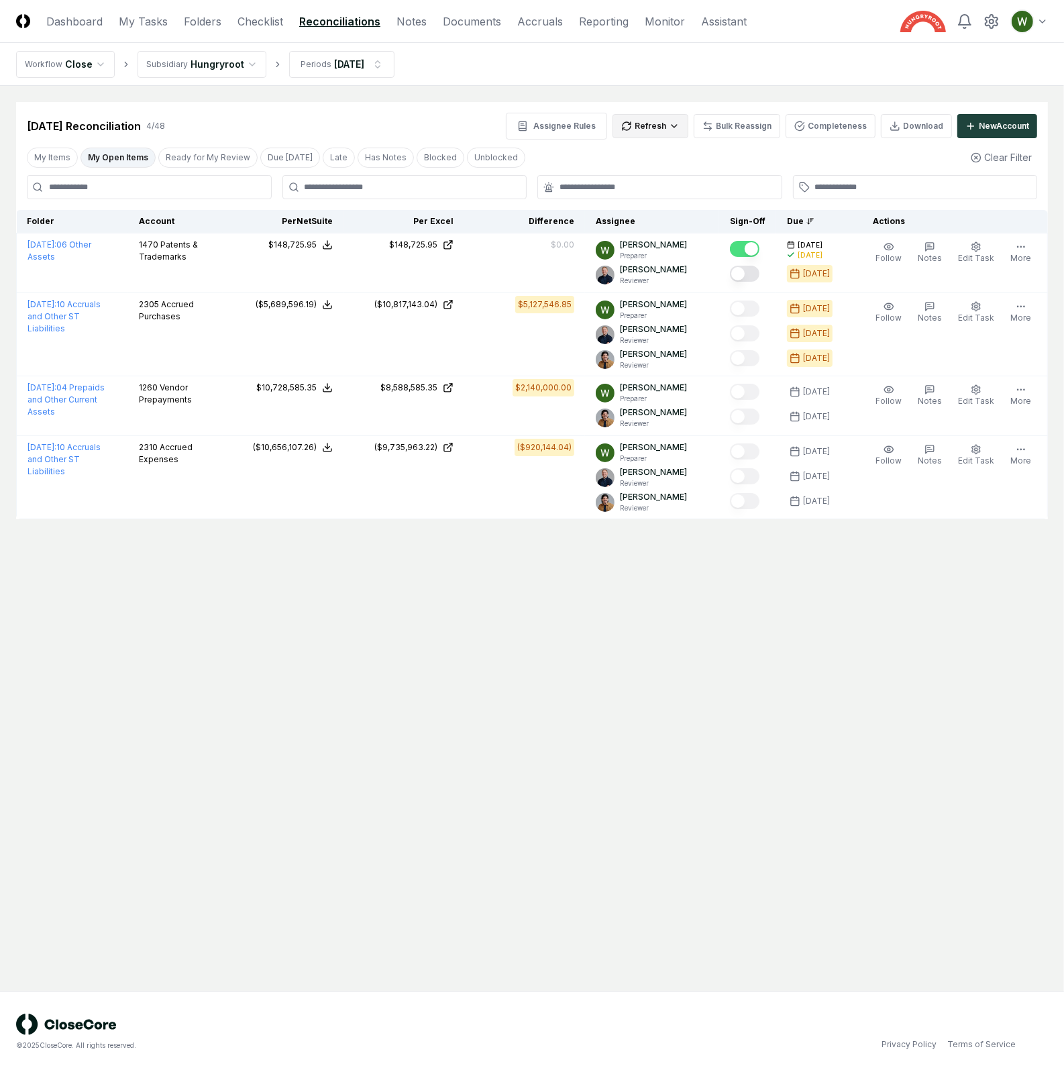
click at [685, 131] on html "CloseCore Dashboard My Tasks Folders Checklist Reconciliations Notes Documents …" at bounding box center [532, 536] width 1064 height 1072
click at [664, 172] on div "Spreadsheets" at bounding box center [653, 174] width 79 height 20
click at [679, 749] on main "Cancel Reassign [DATE] Reconciliation 4 / 48 Assignee Rules Refresh Bulk Reassi…" at bounding box center [532, 538] width 1064 height 905
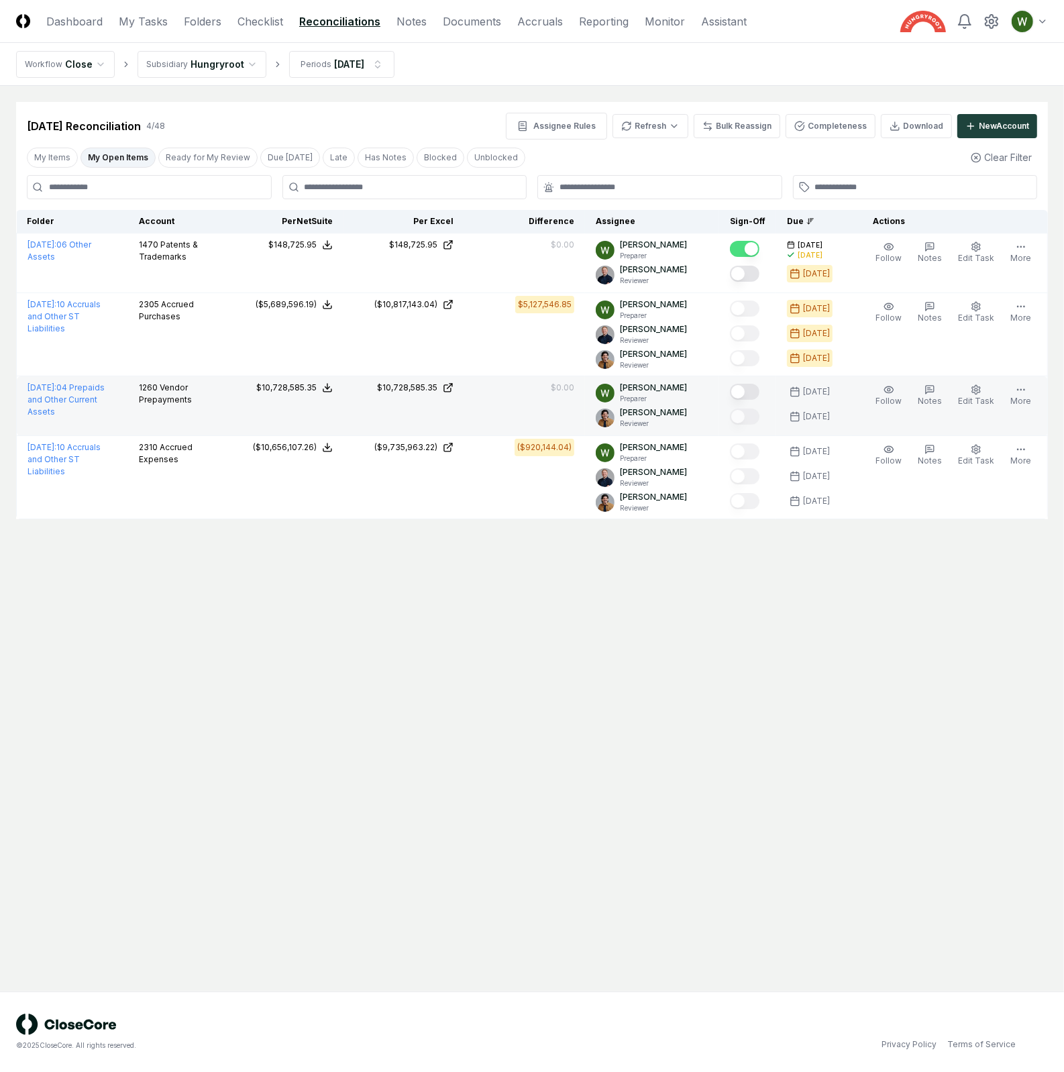
click at [749, 391] on button "Mark complete" at bounding box center [745, 392] width 30 height 16
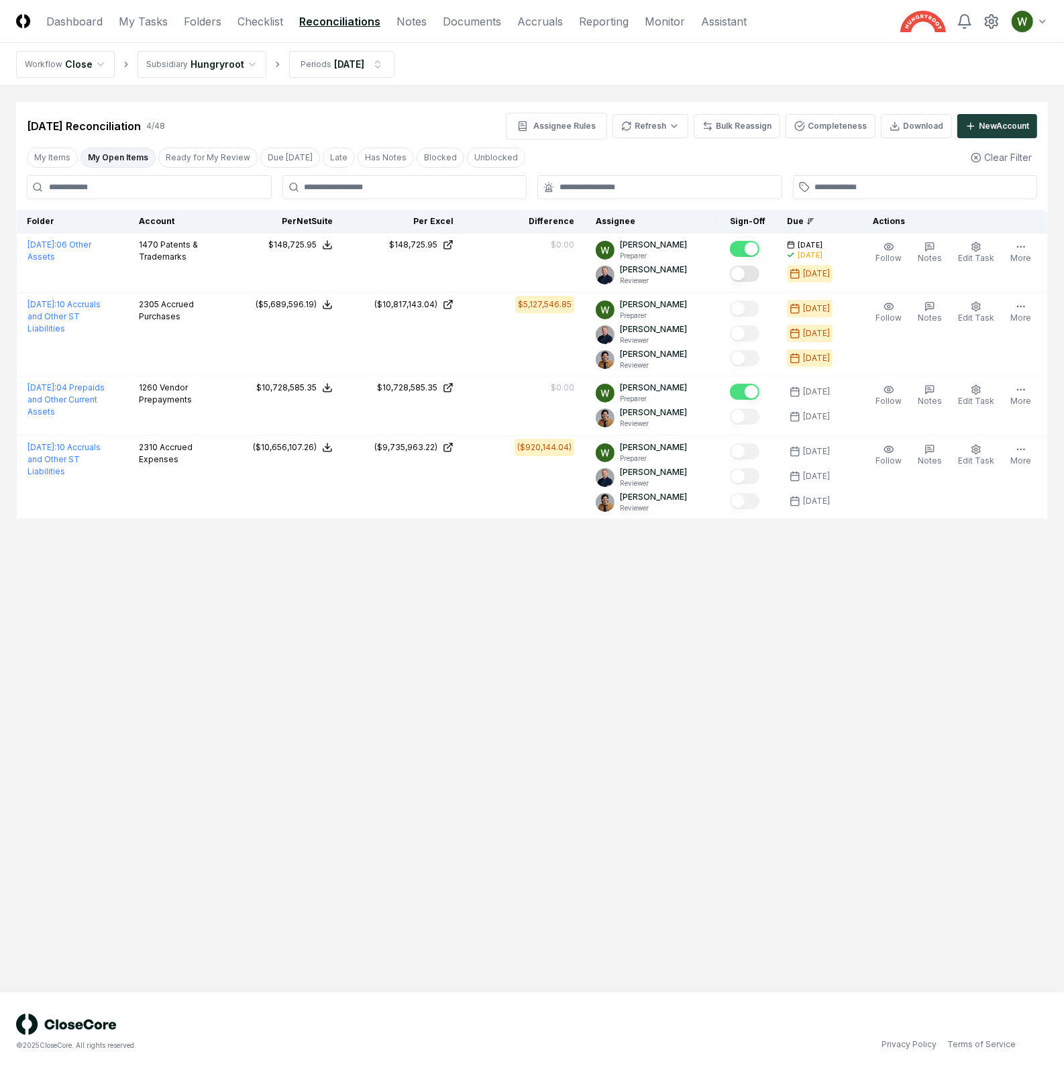
click at [712, 704] on main "Cancel Reassign Aug 2025 Reconciliation 4 / 48 Assignee Rules Refresh Bulk Reas…" at bounding box center [532, 538] width 1064 height 905
click at [712, 685] on main "Cancel Reassign Aug 2025 Reconciliation 4 / 48 Assignee Rules Refresh Bulk Reas…" at bounding box center [532, 538] width 1064 height 905
click at [884, 703] on main "Cancel Reassign Aug 2025 Reconciliation 4 / 48 Assignee Rules Refresh Bulk Reas…" at bounding box center [532, 538] width 1064 height 905
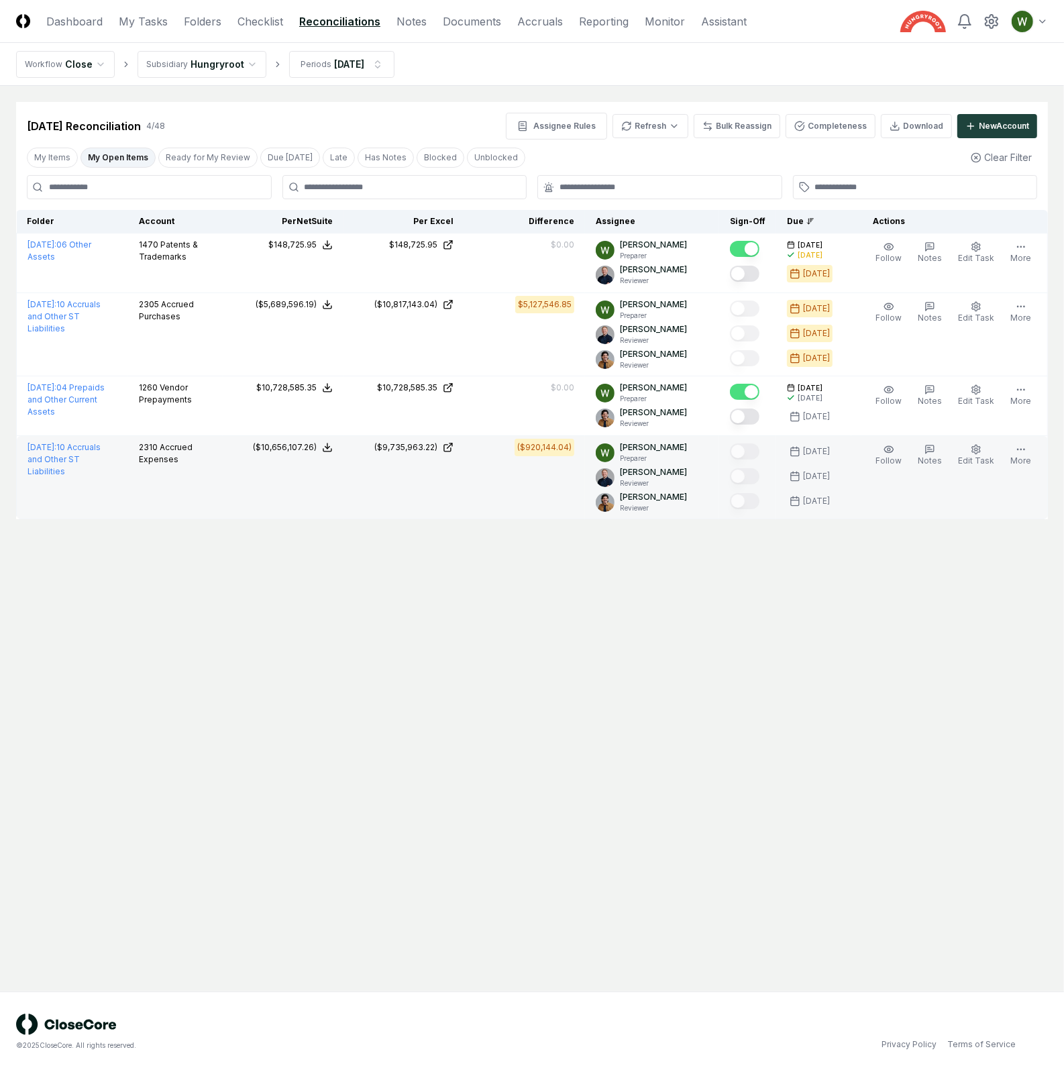
click at [737, 476] on div at bounding box center [745, 477] width 30 height 18
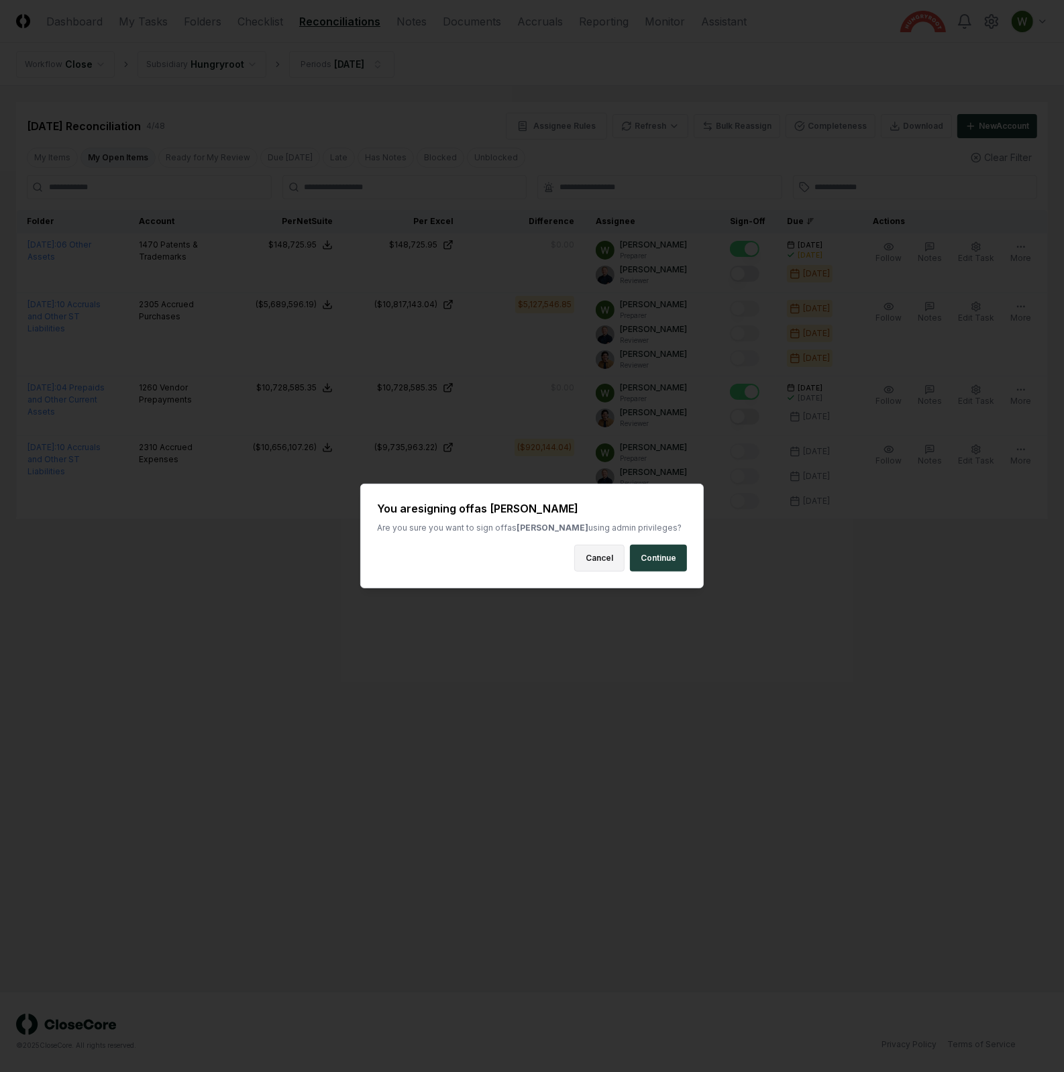
click at [582, 563] on button "Cancel" at bounding box center [599, 558] width 50 height 27
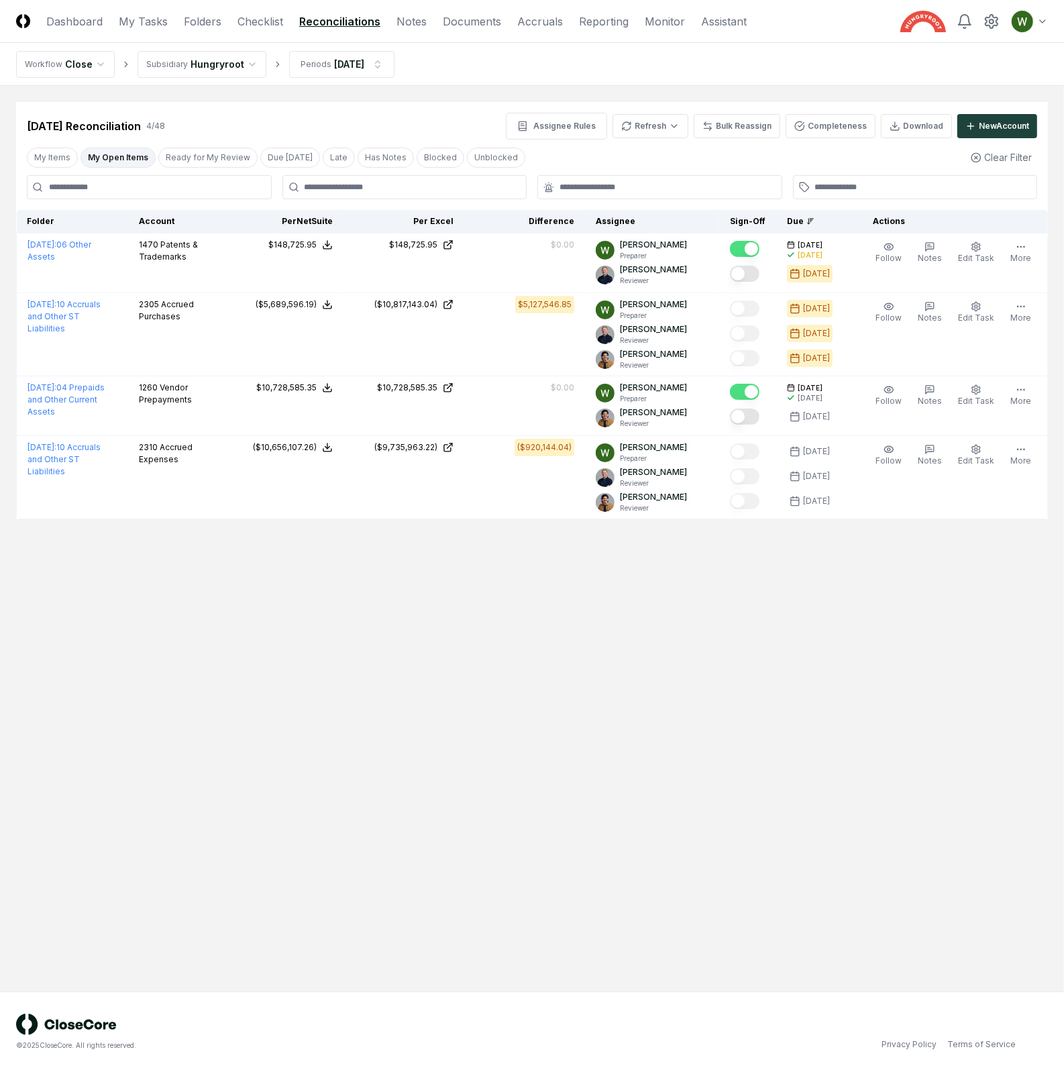
click at [673, 602] on main "Cancel Reassign Aug 2025 Reconciliation 4 / 48 Assignee Rules Refresh Bulk Reas…" at bounding box center [532, 538] width 1064 height 905
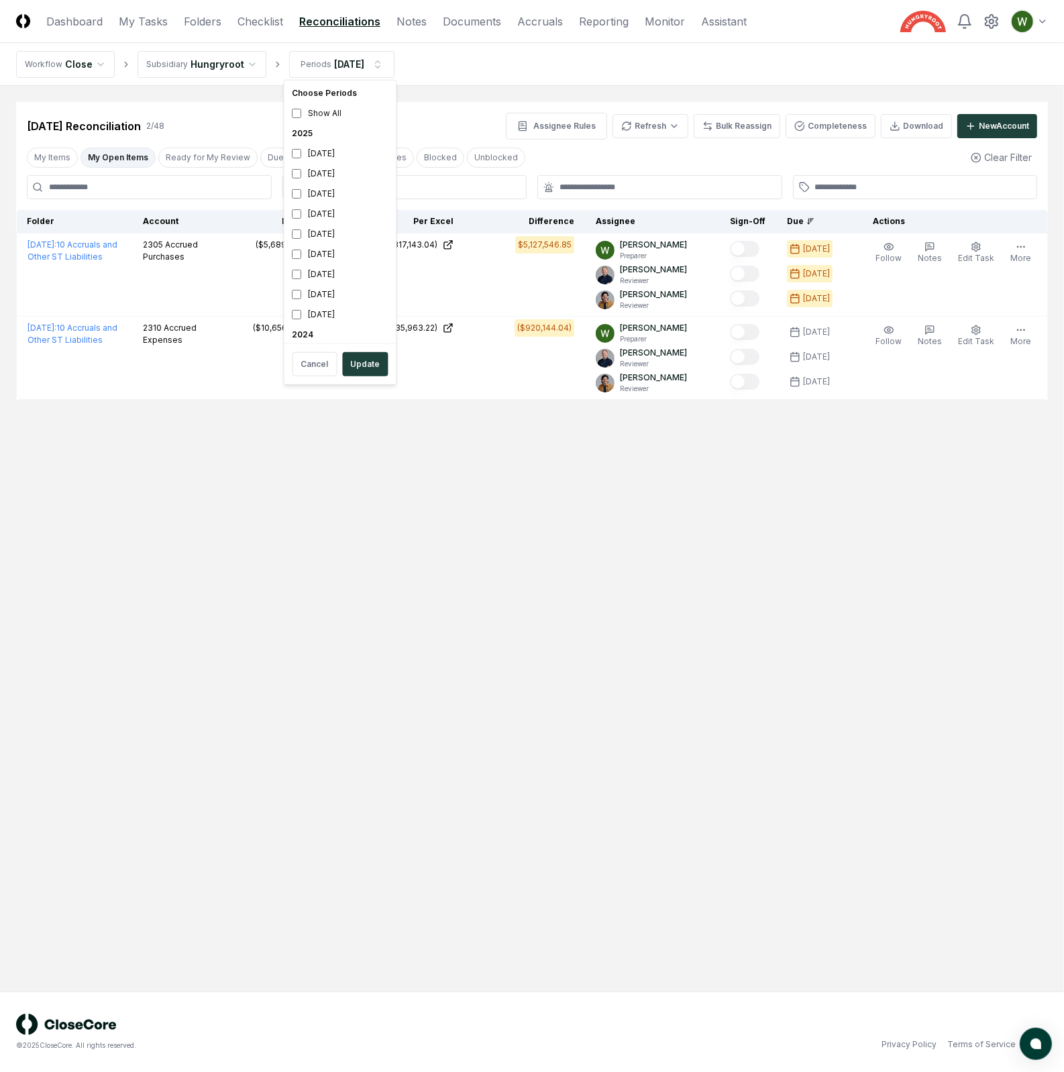
click at [357, 56] on html "CloseCore Dashboard My Tasks Folders Checklist Reconciliations Notes Documents …" at bounding box center [532, 536] width 1064 height 1072
click at [323, 197] on div "[DATE]" at bounding box center [340, 194] width 107 height 20
click at [360, 371] on button "Update" at bounding box center [366, 364] width 46 height 24
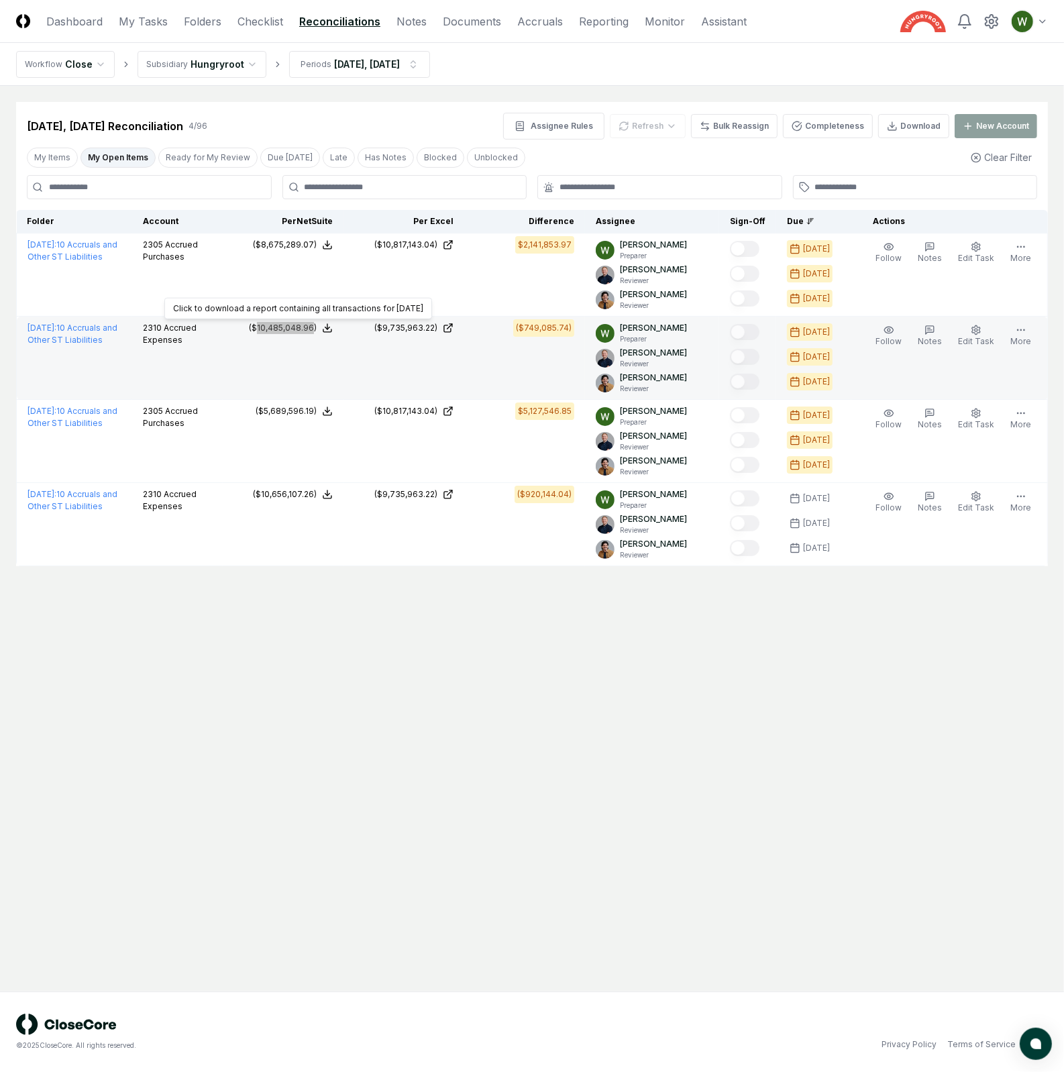
drag, startPoint x: 278, startPoint y: 331, endPoint x: 242, endPoint y: 388, distance: 67.5
click at [242, 388] on td "($10,485,048.96) Click to download a report containing all transactions for [DA…" at bounding box center [283, 358] width 121 height 83
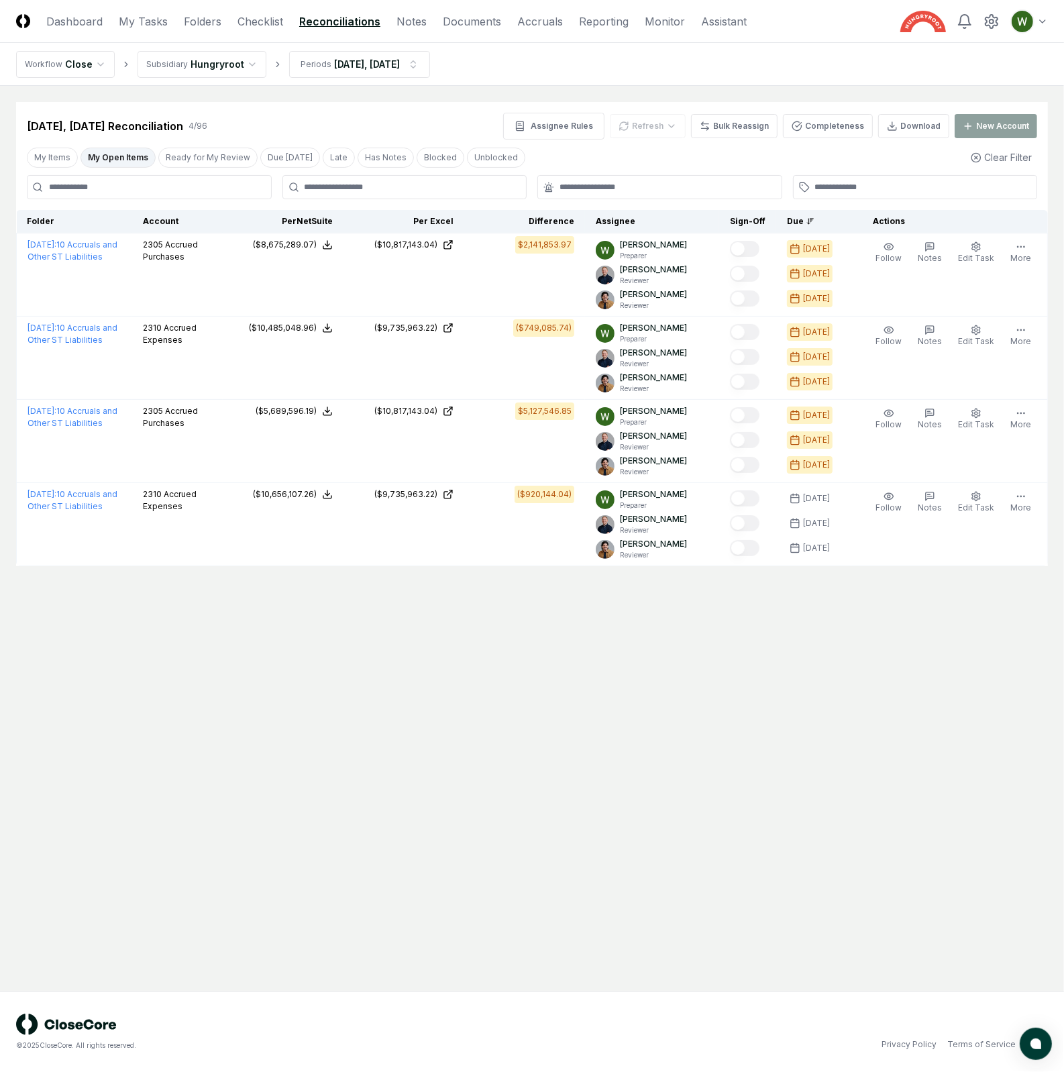
click at [131, 182] on input at bounding box center [149, 187] width 245 height 24
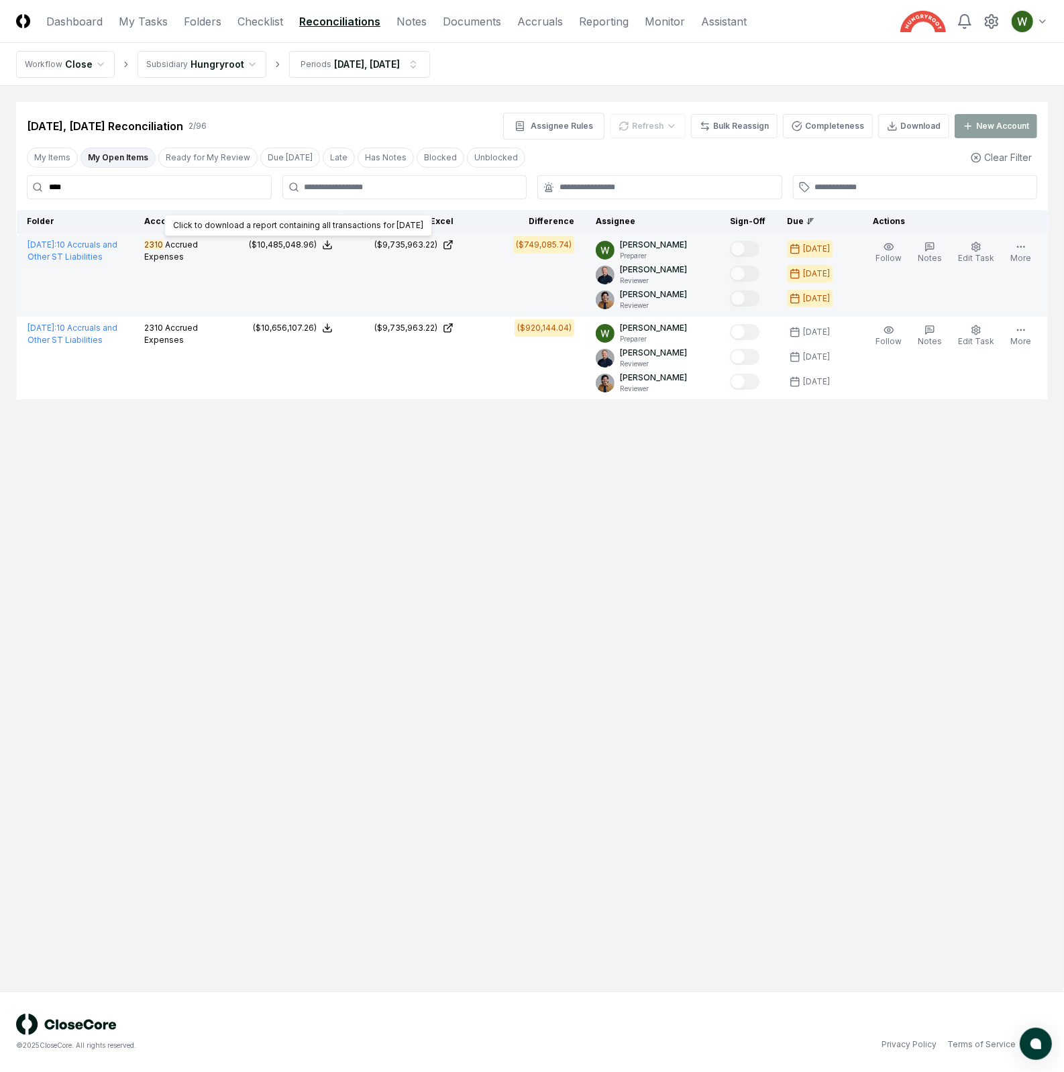
type input "****"
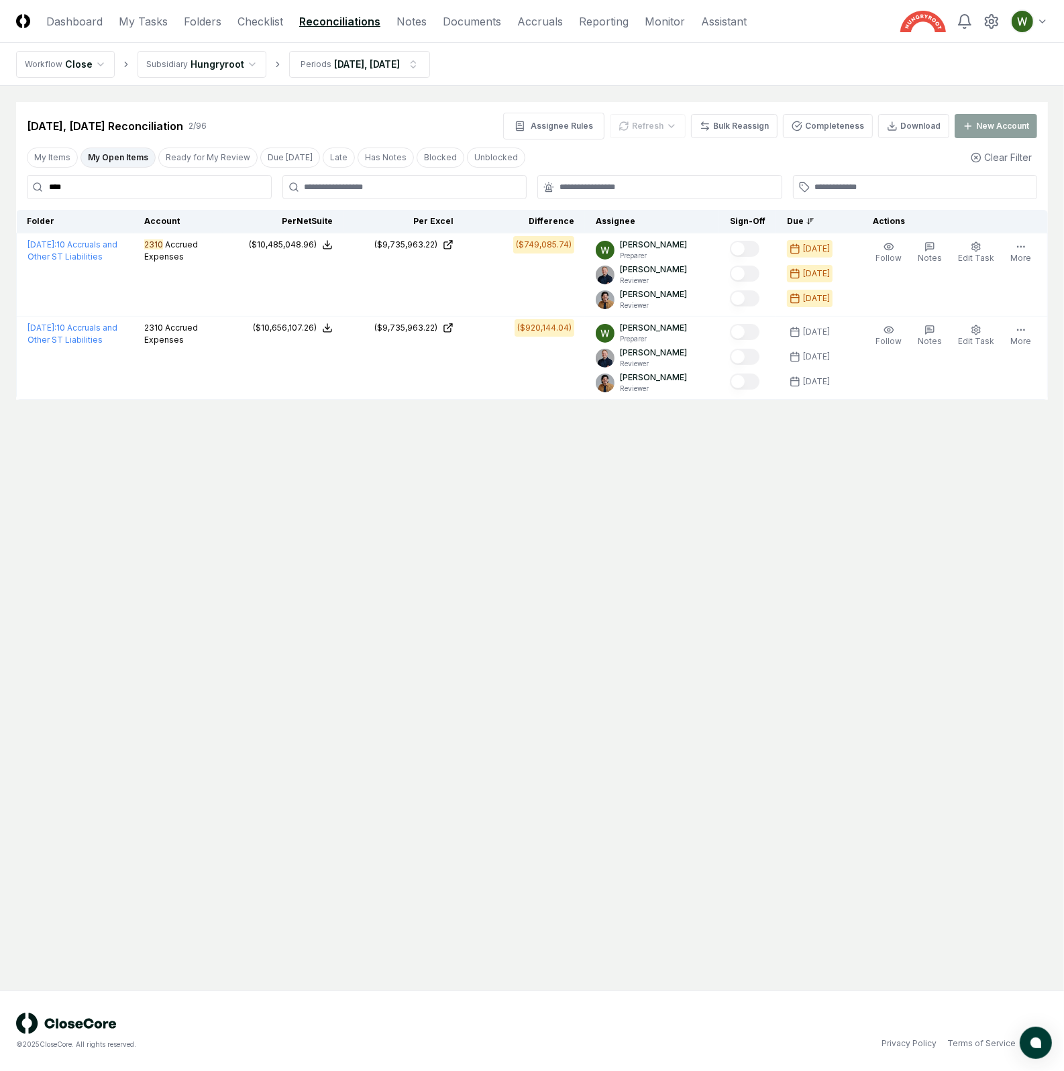
drag, startPoint x: 744, startPoint y: 128, endPoint x: 711, endPoint y: 141, distance: 35.2
click at [726, 140] on div "[DATE], [DATE] Reconciliation 2 / 96 Assignee Rules Refresh Bulk Reassign Compl…" at bounding box center [532, 251] width 1032 height 298
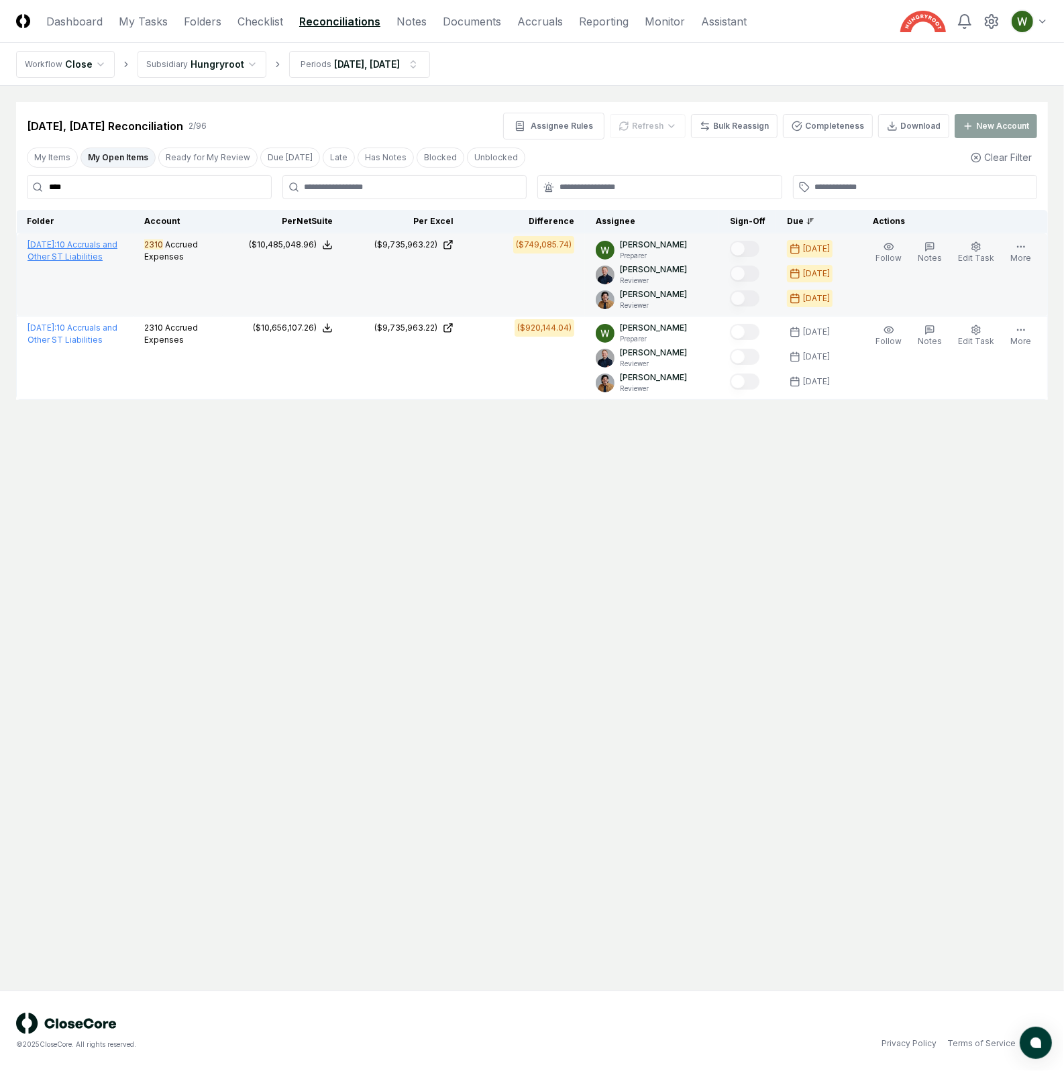
click at [78, 256] on link "July 2025 : 10 Accruals and Other ST Liabilities" at bounding box center [72, 250] width 90 height 22
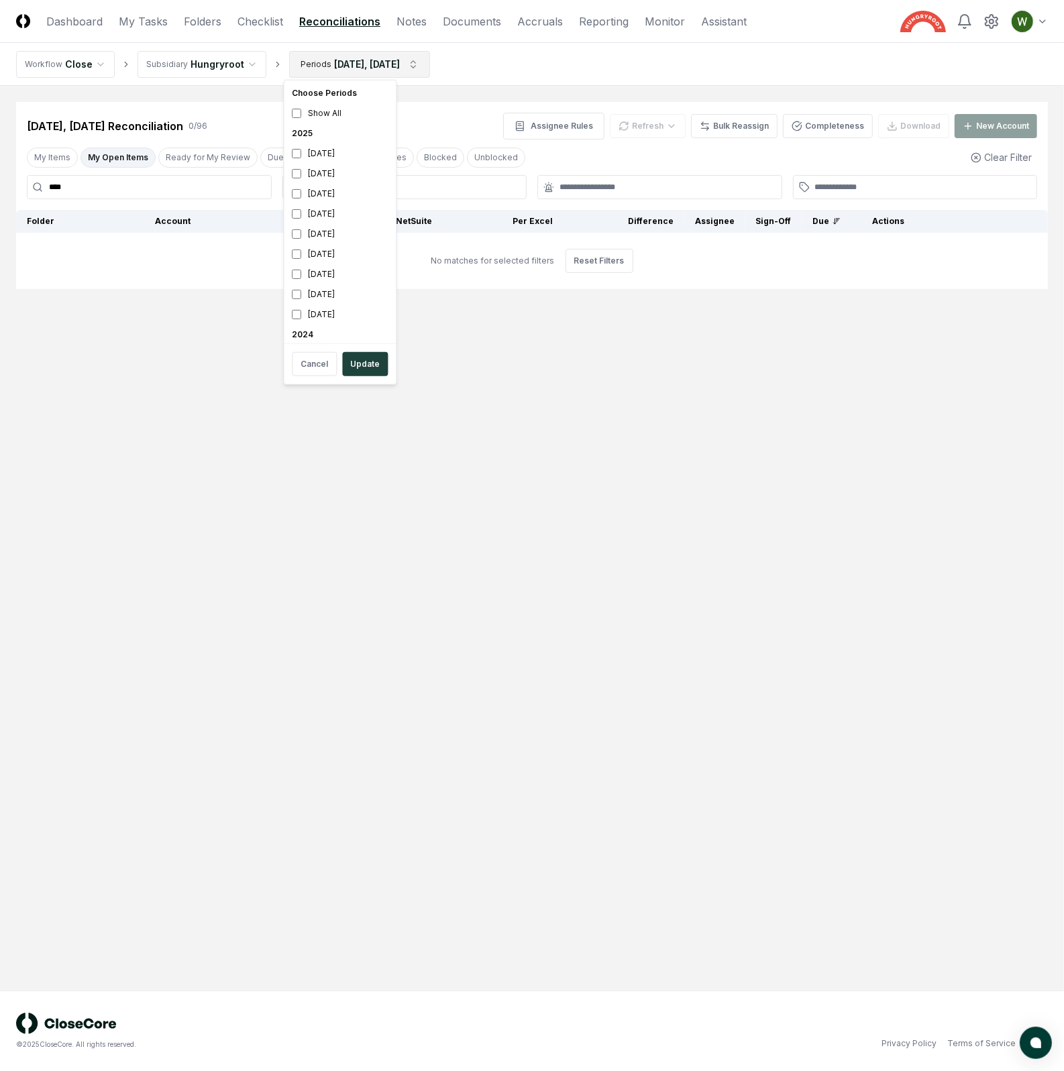
click at [334, 58] on html "CloseCore Dashboard My Tasks Folders Checklist Reconciliations Notes Documents …" at bounding box center [532, 535] width 1064 height 1071
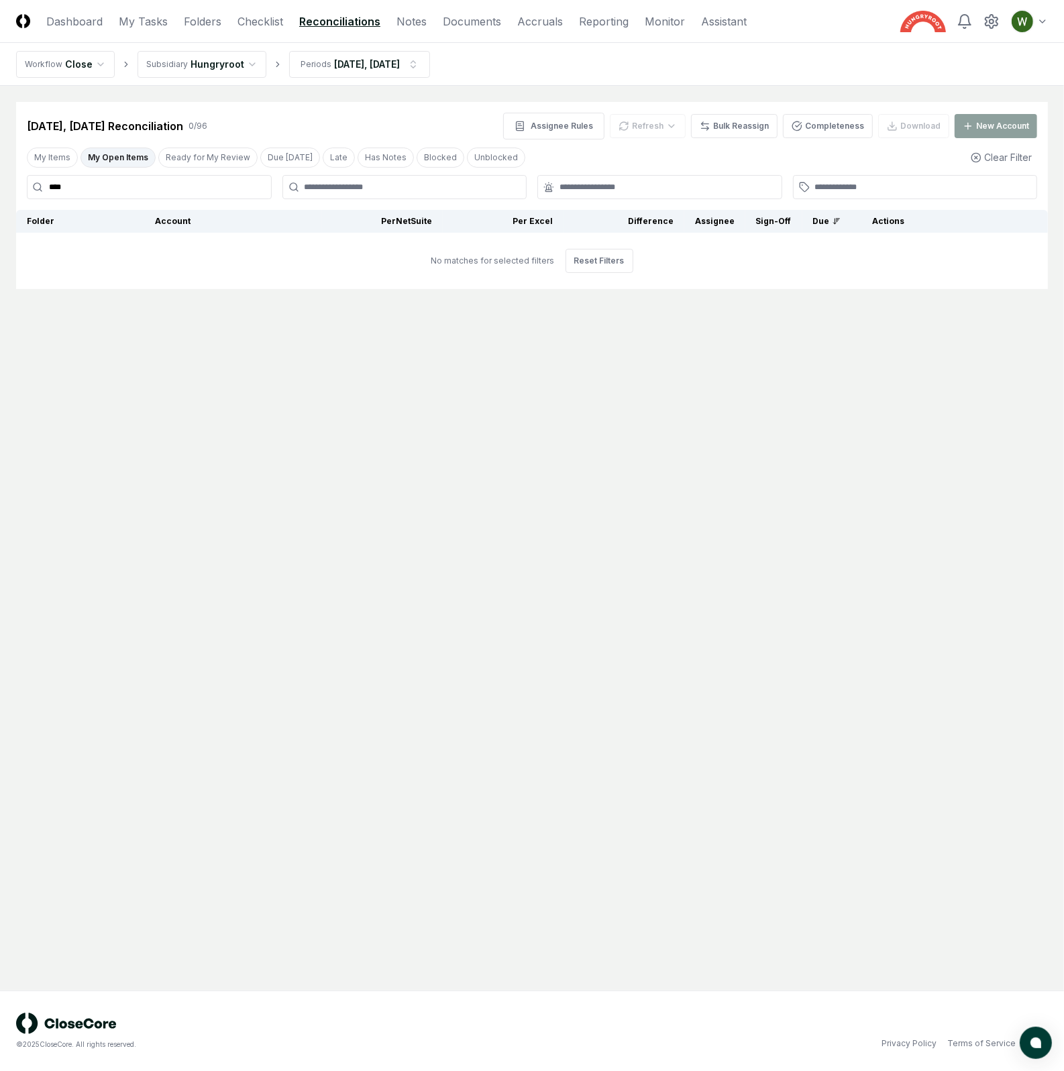
click at [86, 194] on input "****" at bounding box center [149, 187] width 245 height 24
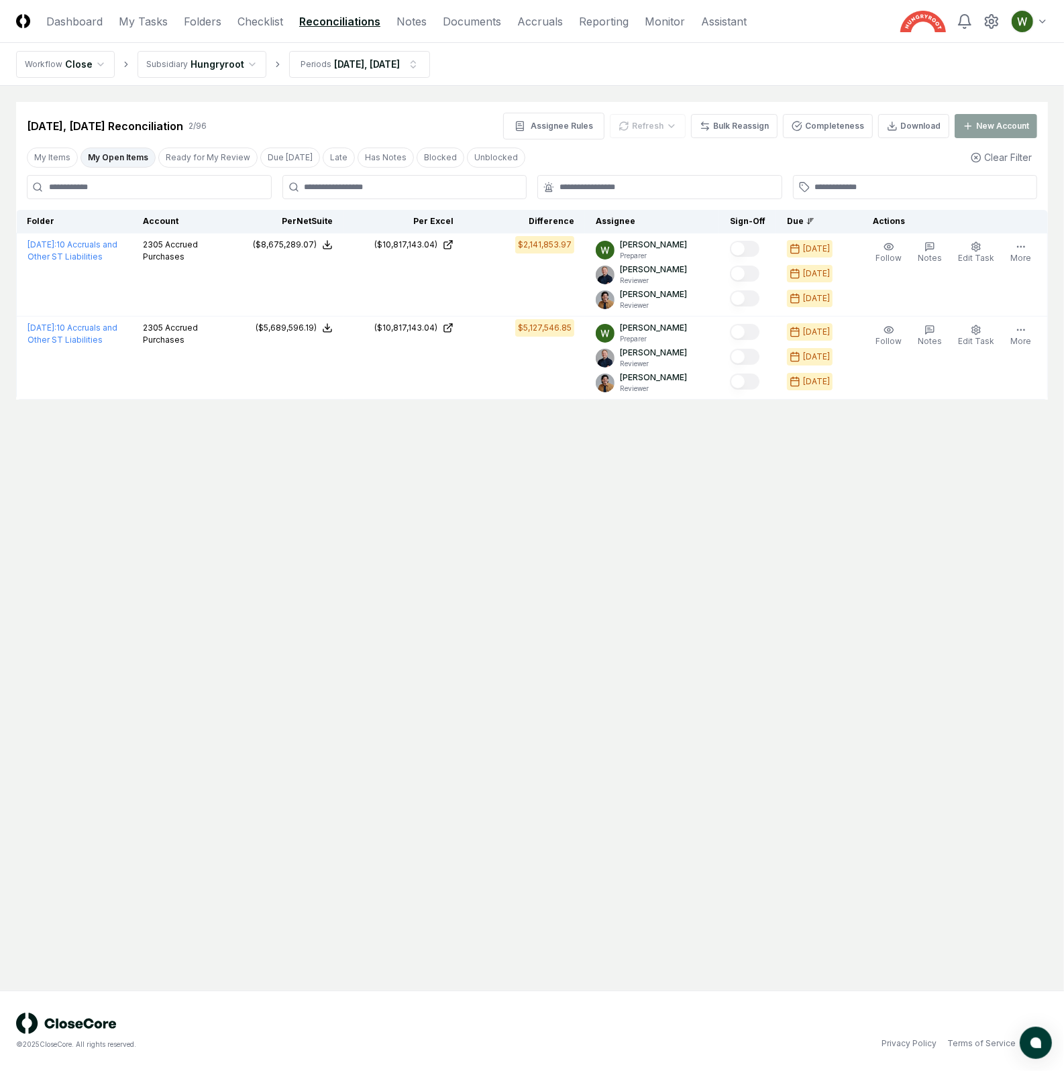
click at [501, 468] on main "Cancel Reassign Jul 2025, Aug 2025 Reconciliation 2 / 96 Assignee Rules Refresh…" at bounding box center [532, 538] width 1064 height 905
click at [691, 885] on main "Cancel Reassign Jul 2025, Aug 2025 Reconciliation 2 / 96 Assignee Rules Refresh…" at bounding box center [532, 538] width 1064 height 905
drag, startPoint x: 884, startPoint y: 647, endPoint x: 851, endPoint y: 586, distance: 69.9
click at [851, 586] on main "Cancel Reassign Jul 2025, Aug 2025 Reconciliation 2 / 96 Assignee Rules Refresh…" at bounding box center [532, 538] width 1064 height 905
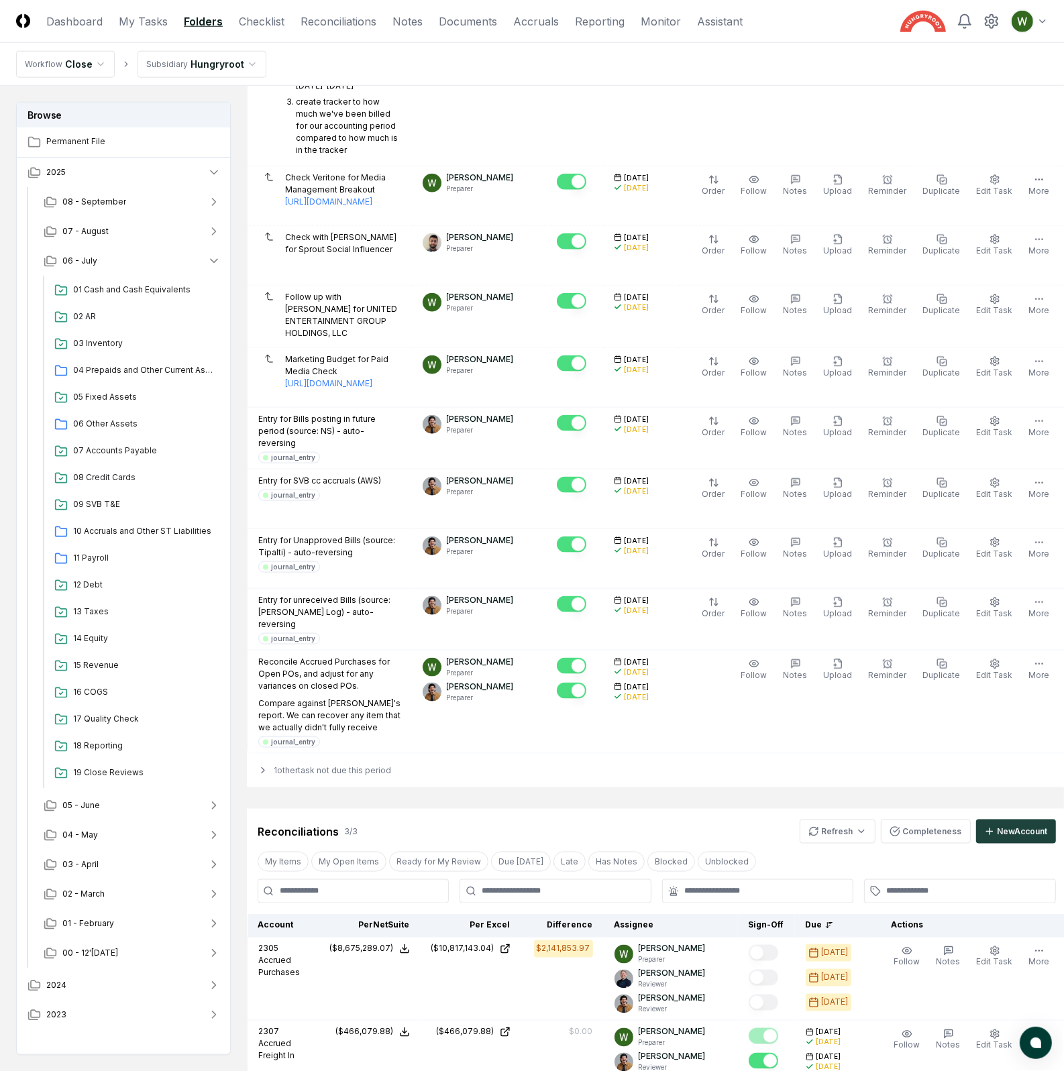
scroll to position [1608, 0]
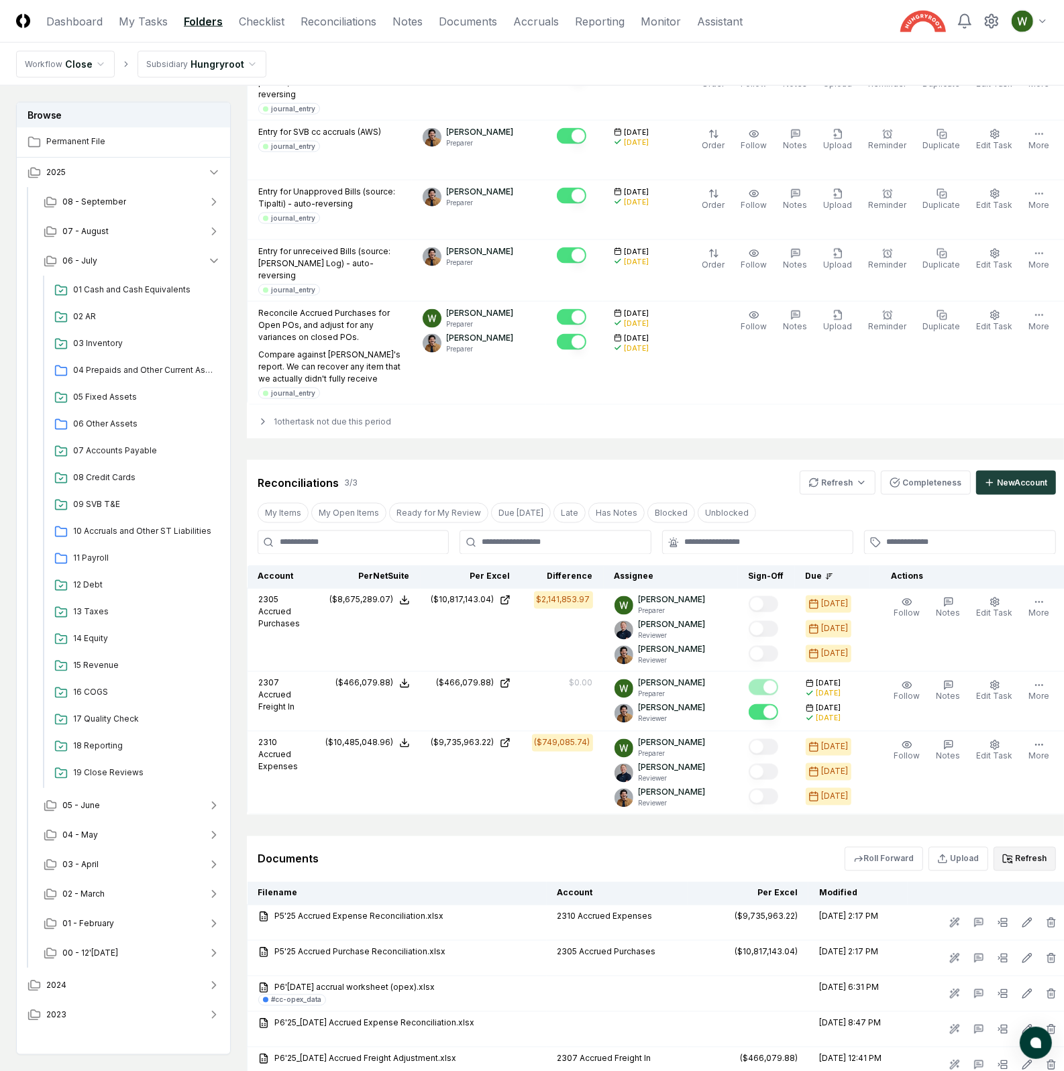
click at [1032, 847] on button "Refresh" at bounding box center [1024, 859] width 62 height 24
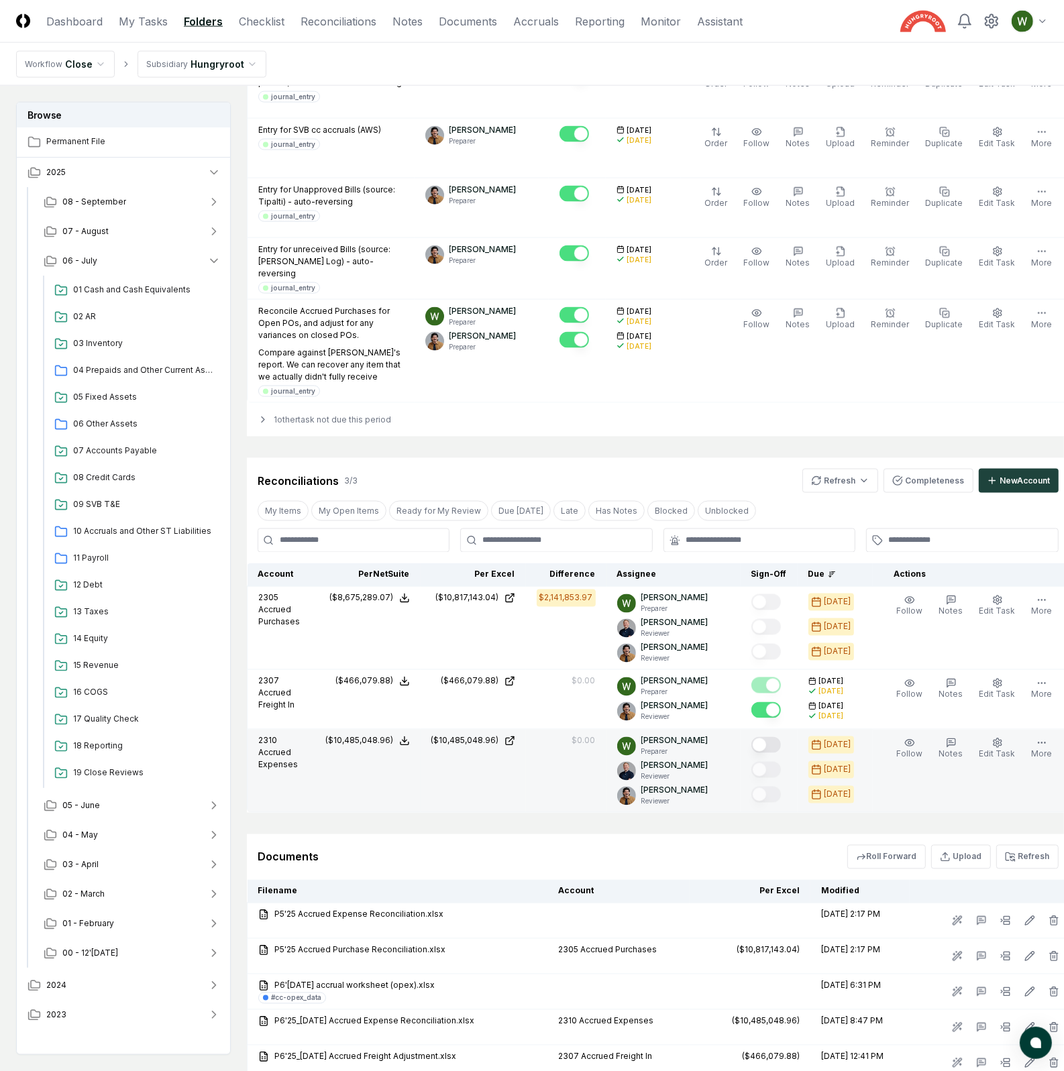
click at [770, 737] on button "Mark complete" at bounding box center [766, 745] width 30 height 16
click at [254, 21] on link "Checklist" at bounding box center [262, 21] width 46 height 16
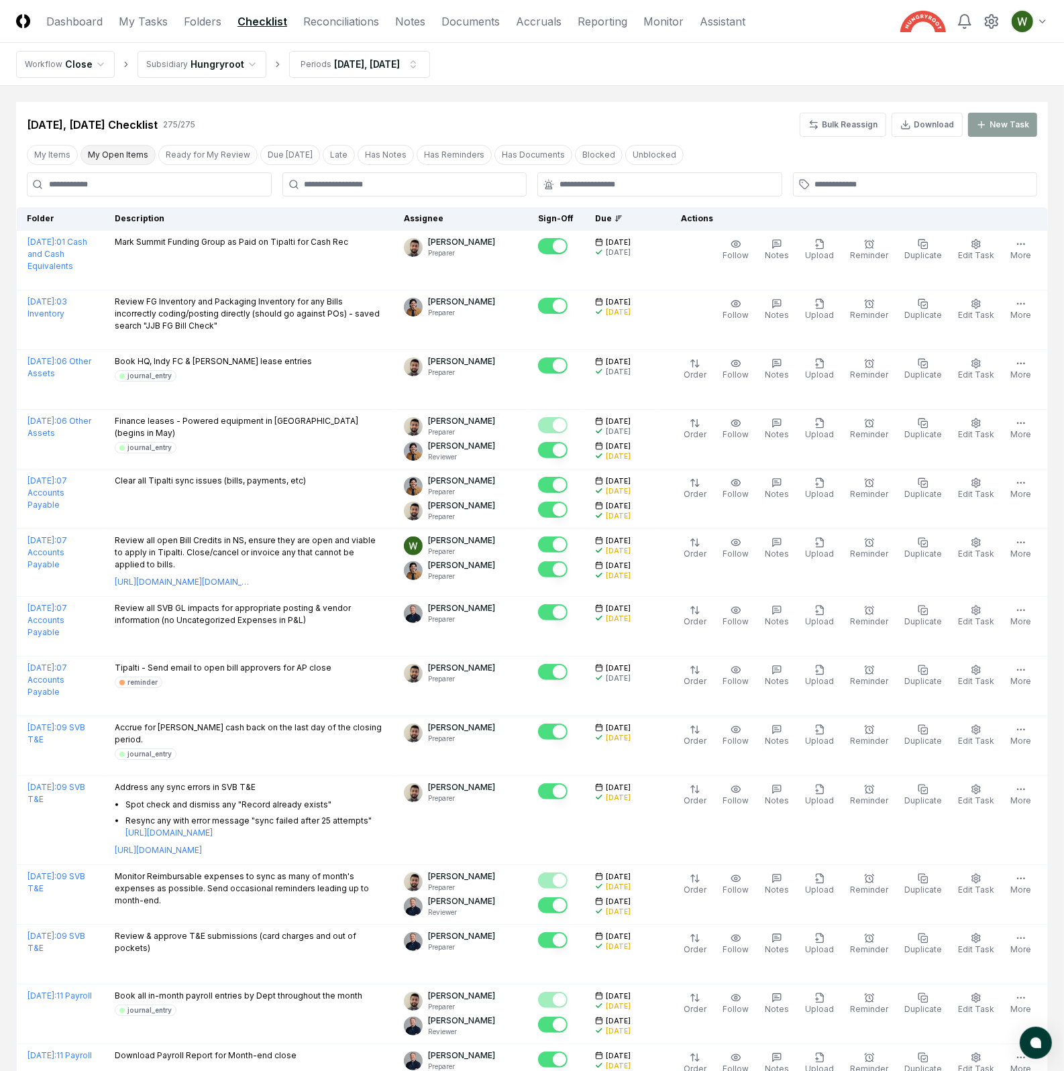
click at [109, 163] on button "My Open Items" at bounding box center [117, 155] width 75 height 20
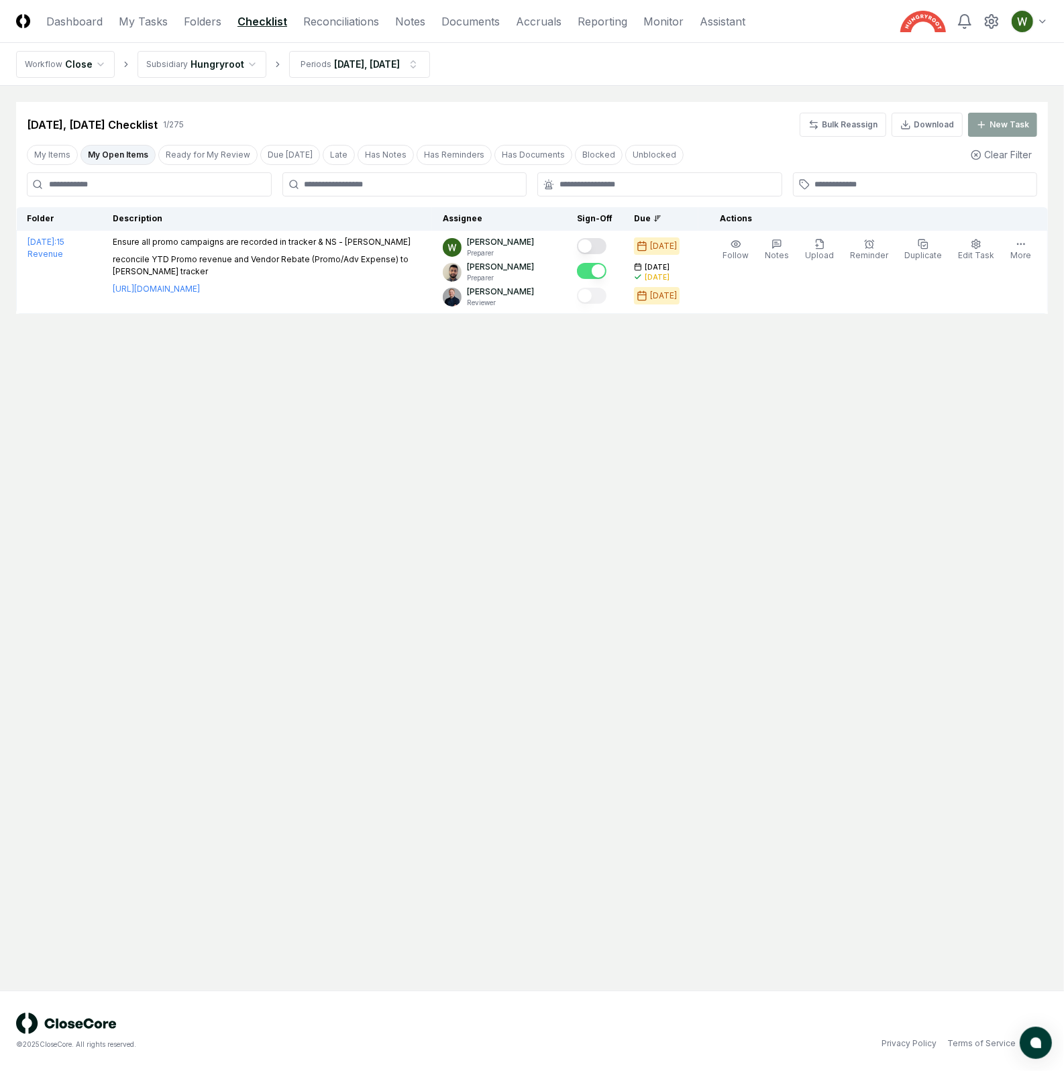
click at [336, 30] on header "CloseCore Dashboard My Tasks Folders Checklist Reconciliations Notes Documents …" at bounding box center [532, 21] width 1064 height 43
click at [351, 22] on link "Reconciliations" at bounding box center [341, 21] width 76 height 16
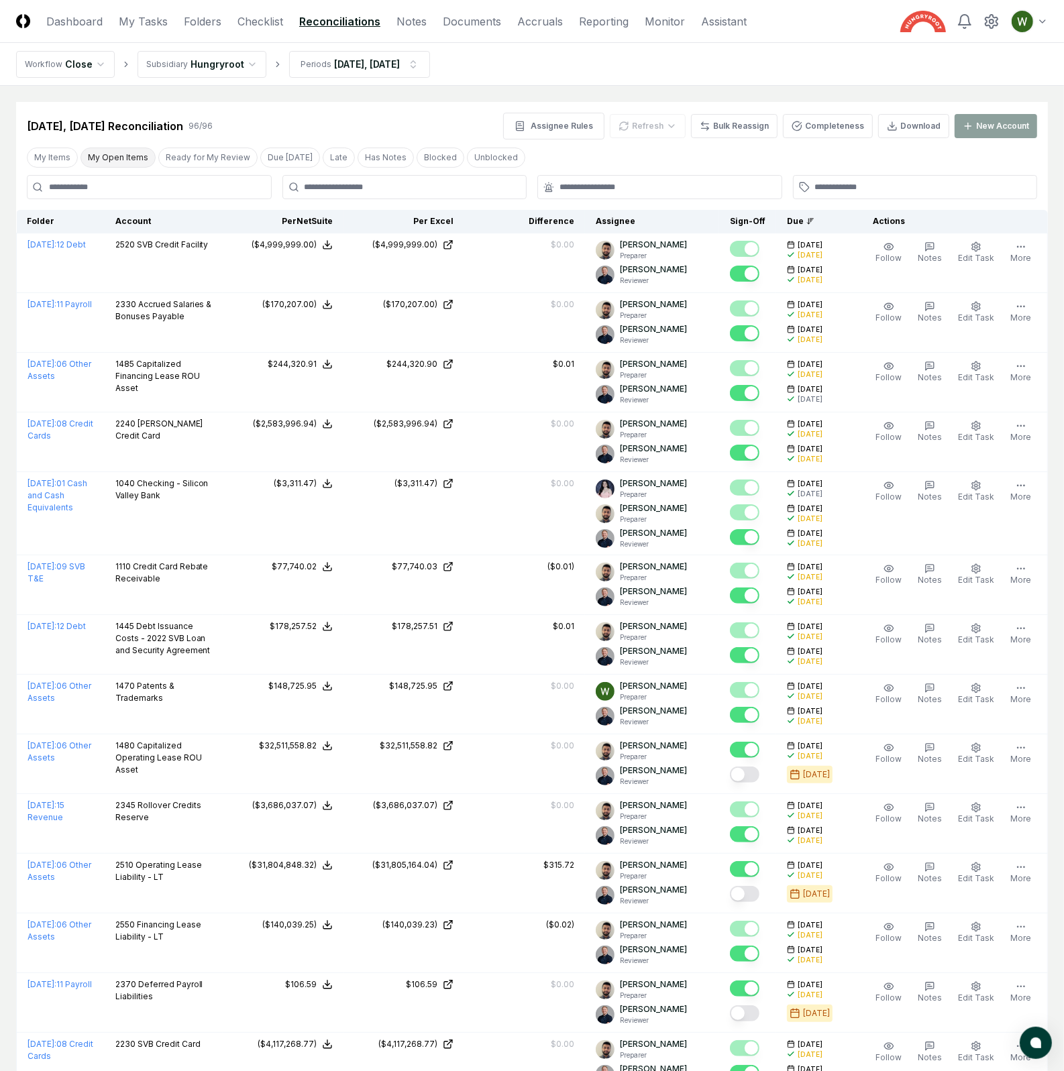
click at [114, 157] on button "My Open Items" at bounding box center [117, 158] width 75 height 20
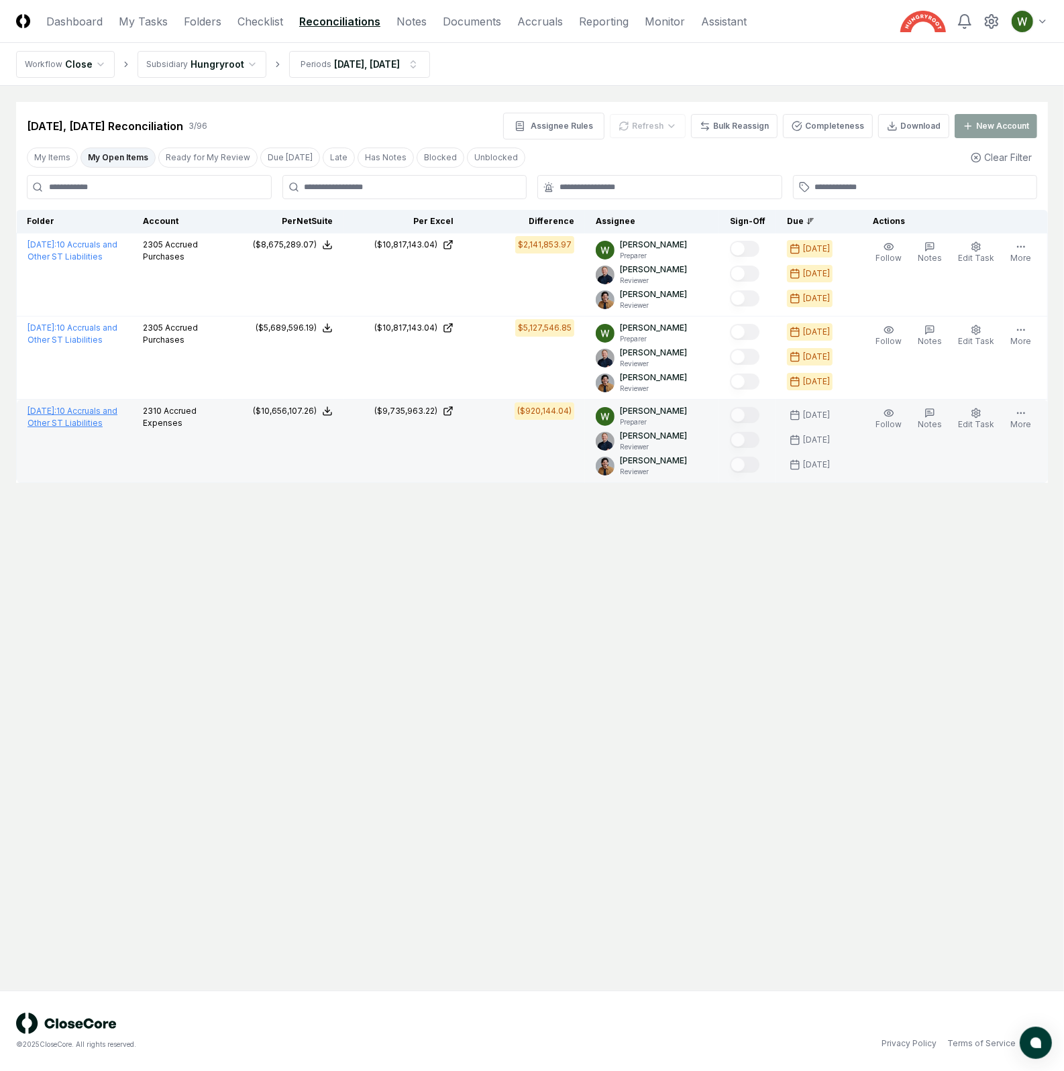
click at [63, 424] on link "[DATE] : 10 Accruals and Other ST Liabilities" at bounding box center [72, 417] width 90 height 22
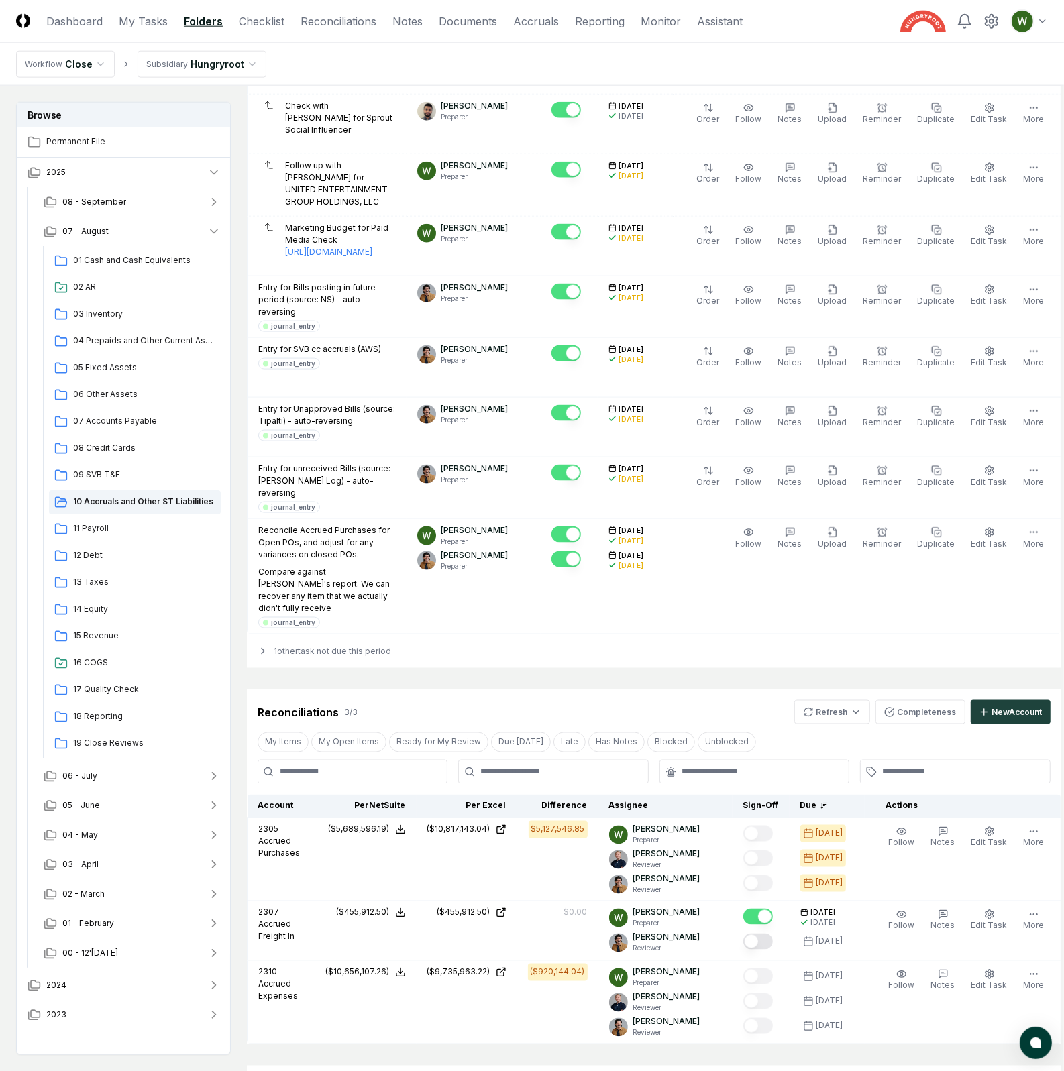
scroll to position [1573, 0]
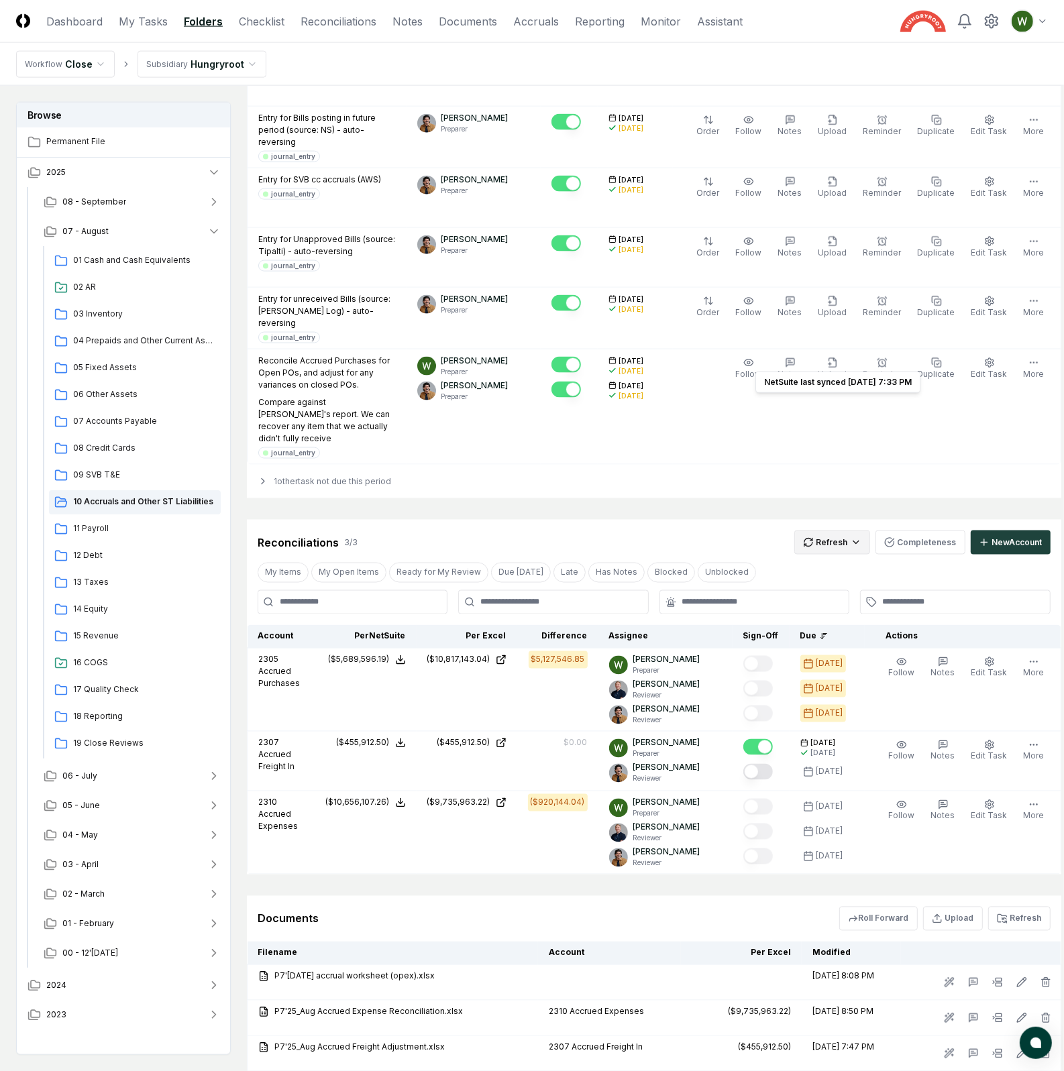
click at [846, 460] on div "Spreadsheets" at bounding box center [841, 456] width 79 height 20
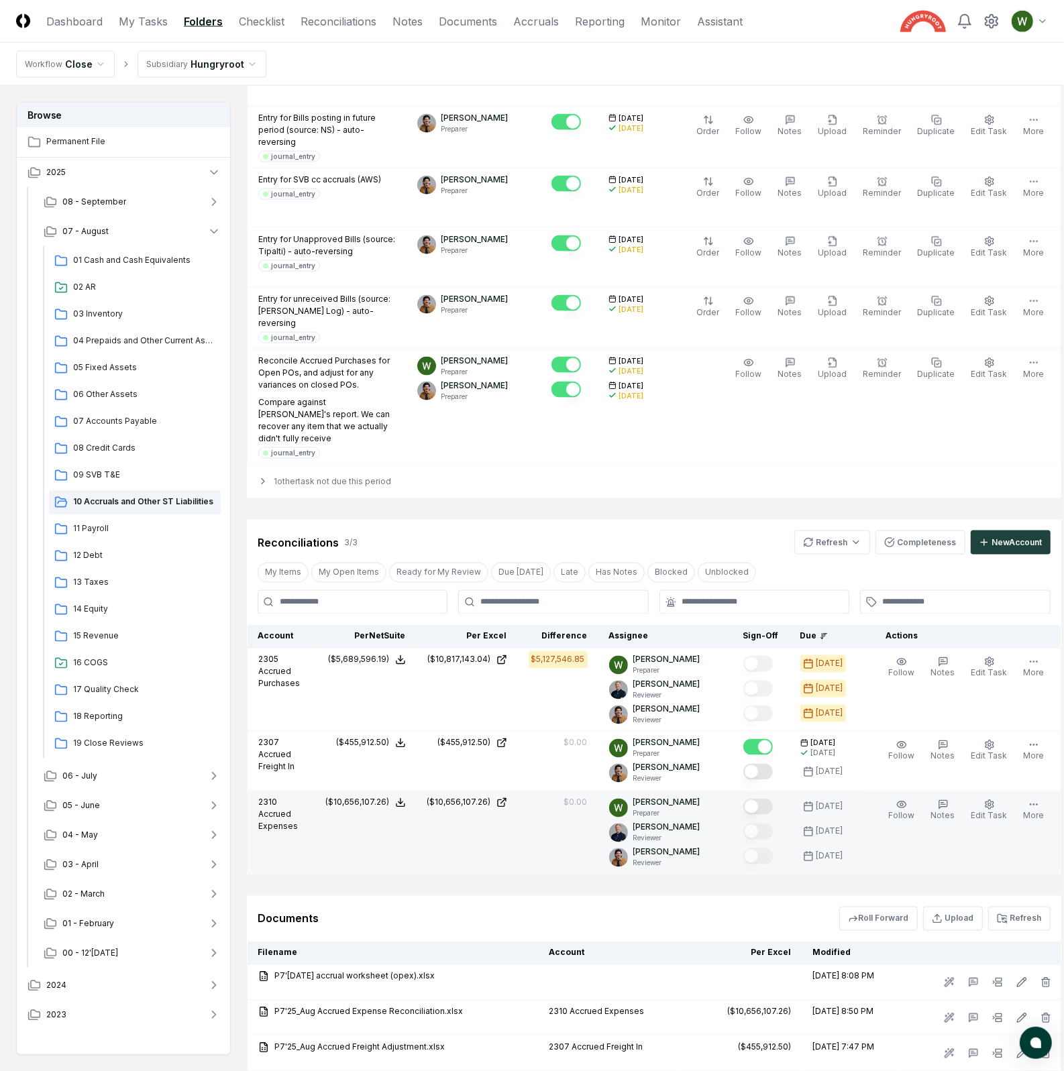
click at [773, 799] on button "Mark complete" at bounding box center [758, 807] width 30 height 16
click at [580, 531] on div "Reconciliations 3 / 3 Refresh Completeness New Account" at bounding box center [654, 543] width 793 height 24
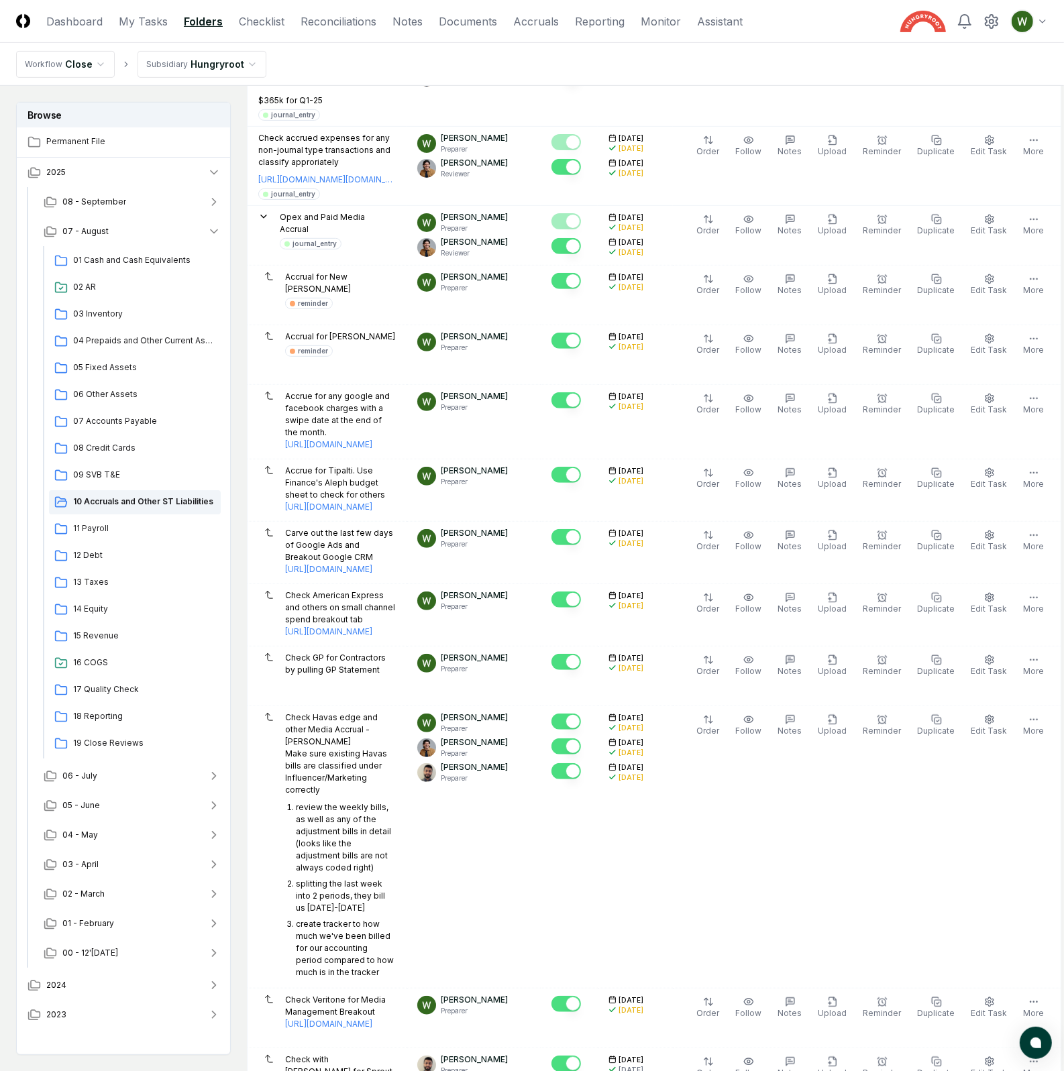
scroll to position [231, 0]
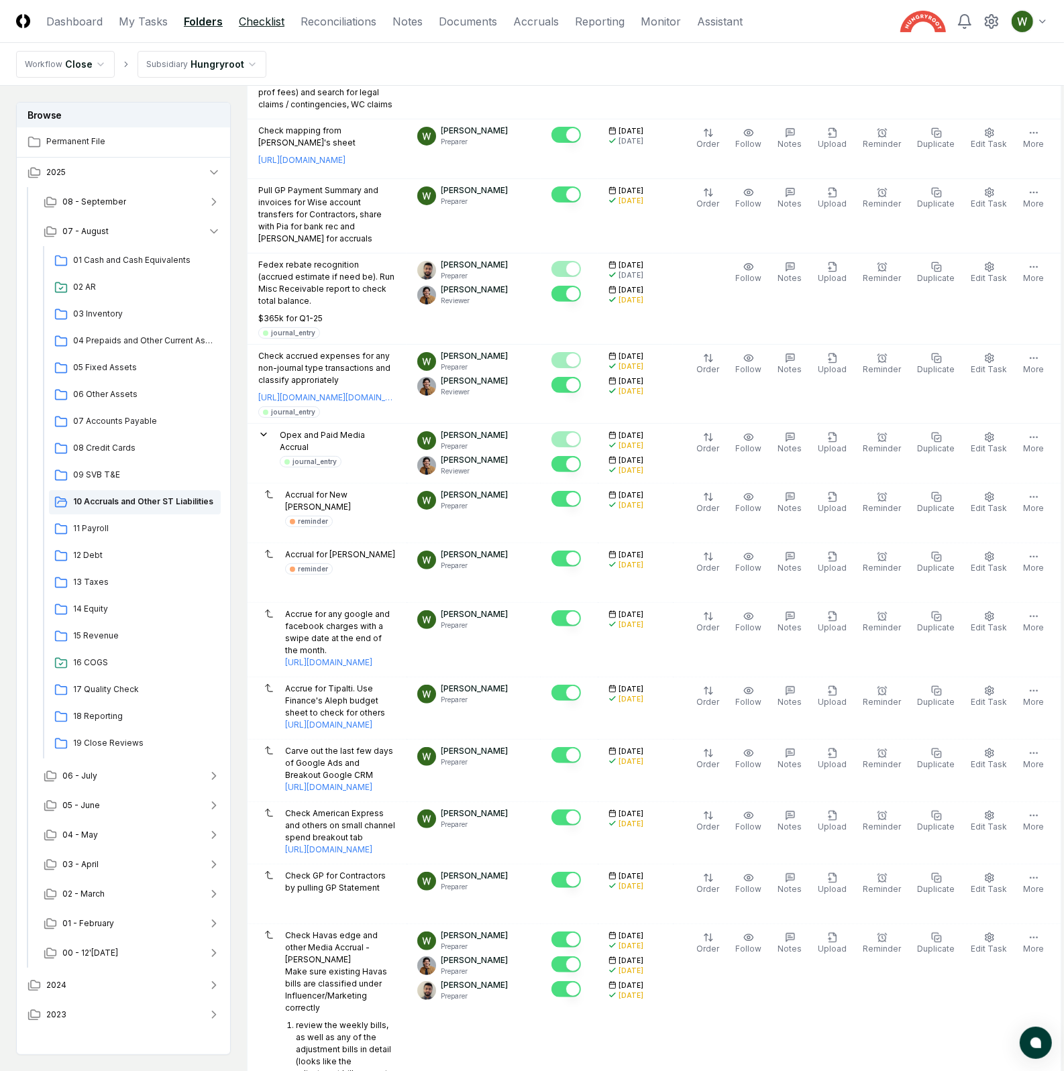
click at [262, 18] on link "Checklist" at bounding box center [262, 21] width 46 height 16
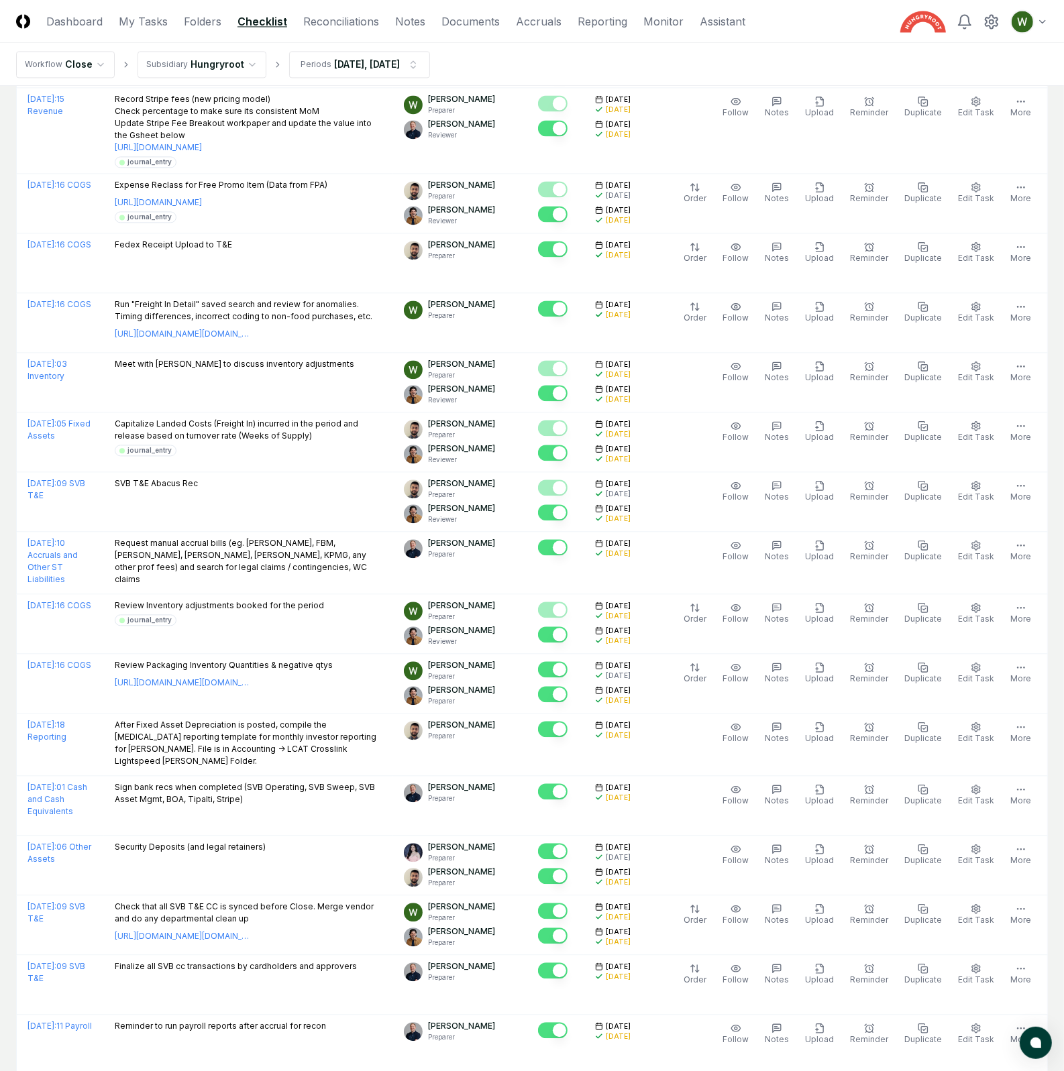
scroll to position [2479, 0]
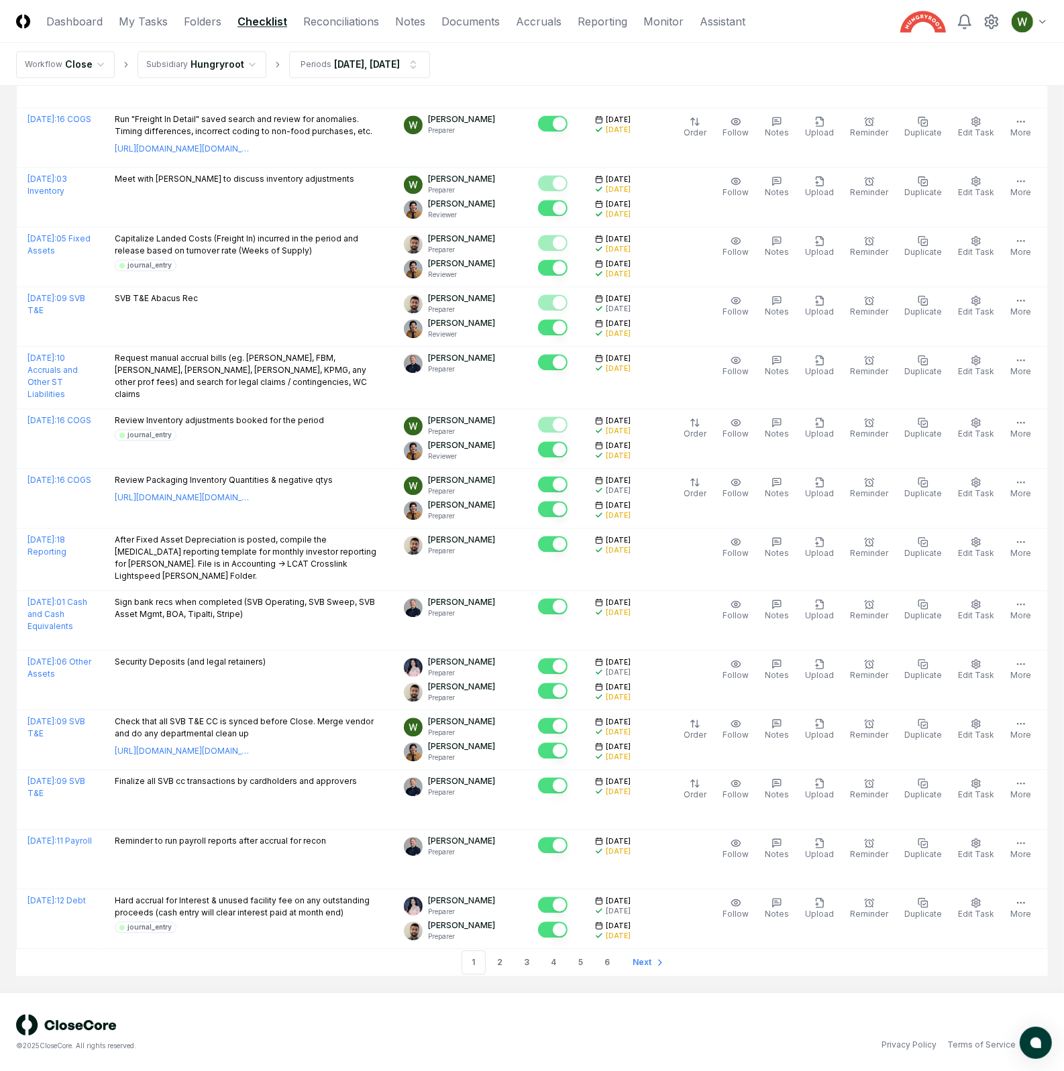
click at [325, 11] on header "CloseCore Dashboard My Tasks Folders Checklist Reconciliations Notes Documents …" at bounding box center [532, 21] width 1064 height 43
click at [332, 23] on link "Reconciliations" at bounding box center [341, 21] width 76 height 16
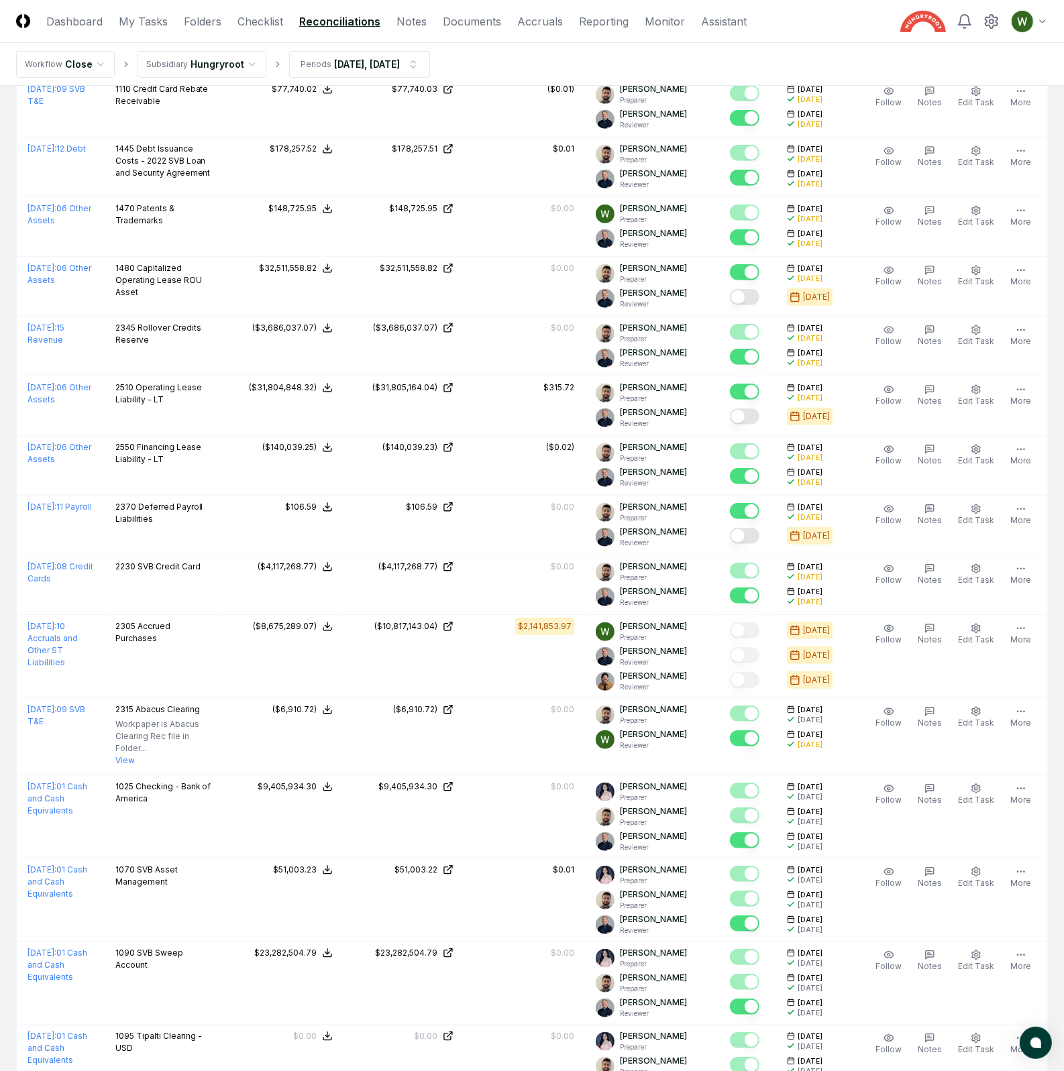
scroll to position [246, 0]
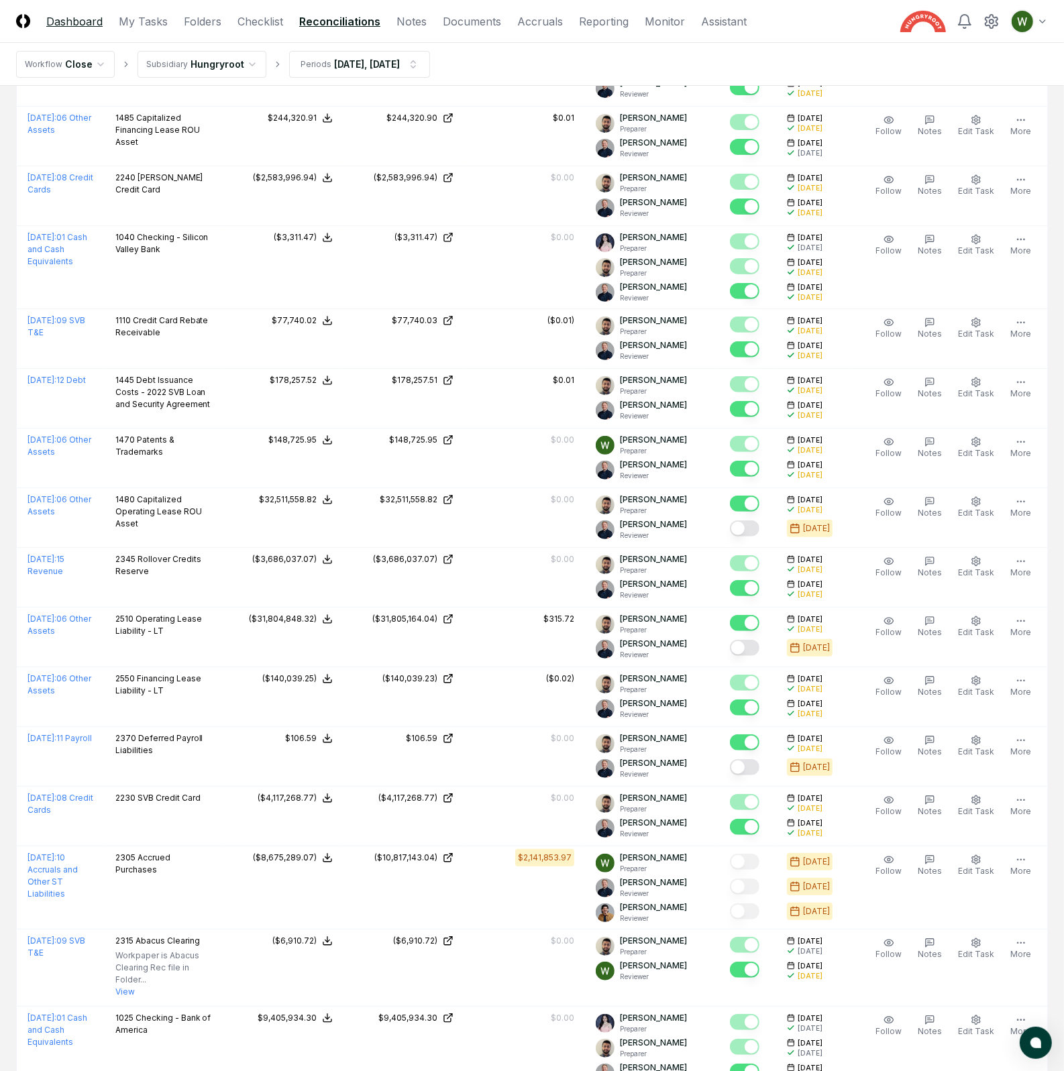
click at [94, 13] on link "Dashboard" at bounding box center [74, 21] width 56 height 16
